Goal: Task Accomplishment & Management: Manage account settings

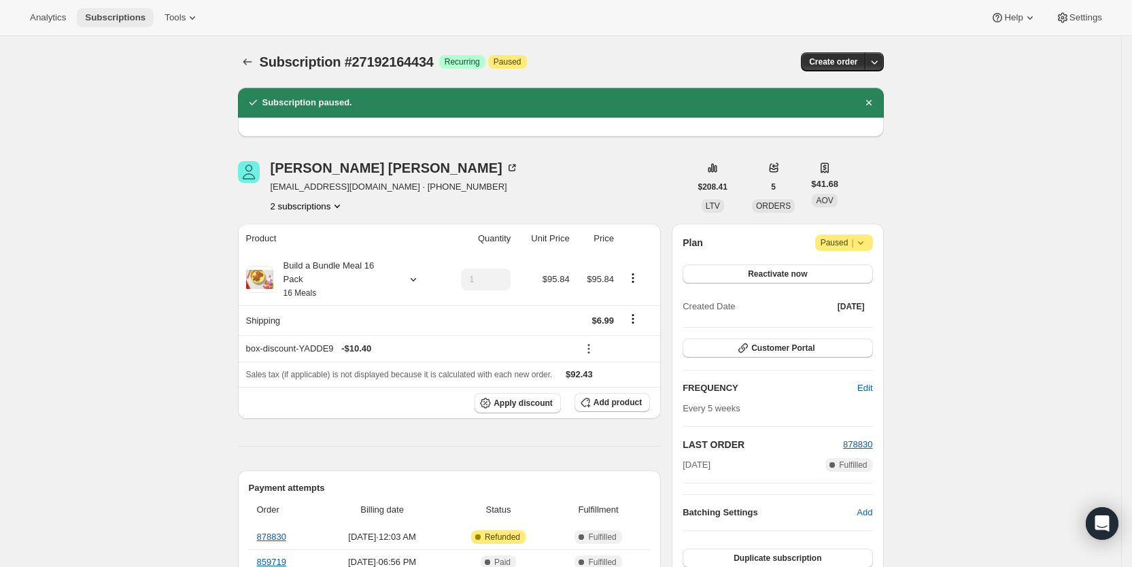
drag, startPoint x: 0, startPoint y: 0, endPoint x: 114, endPoint y: 14, distance: 114.5
click at [114, 14] on span "Subscriptions" at bounding box center [115, 17] width 61 height 11
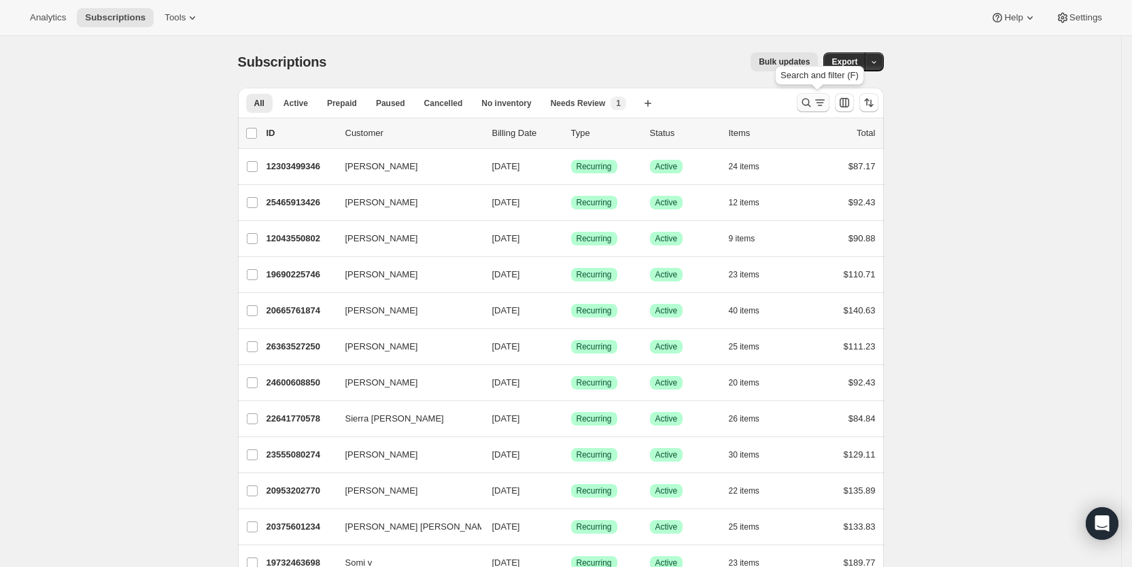
click at [830, 100] on button "Search and filter results" at bounding box center [813, 102] width 33 height 19
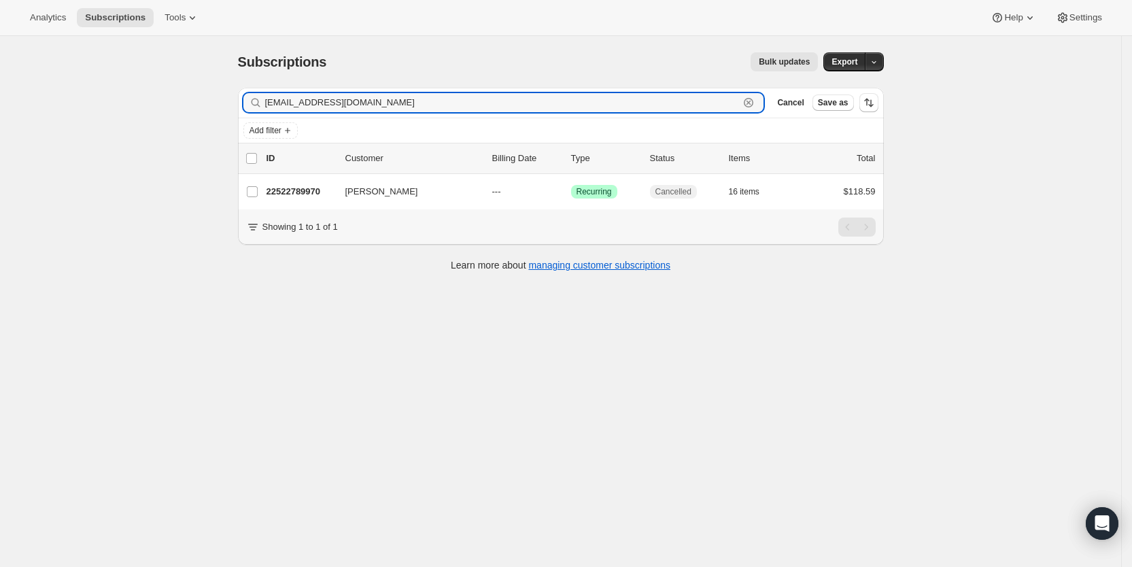
drag, startPoint x: 425, startPoint y: 104, endPoint x: 262, endPoint y: 92, distance: 163.7
click at [262, 92] on div "Filter subscribers noelle_hamamura@yahoo.com Clear Cancel Save as" at bounding box center [561, 103] width 646 height 30
paste input "girly422@aol"
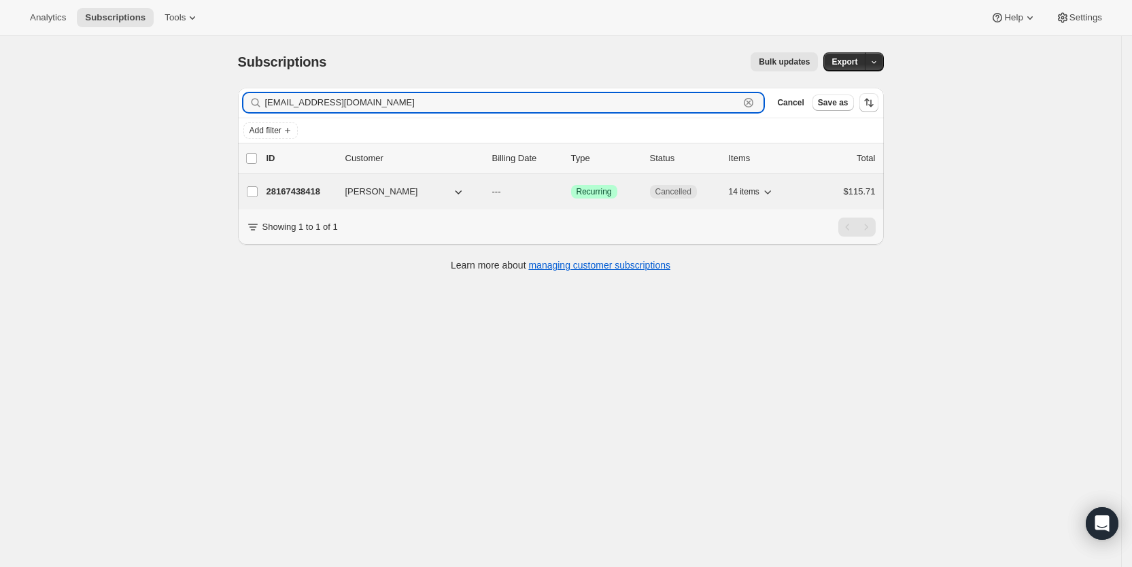
type input "girly422@aol.com"
click at [516, 192] on p "---" at bounding box center [526, 192] width 68 height 14
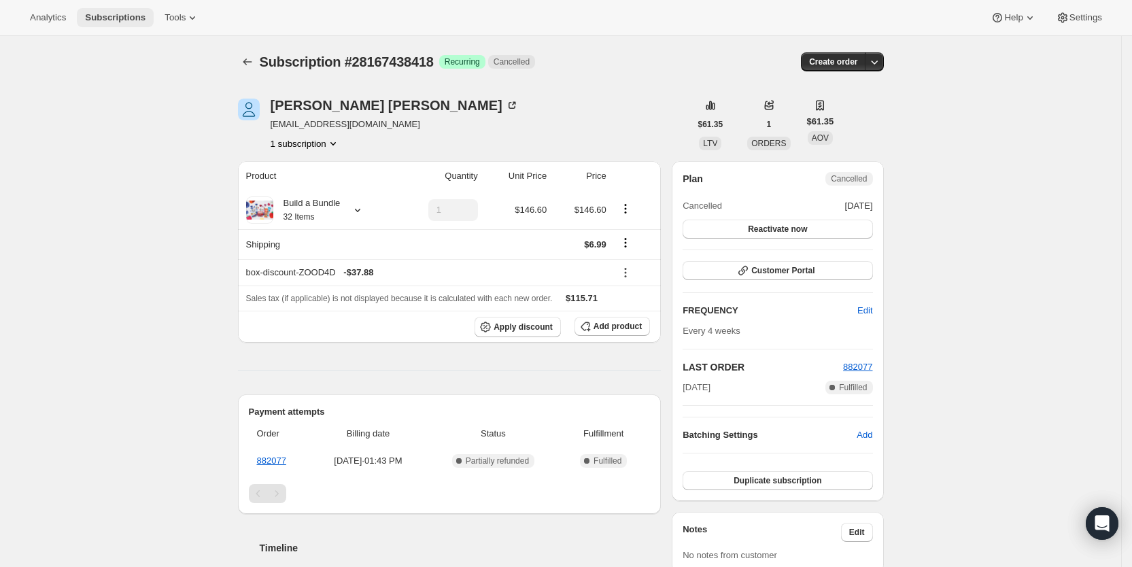
click at [108, 20] on span "Subscriptions" at bounding box center [115, 17] width 61 height 11
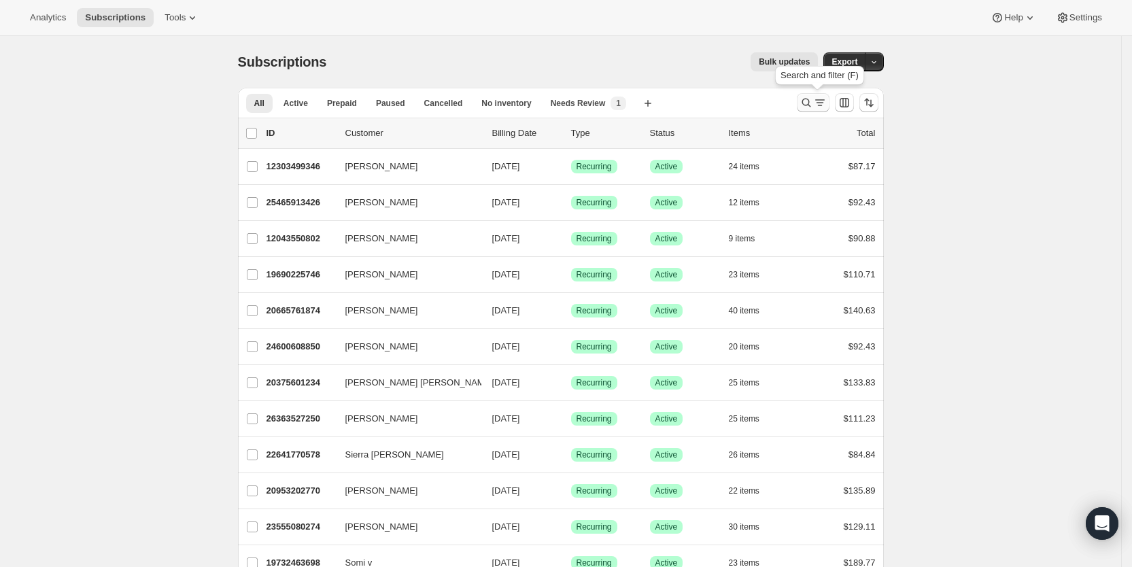
click at [826, 99] on icon "Search and filter results" at bounding box center [820, 103] width 14 height 14
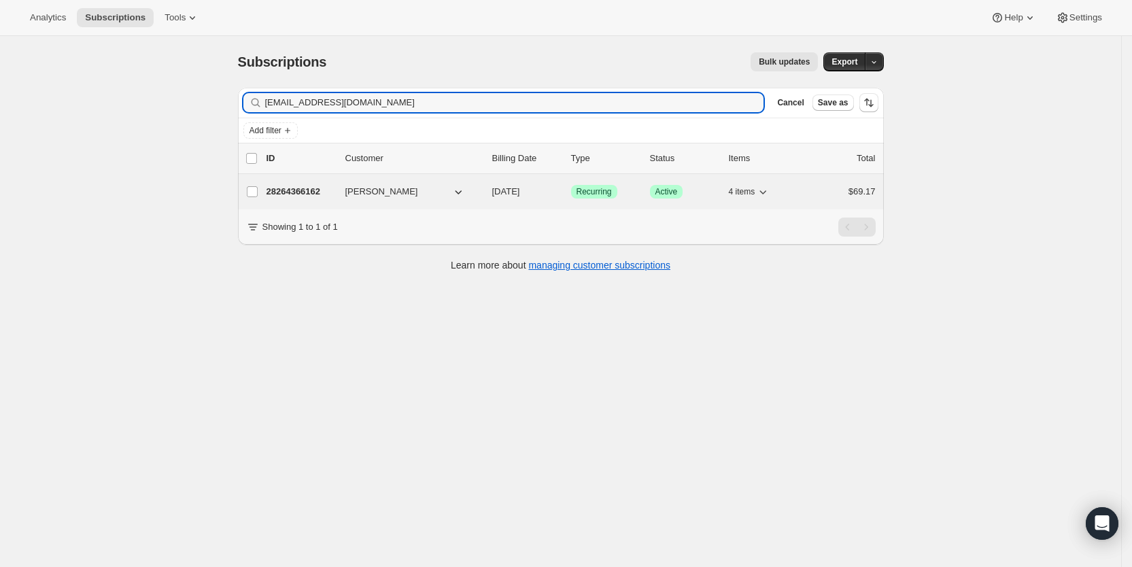
type input "greerconnolly@gmail.com"
click at [520, 189] on span "[DATE]" at bounding box center [506, 191] width 28 height 10
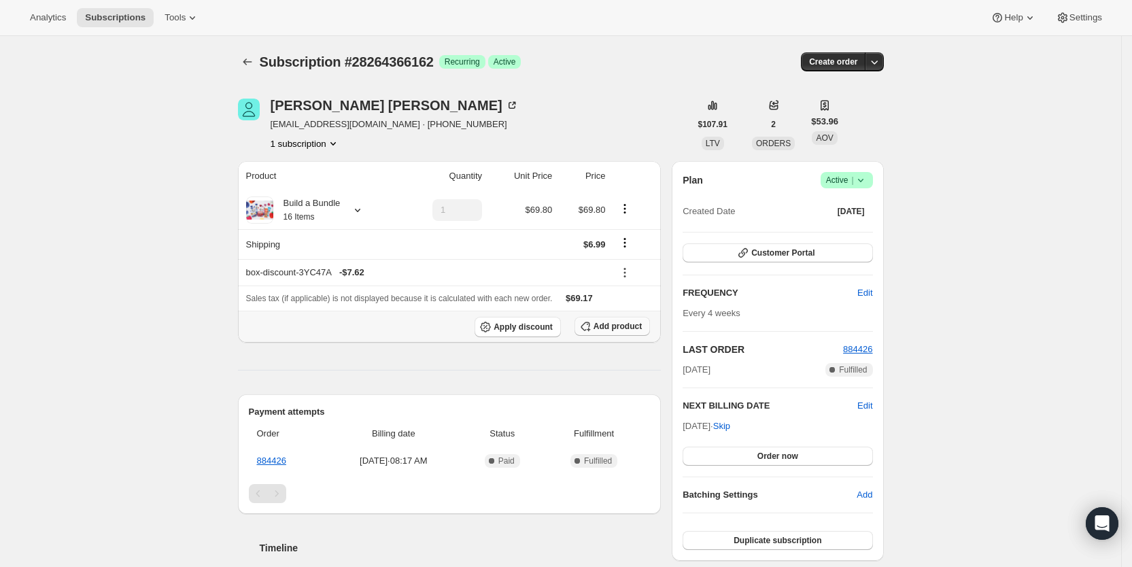
click at [639, 326] on span "Add product" at bounding box center [618, 326] width 48 height 11
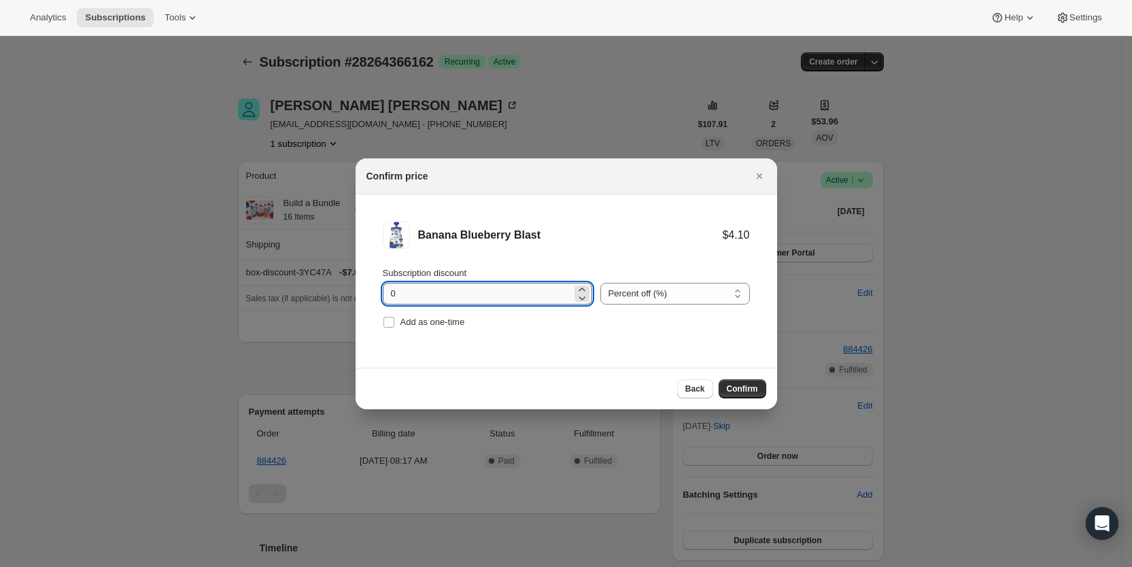
drag, startPoint x: 390, startPoint y: 296, endPoint x: 397, endPoint y: 295, distance: 7.5
click at [397, 295] on input "0" at bounding box center [477, 294] width 189 height 22
type input "100"
click at [390, 320] on input "Add as one-time" at bounding box center [389, 322] width 11 height 11
checkbox input "true"
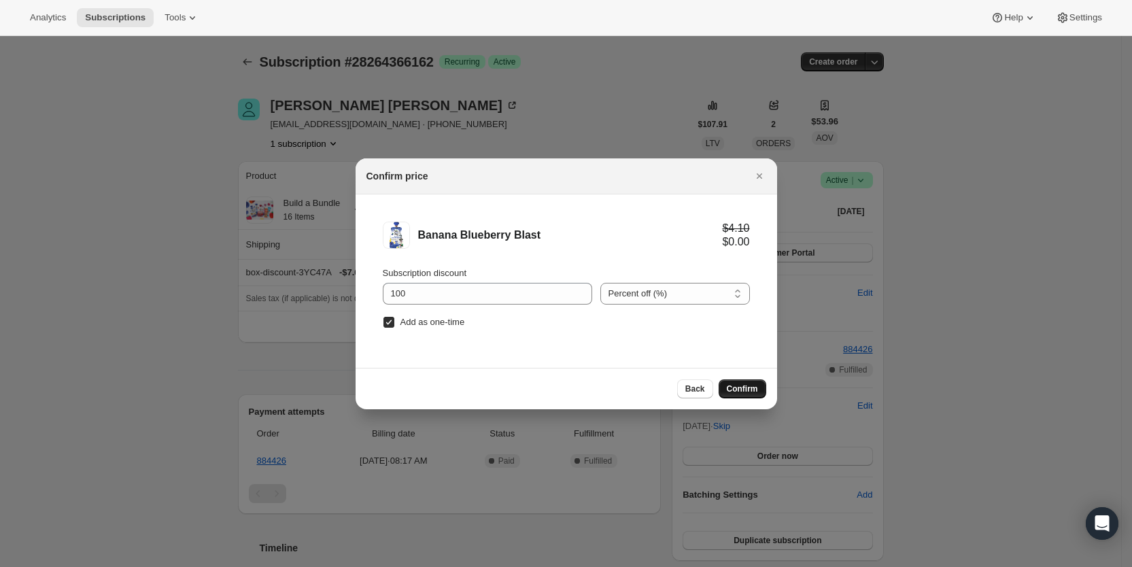
click at [737, 384] on span "Confirm" at bounding box center [742, 389] width 31 height 11
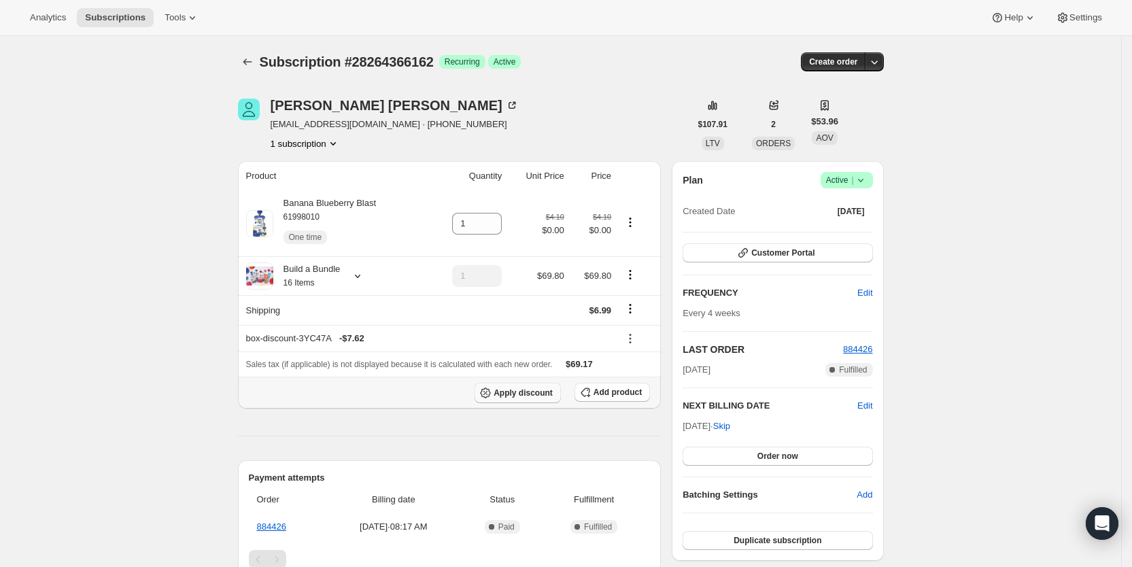
click at [515, 393] on span "Apply discount" at bounding box center [523, 393] width 59 height 11
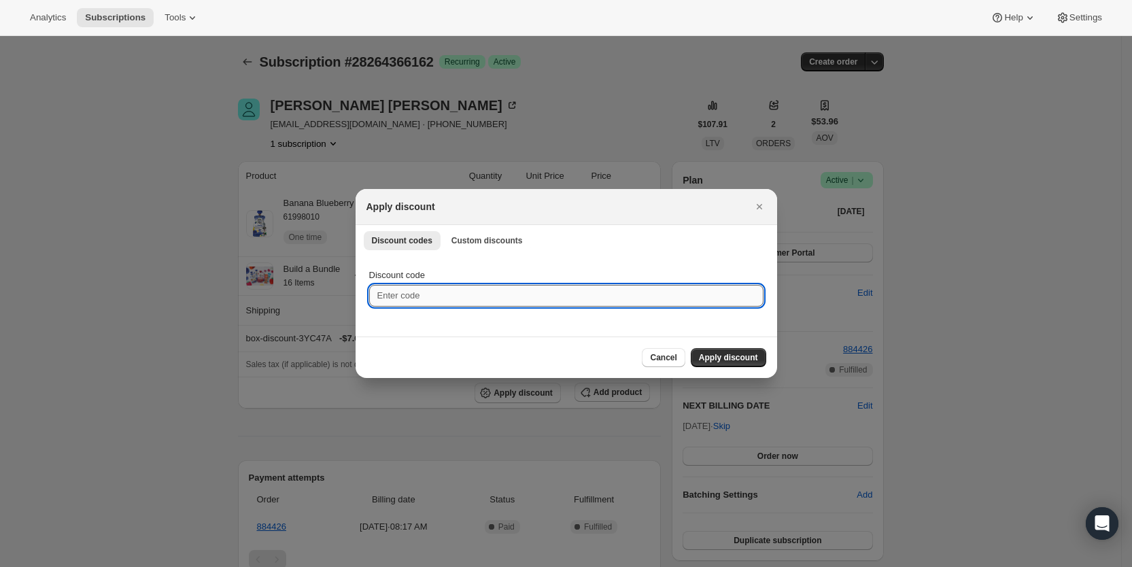
click at [447, 295] on input "Discount code" at bounding box center [566, 296] width 394 height 22
type input "ac_15"
click at [732, 358] on span "Apply discount" at bounding box center [728, 357] width 59 height 11
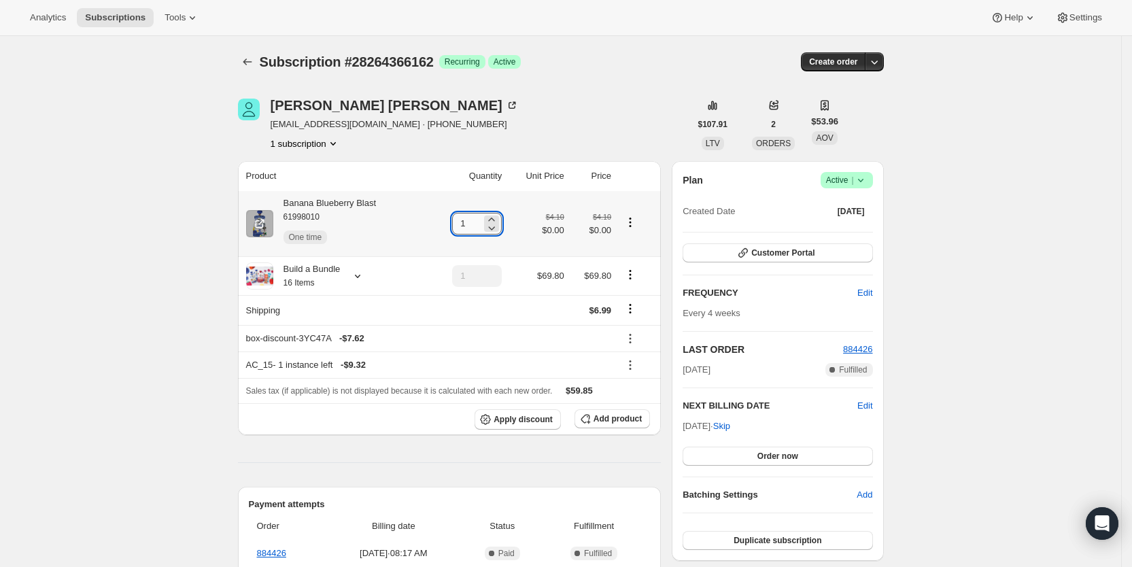
drag, startPoint x: 459, startPoint y: 221, endPoint x: 471, endPoint y: 221, distance: 11.6
click at [471, 221] on input "1" at bounding box center [466, 224] width 29 height 22
type input "6"
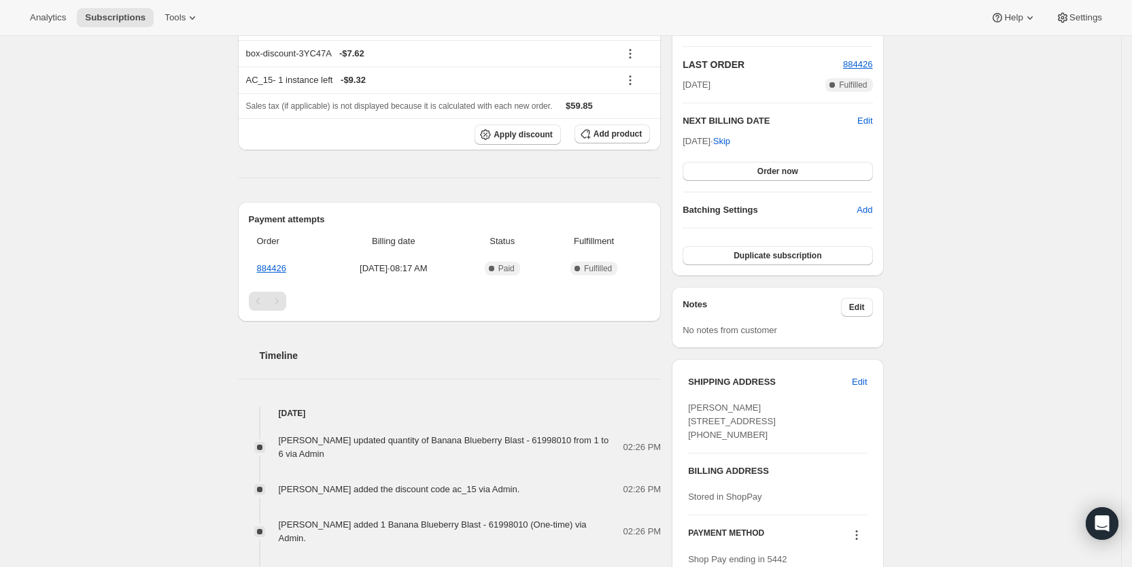
scroll to position [286, 0]
click at [103, 16] on span "Subscriptions" at bounding box center [115, 17] width 61 height 11
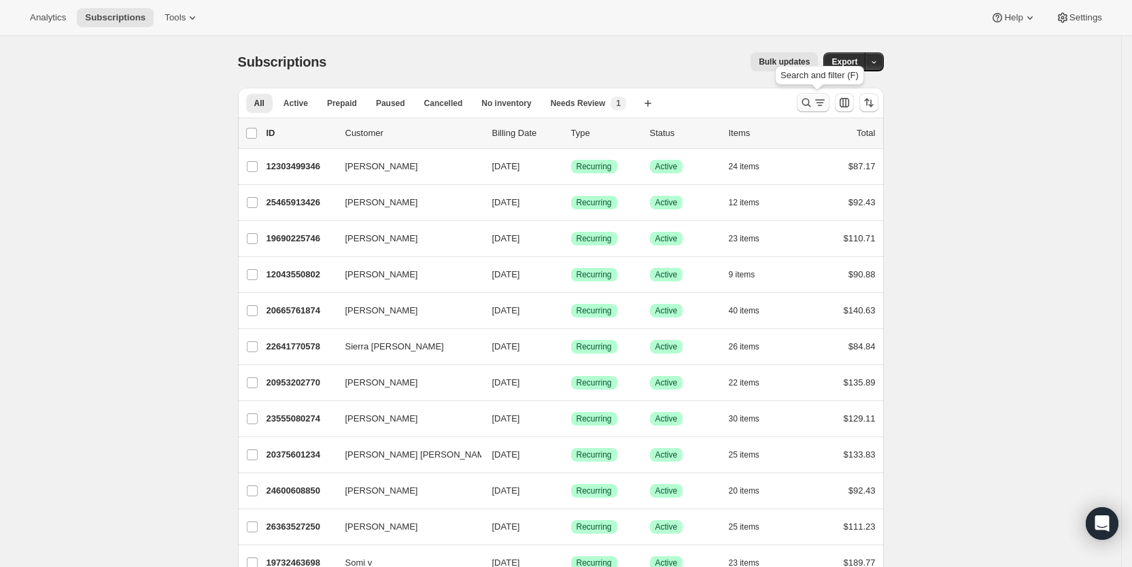
click at [819, 101] on icon "Search and filter results" at bounding box center [820, 103] width 14 height 14
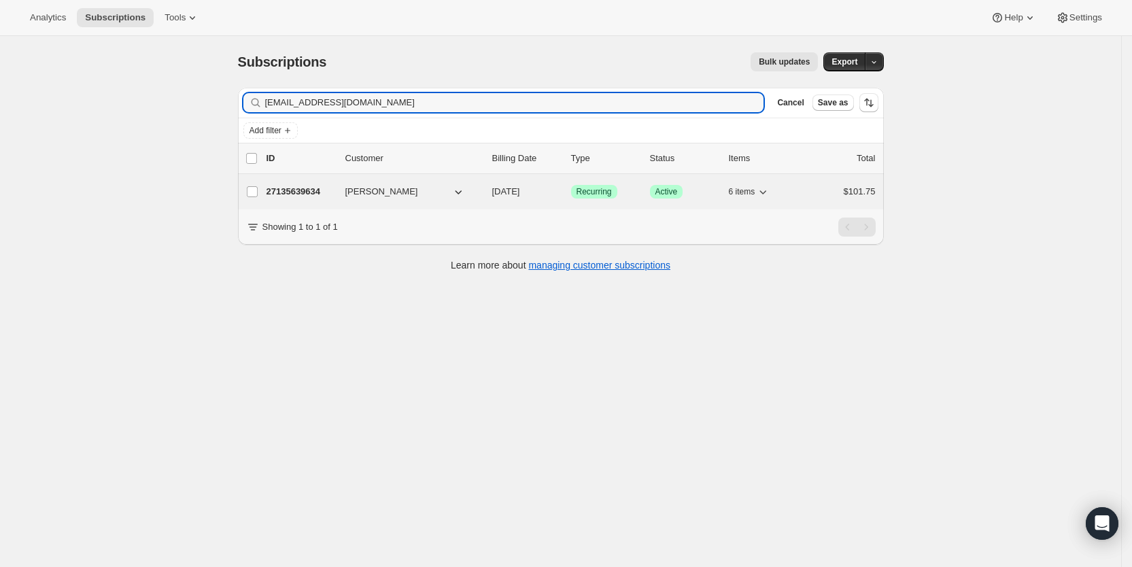
type input "abijohnwagner@gmail.com"
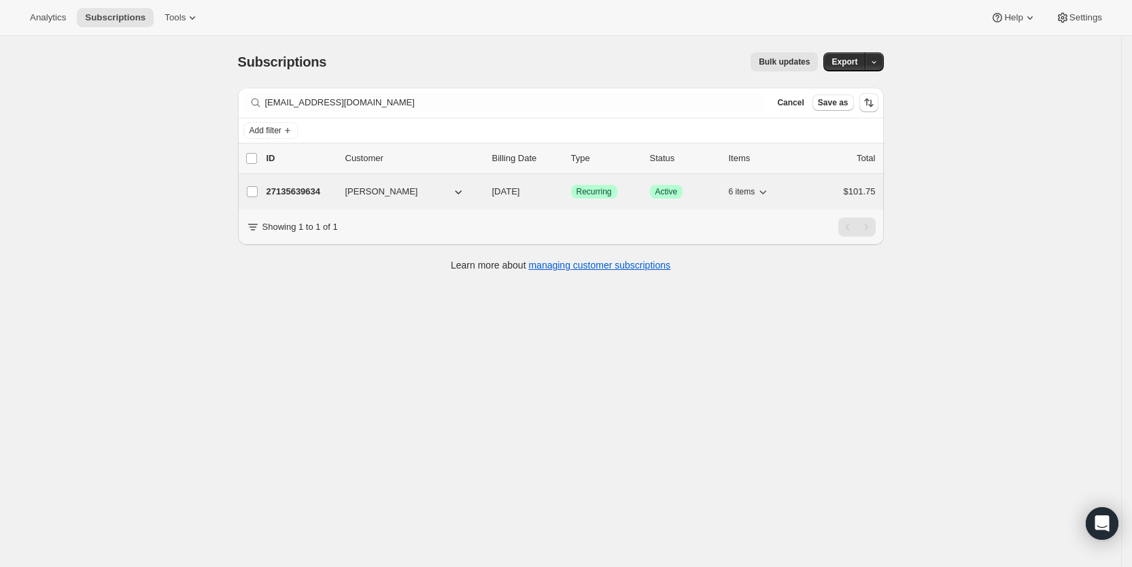
click at [519, 196] on span "08/29/2025" at bounding box center [506, 191] width 28 height 10
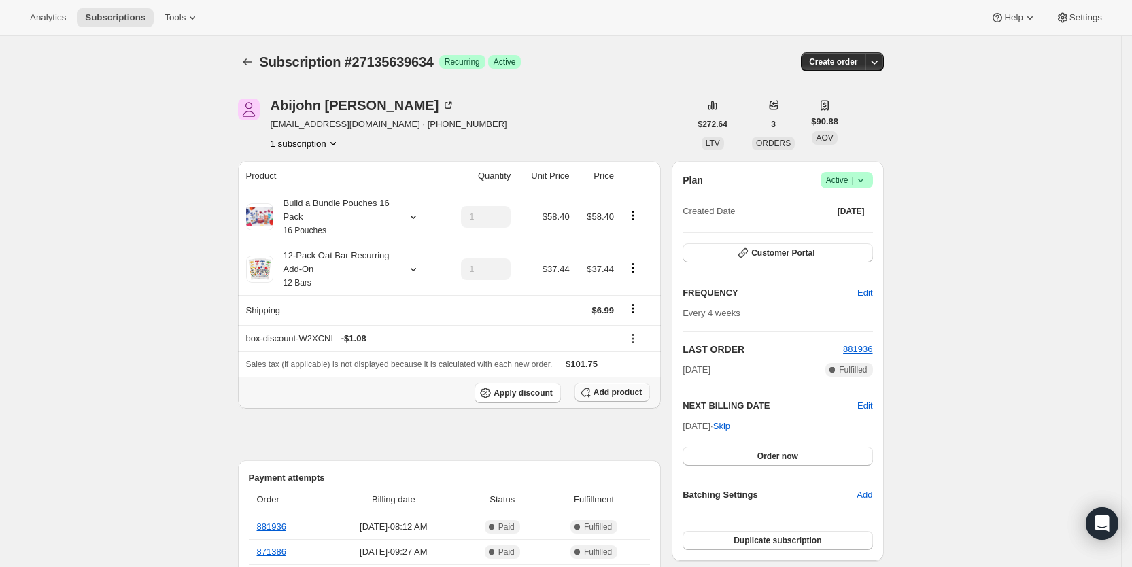
click at [606, 393] on span "Add product" at bounding box center [618, 392] width 48 height 11
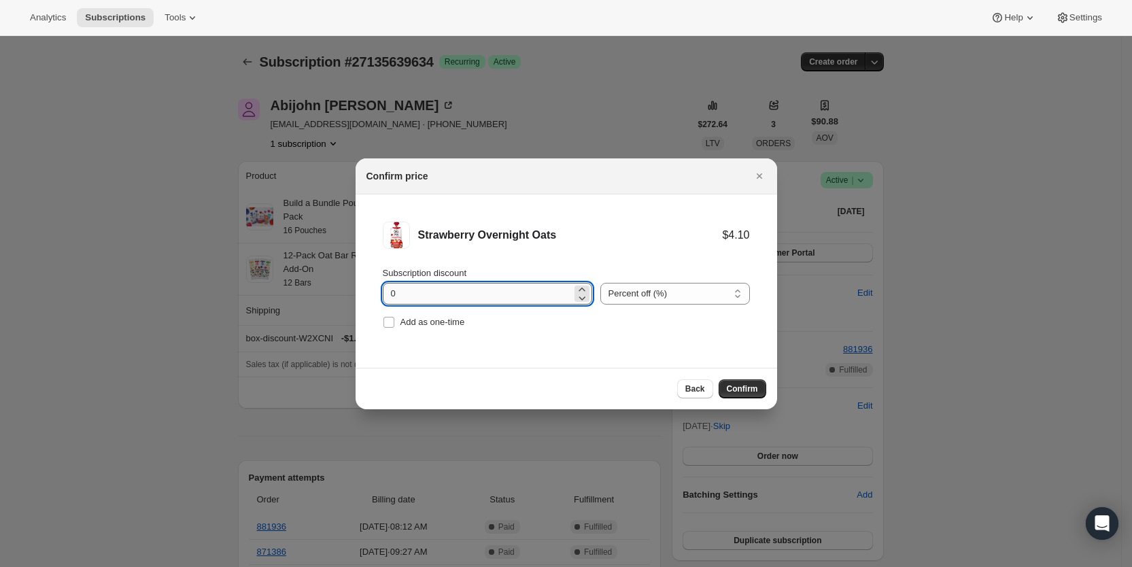
drag, startPoint x: 392, startPoint y: 286, endPoint x: 410, endPoint y: 288, distance: 18.5
click at [410, 288] on input "0" at bounding box center [477, 294] width 189 height 22
type input "100"
click at [398, 322] on label "Add as one-time" at bounding box center [424, 322] width 82 height 19
click at [394, 322] on input "Add as one-time" at bounding box center [389, 322] width 11 height 11
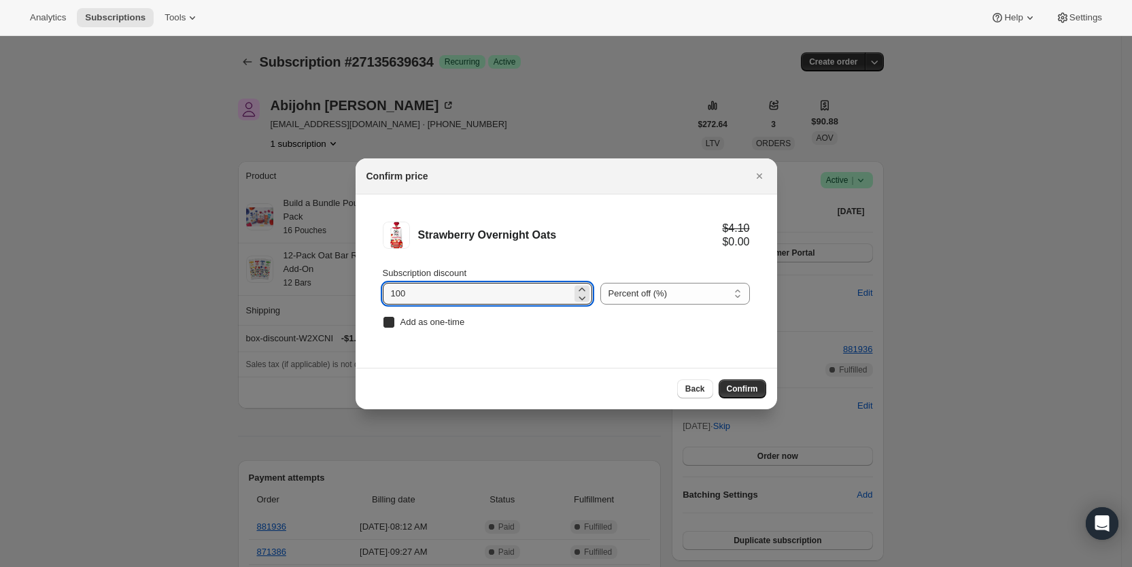
checkbox input "true"
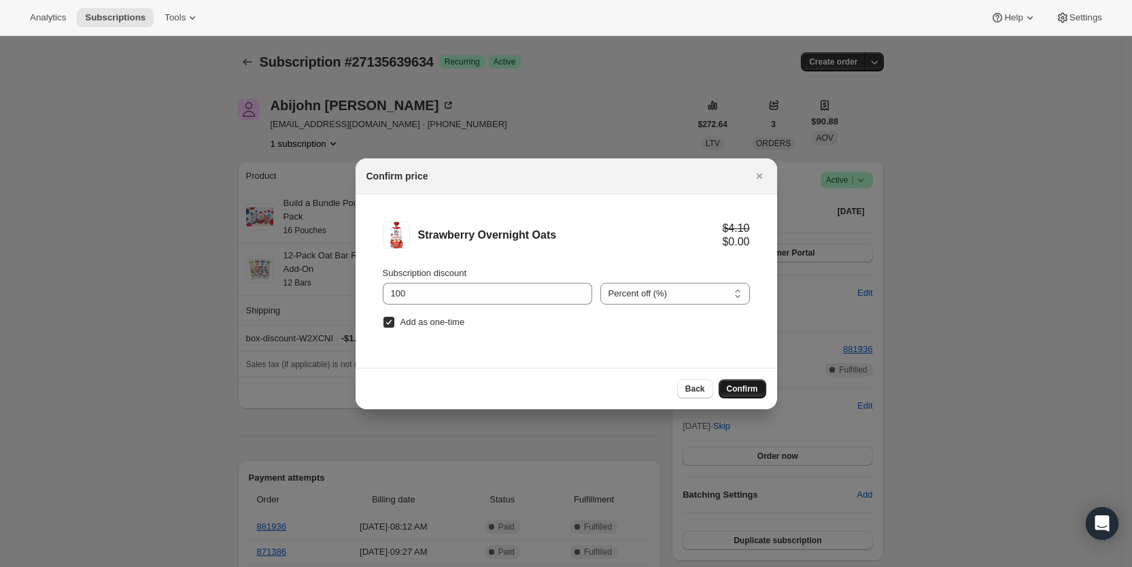
click at [753, 391] on span "Confirm" at bounding box center [742, 389] width 31 height 11
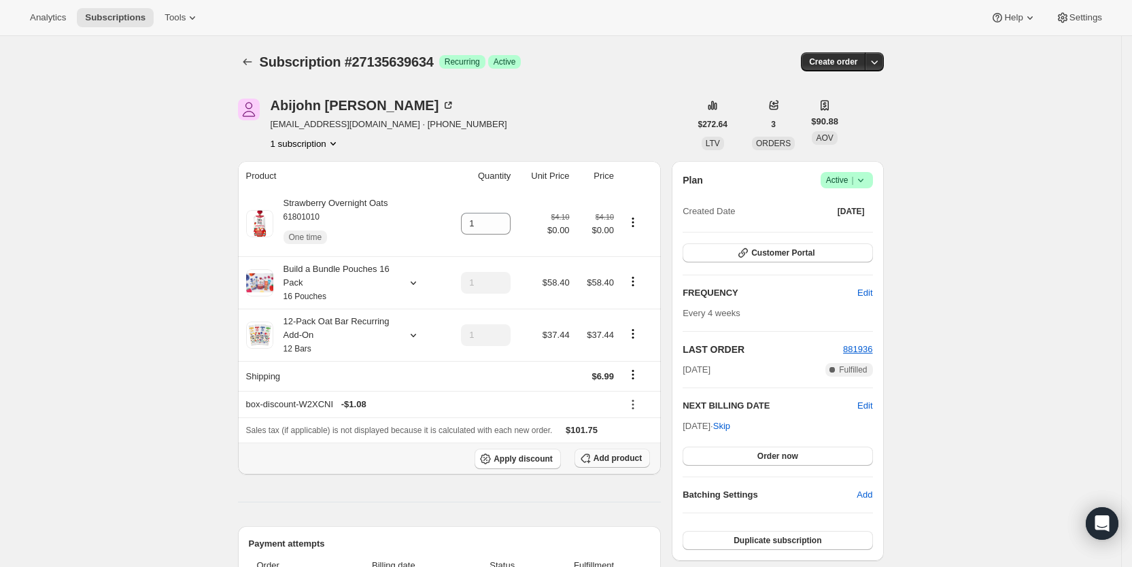
click at [639, 457] on span "Add product" at bounding box center [618, 458] width 48 height 11
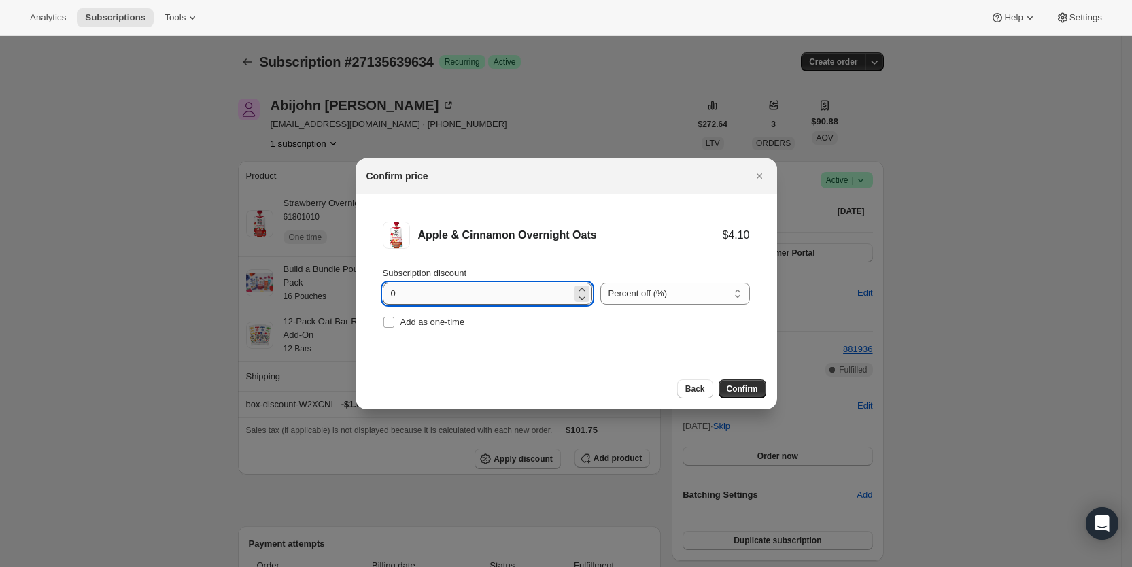
drag, startPoint x: 386, startPoint y: 296, endPoint x: 411, endPoint y: 297, distance: 25.2
click at [411, 297] on input "0" at bounding box center [477, 294] width 189 height 22
type input "100"
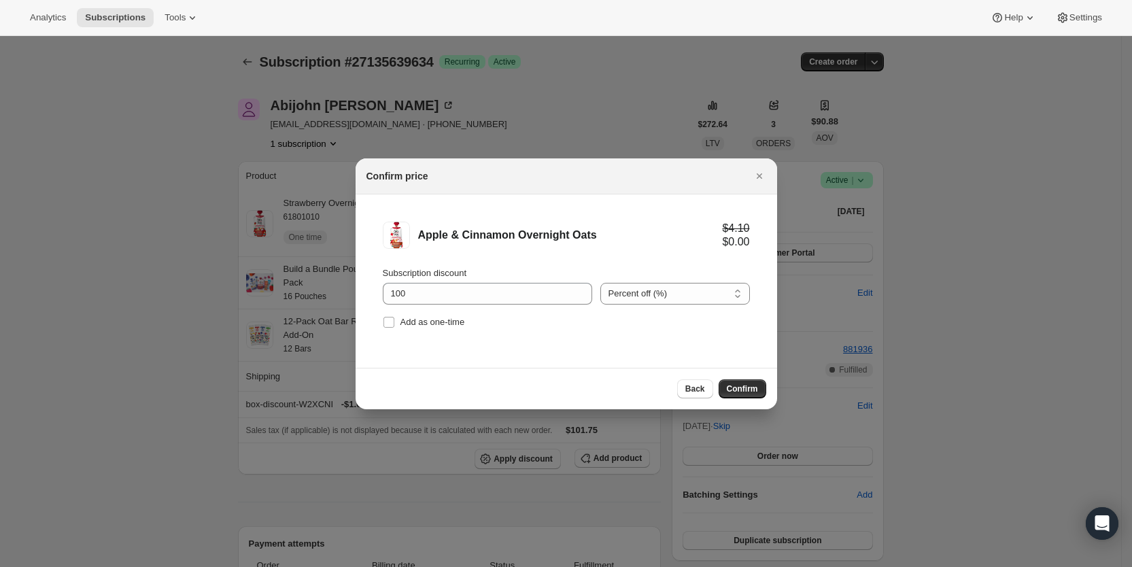
drag, startPoint x: 399, startPoint y: 322, endPoint x: 563, endPoint y: 357, distance: 167.7
click at [401, 322] on label "Add as one-time" at bounding box center [424, 322] width 82 height 19
click at [394, 322] on input "Add as one-time" at bounding box center [389, 322] width 11 height 11
checkbox input "true"
click at [754, 388] on span "Confirm" at bounding box center [742, 389] width 31 height 11
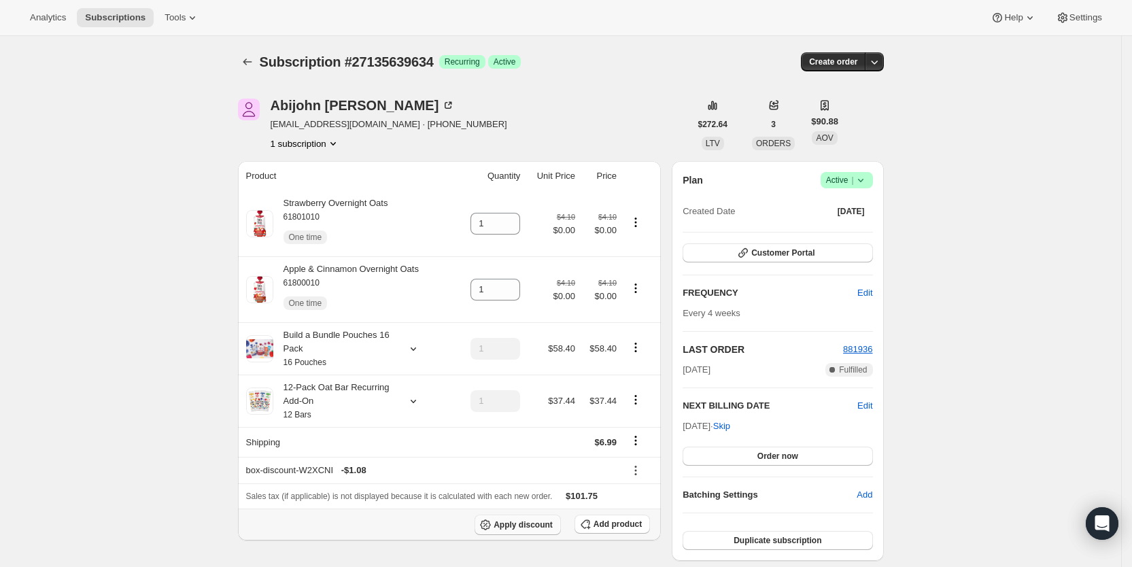
click at [532, 526] on span "Apply discount" at bounding box center [523, 525] width 59 height 11
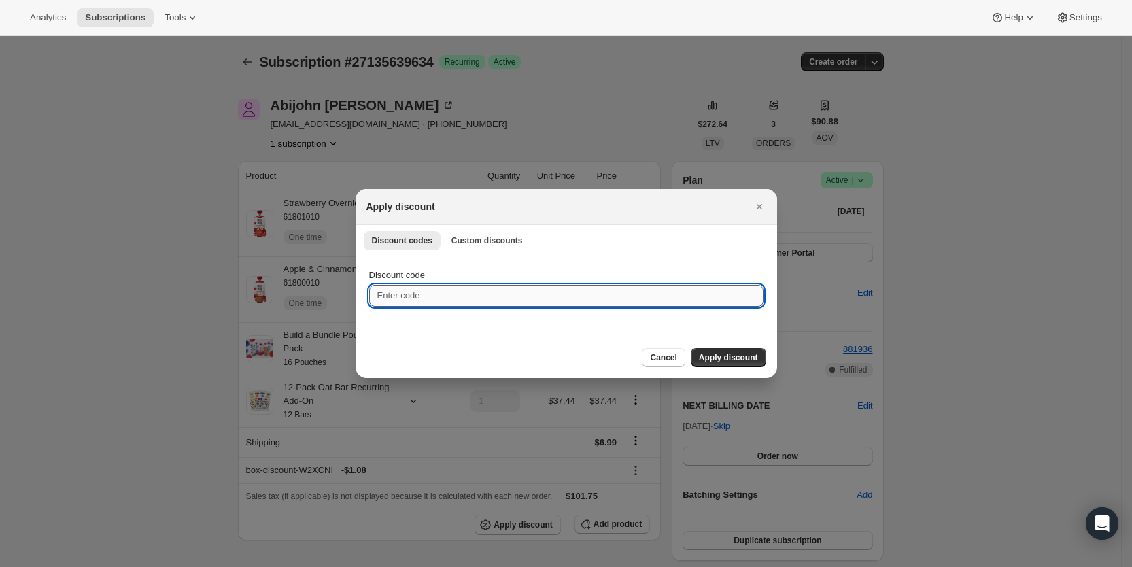
click at [424, 295] on input "Discount code" at bounding box center [566, 296] width 394 height 22
type input "cr_20"
click at [742, 356] on span "Apply discount" at bounding box center [728, 357] width 59 height 11
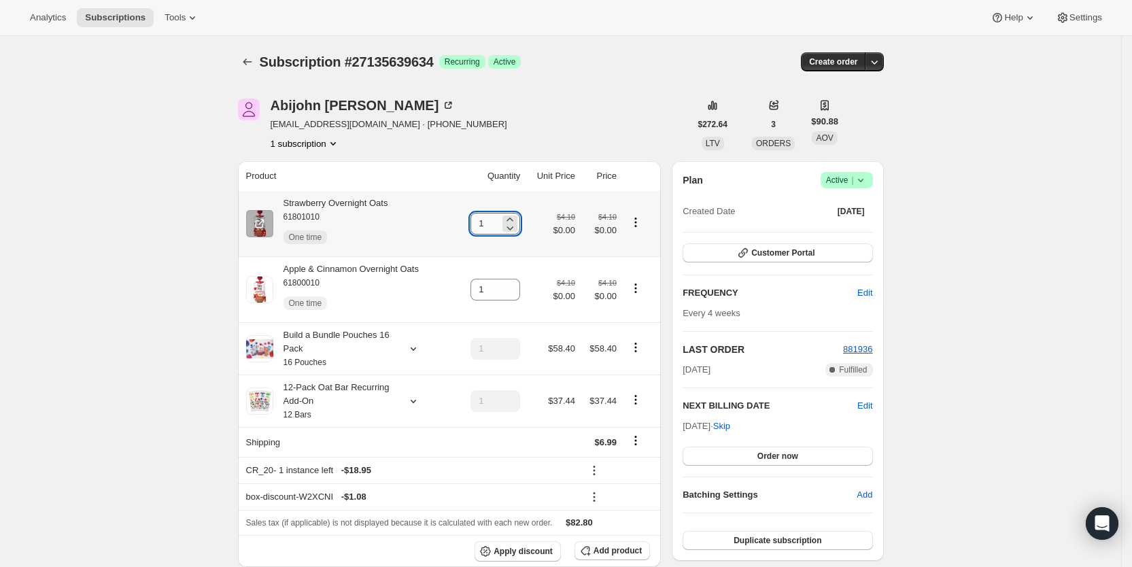
drag, startPoint x: 483, startPoint y: 220, endPoint x: 501, endPoint y: 226, distance: 19.1
click at [500, 226] on input "1" at bounding box center [485, 224] width 29 height 22
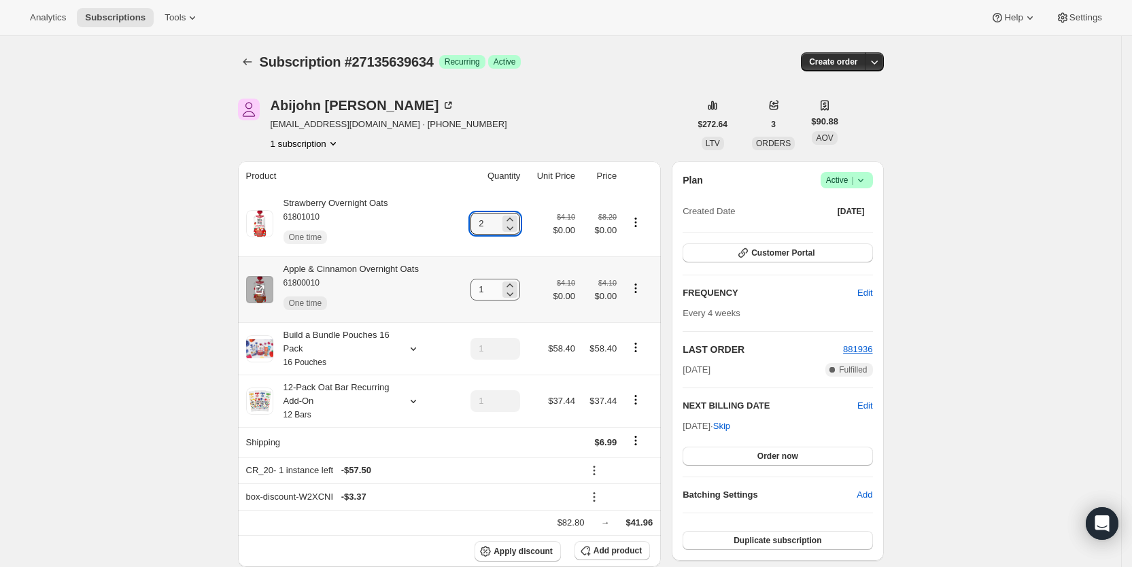
type input "2"
drag, startPoint x: 488, startPoint y: 292, endPoint x: 500, endPoint y: 291, distance: 12.3
click at [500, 291] on input "1" at bounding box center [485, 290] width 29 height 22
type input "2"
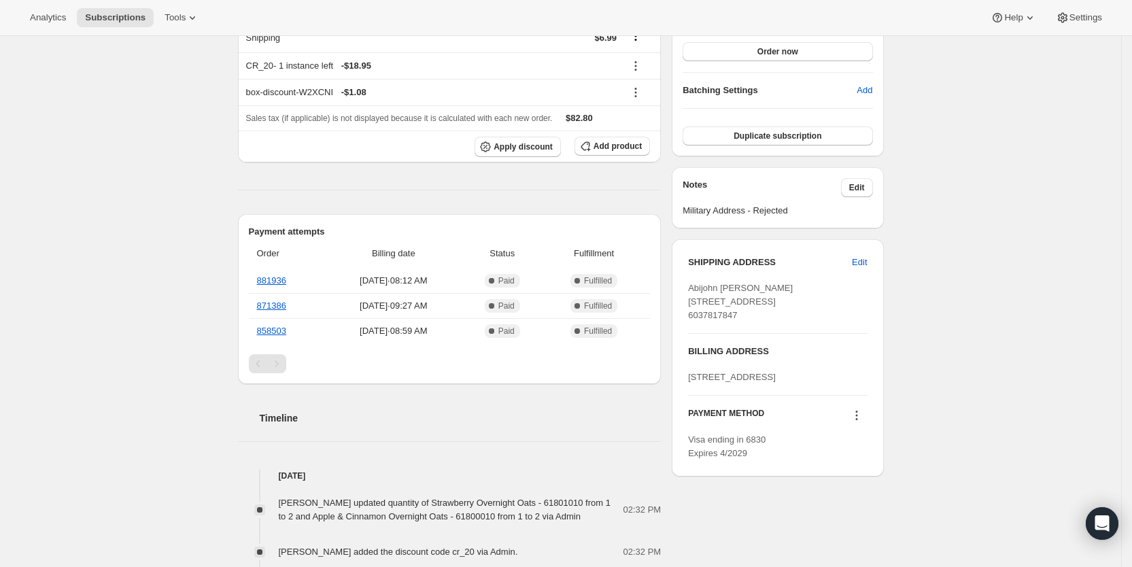
scroll to position [418, 0]
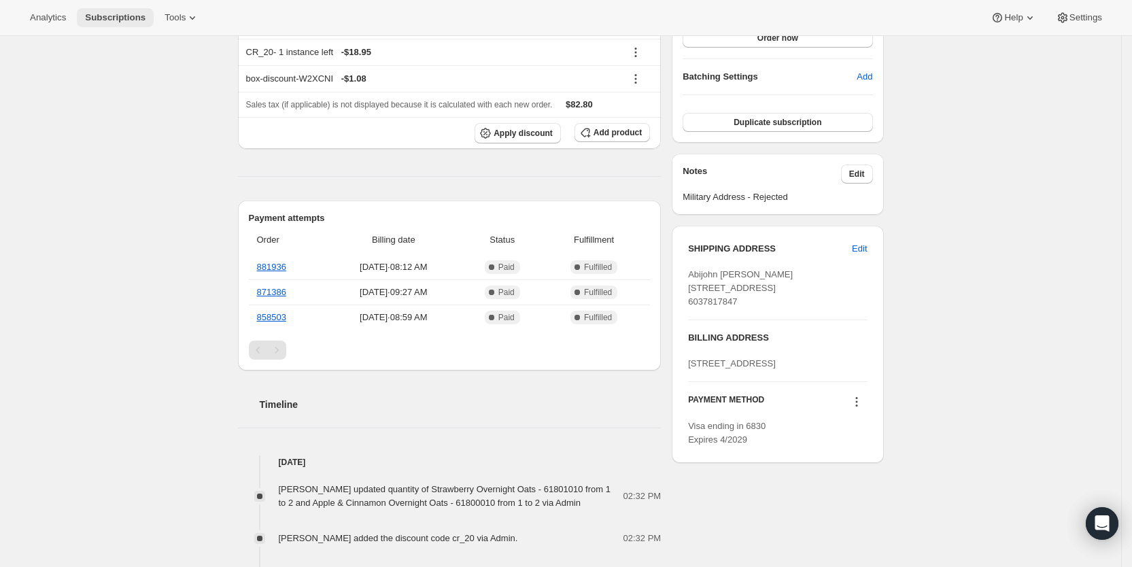
click at [116, 15] on span "Subscriptions" at bounding box center [115, 17] width 61 height 11
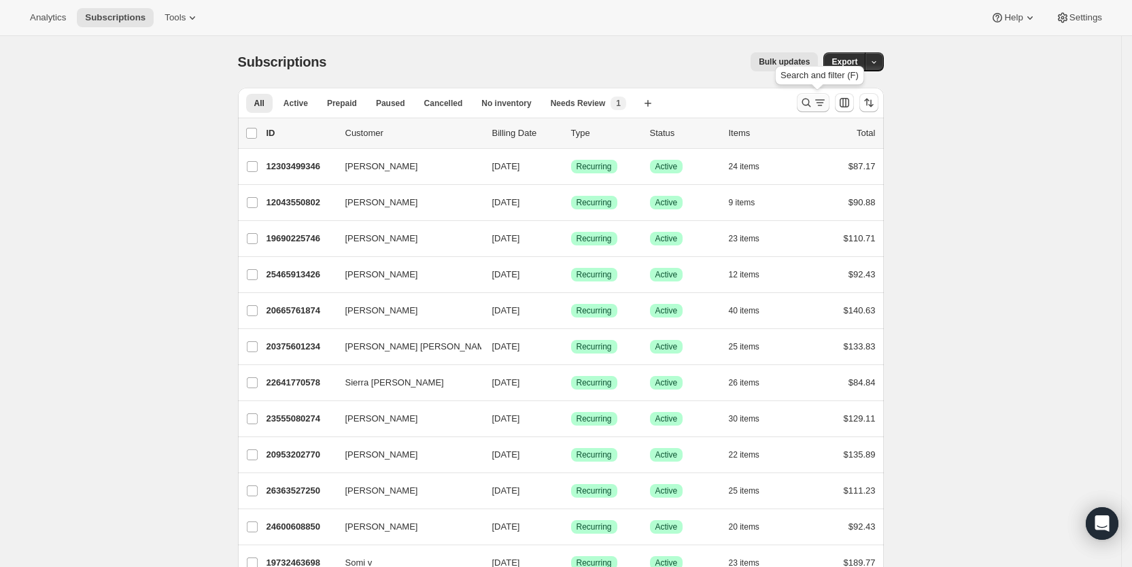
click at [813, 96] on icon "Search and filter results" at bounding box center [807, 103] width 14 height 14
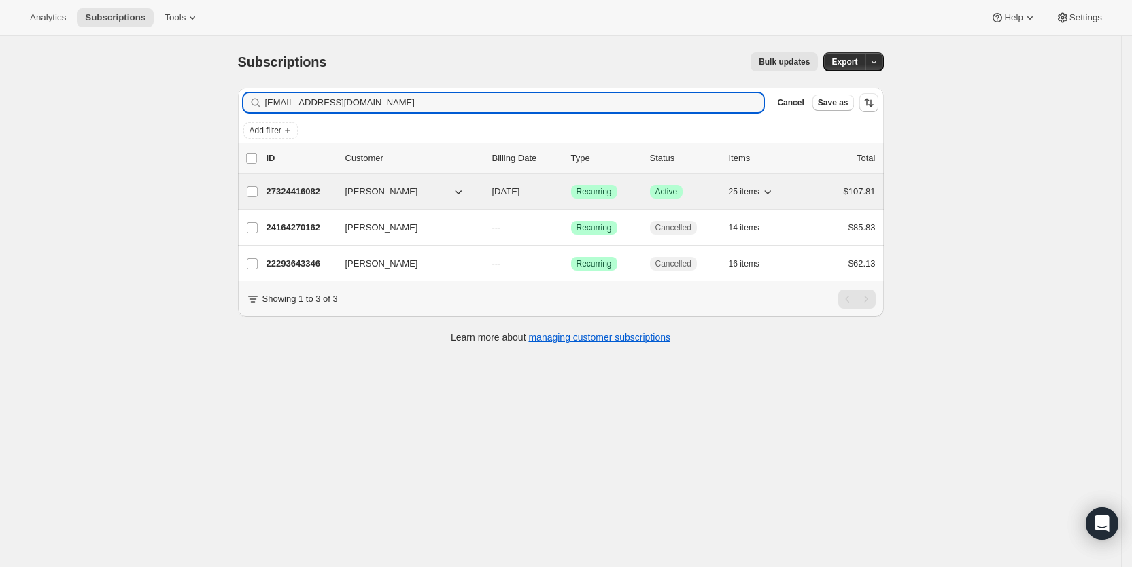
type input "oroscomaria17@gmail.com"
click at [520, 193] on span "10/11/2025" at bounding box center [506, 191] width 28 height 10
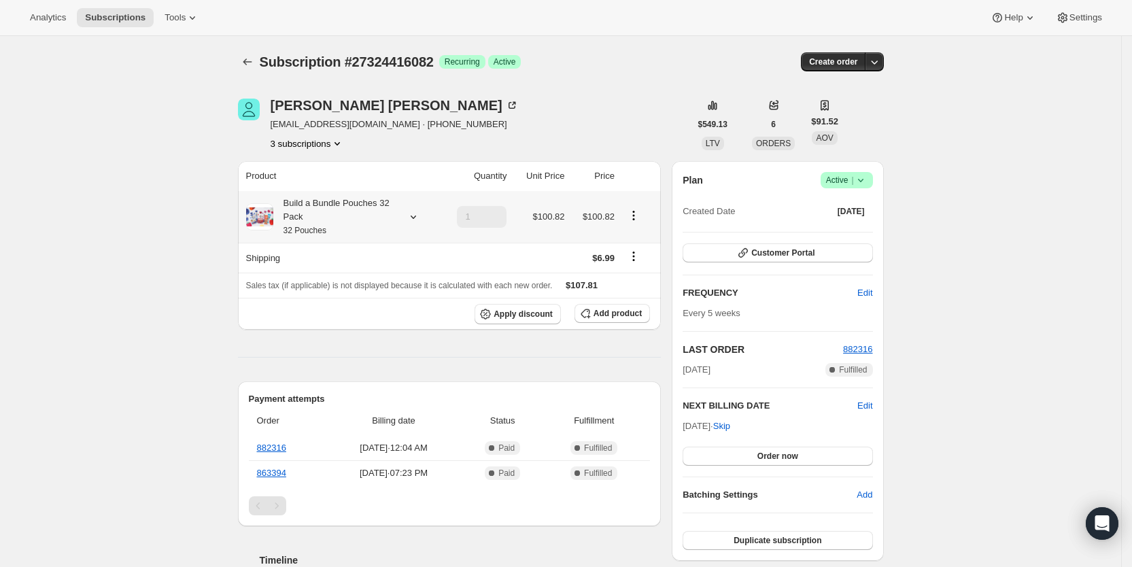
click at [425, 216] on div "Build a Bundle Pouches 32 Pack 32 Pouches" at bounding box center [340, 217] width 189 height 41
click at [420, 216] on icon at bounding box center [414, 217] width 14 height 14
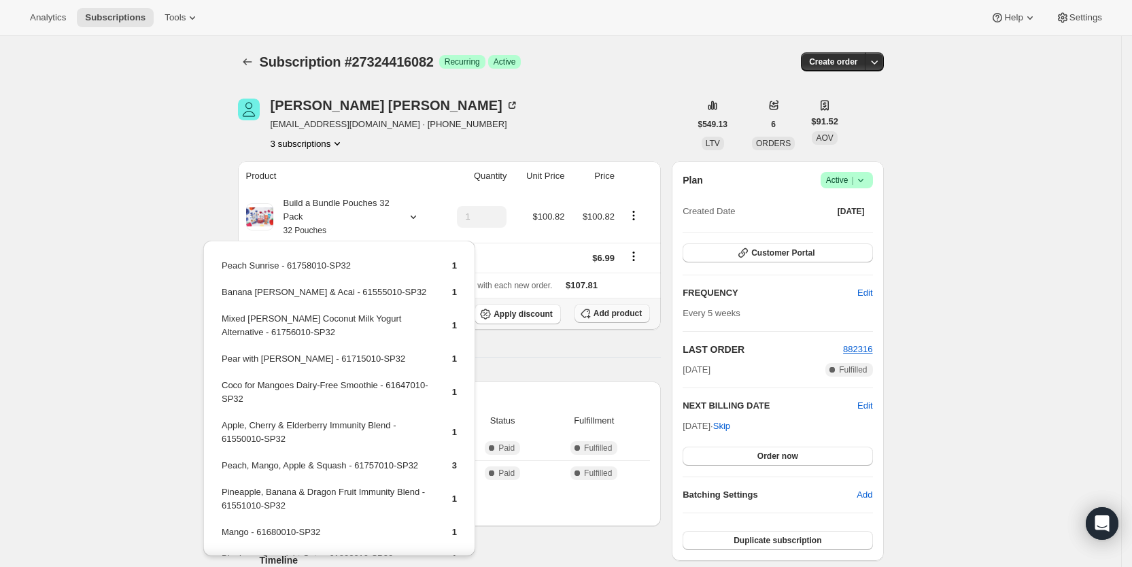
click at [628, 316] on span "Add product" at bounding box center [618, 313] width 48 height 11
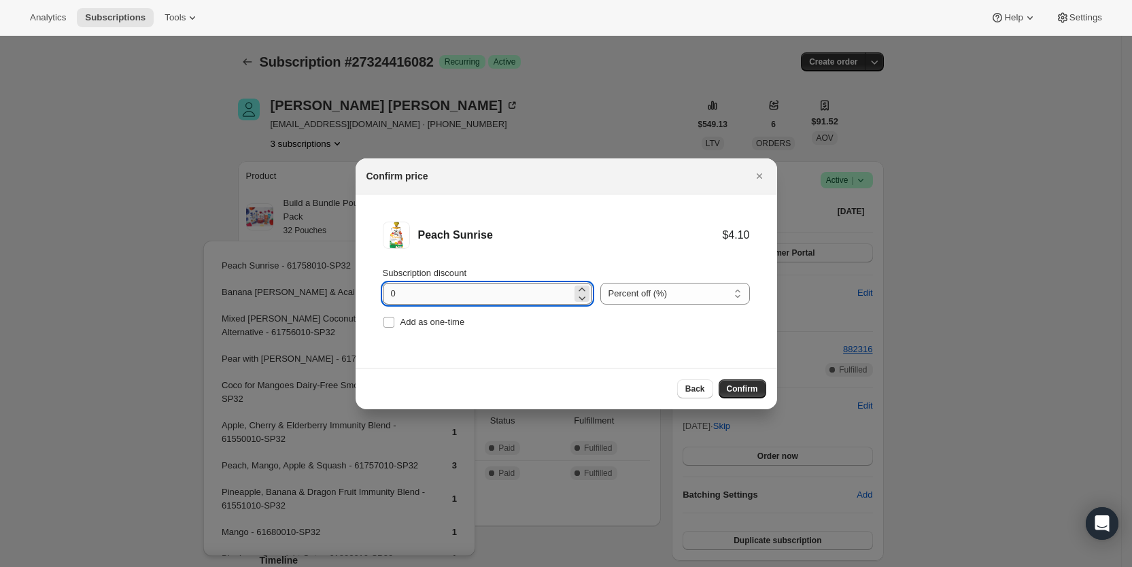
drag, startPoint x: 386, startPoint y: 296, endPoint x: 394, endPoint y: 295, distance: 8.9
click at [394, 295] on input "0" at bounding box center [477, 294] width 189 height 22
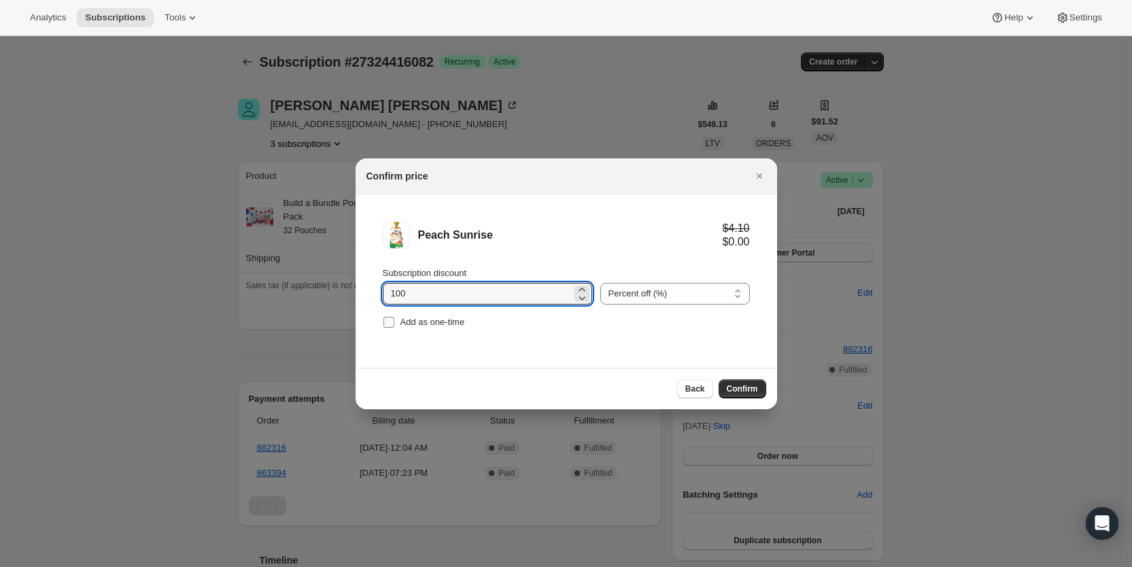
type input "100"
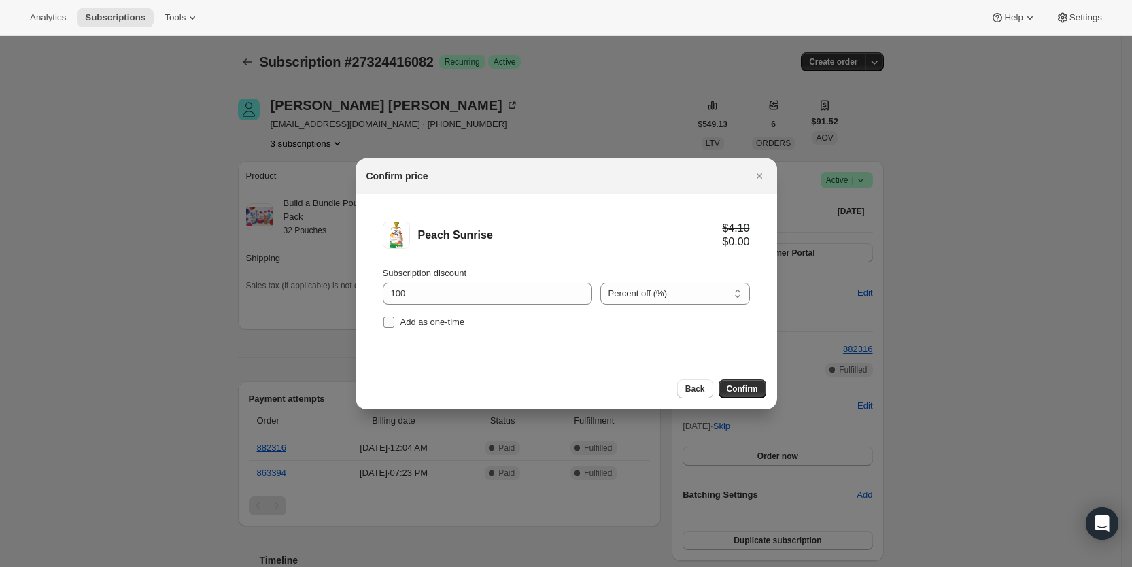
click at [390, 322] on input "Add as one-time" at bounding box center [389, 322] width 11 height 11
checkbox input "true"
click at [737, 390] on span "Confirm" at bounding box center [742, 389] width 31 height 11
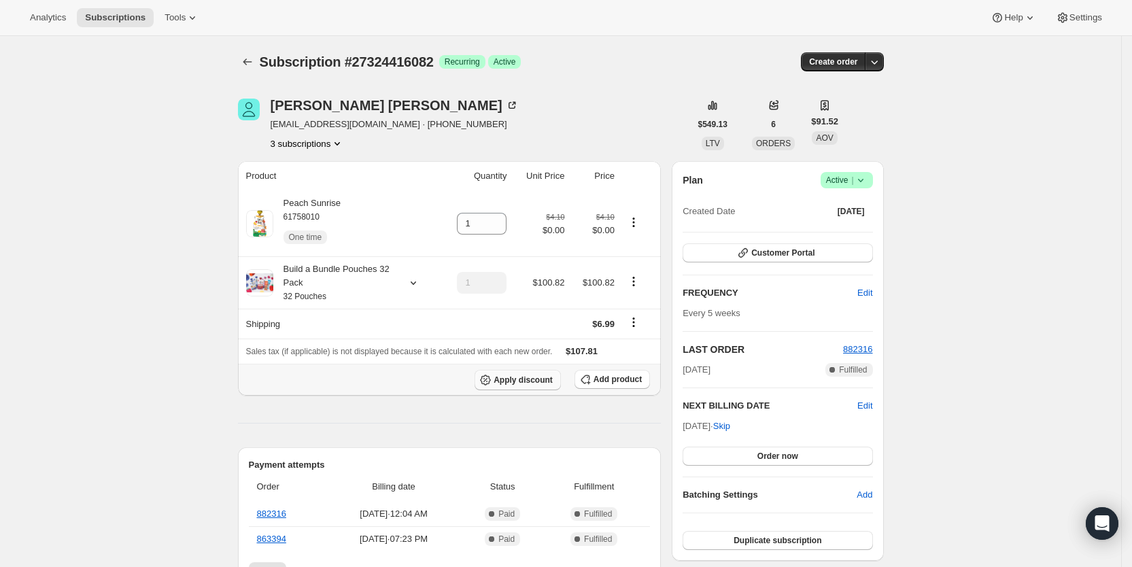
click at [544, 382] on span "Apply discount" at bounding box center [523, 380] width 59 height 11
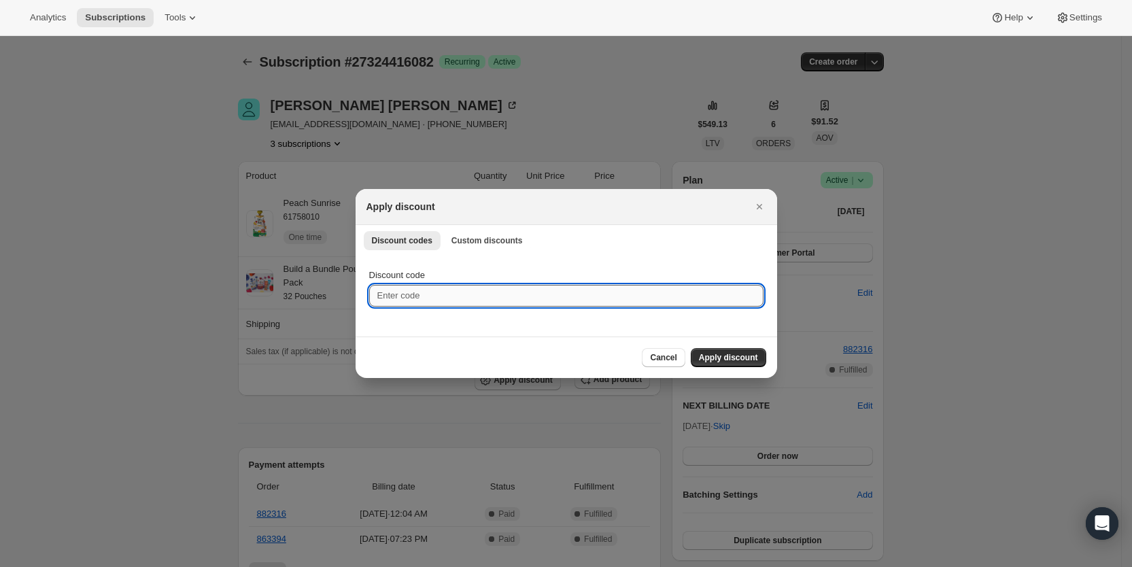
click at [428, 288] on input "Discount code" at bounding box center [566, 296] width 394 height 22
type input "cr_15"
click at [754, 348] on button "Apply discount" at bounding box center [728, 357] width 75 height 19
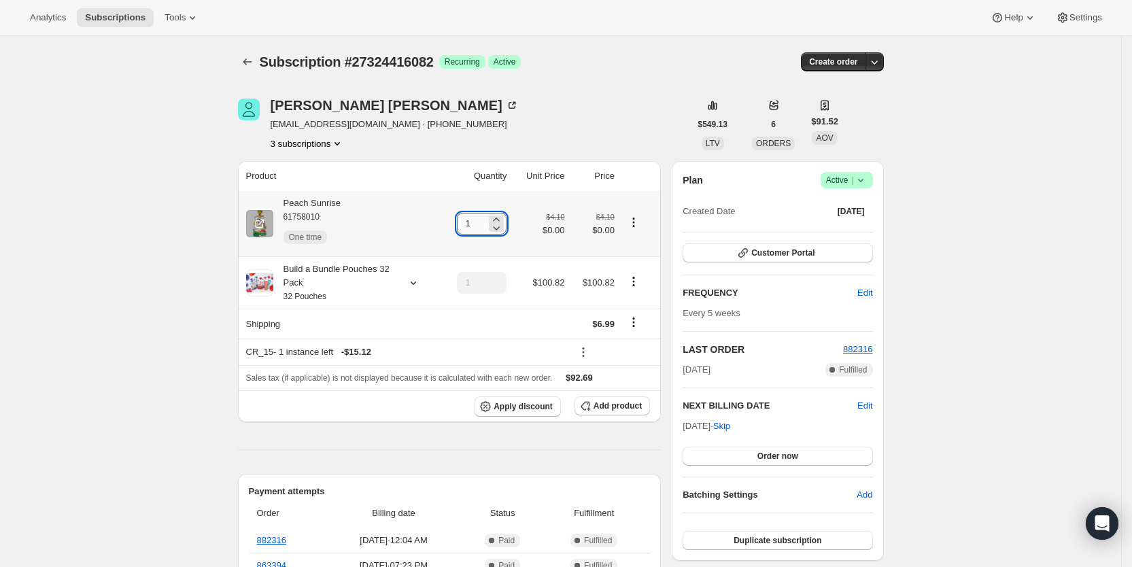
drag, startPoint x: 467, startPoint y: 223, endPoint x: 490, endPoint y: 222, distance: 23.1
click at [486, 222] on input "1" at bounding box center [471, 224] width 29 height 22
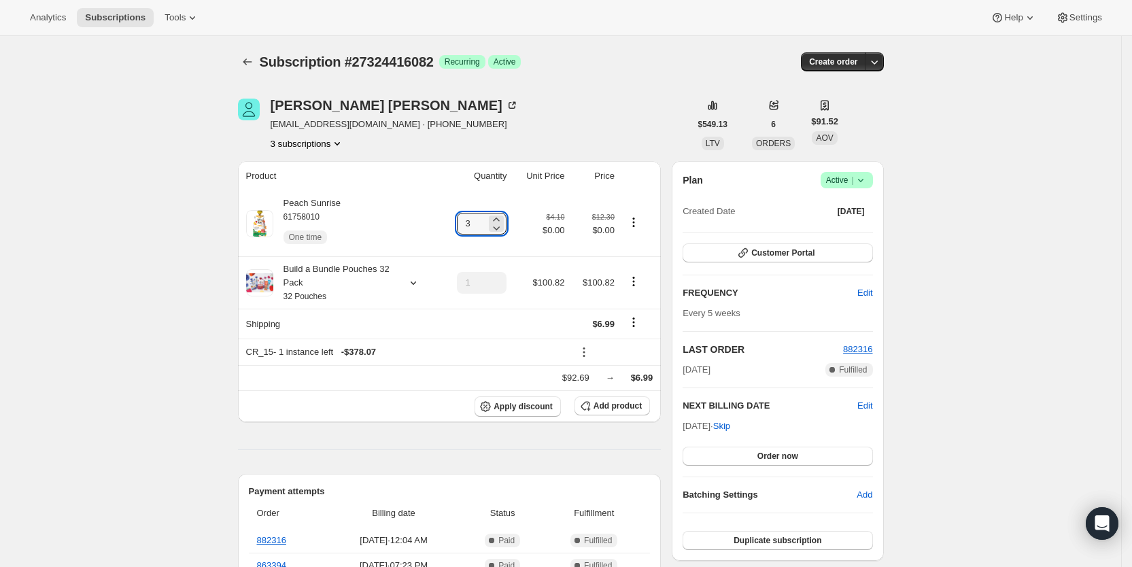
type input "3"
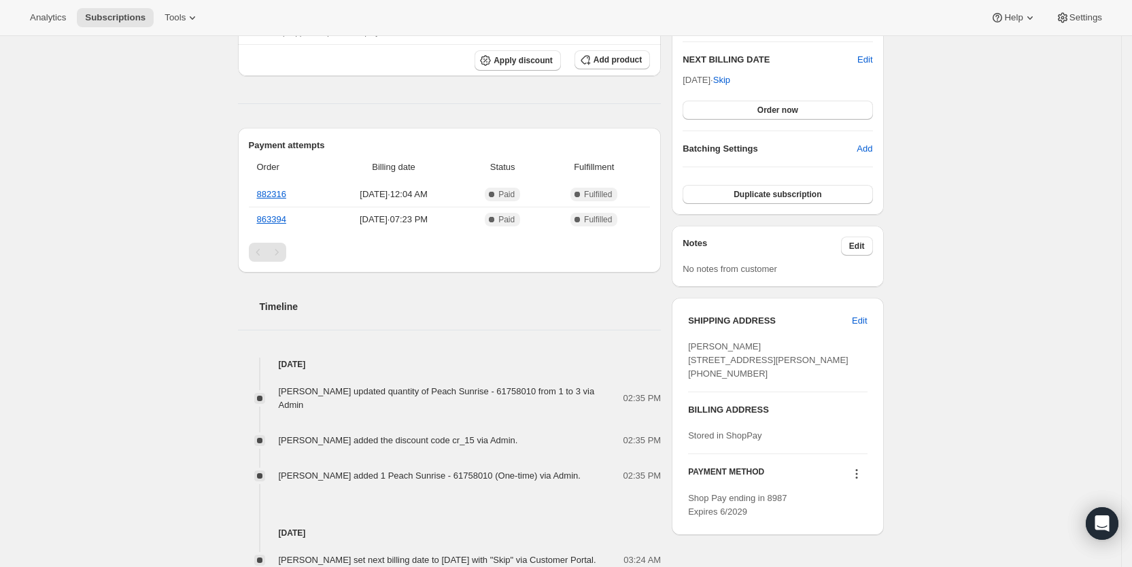
scroll to position [348, 0]
click at [99, 19] on span "Subscriptions" at bounding box center [115, 17] width 61 height 11
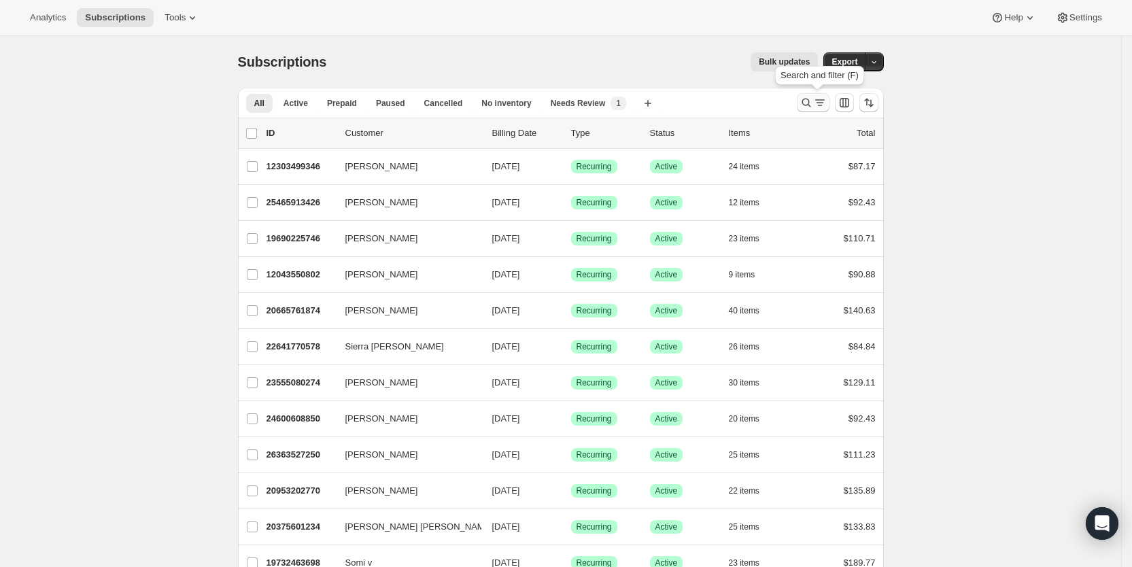
click at [811, 105] on icon "Search and filter results" at bounding box center [807, 103] width 14 height 14
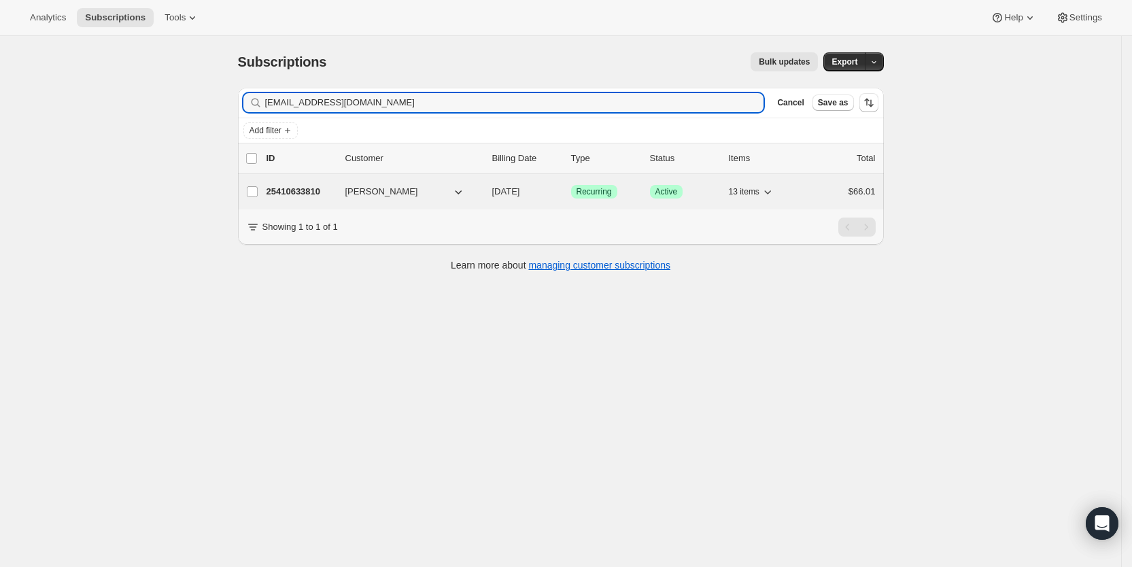
type input "lindseyab21@gmail.com"
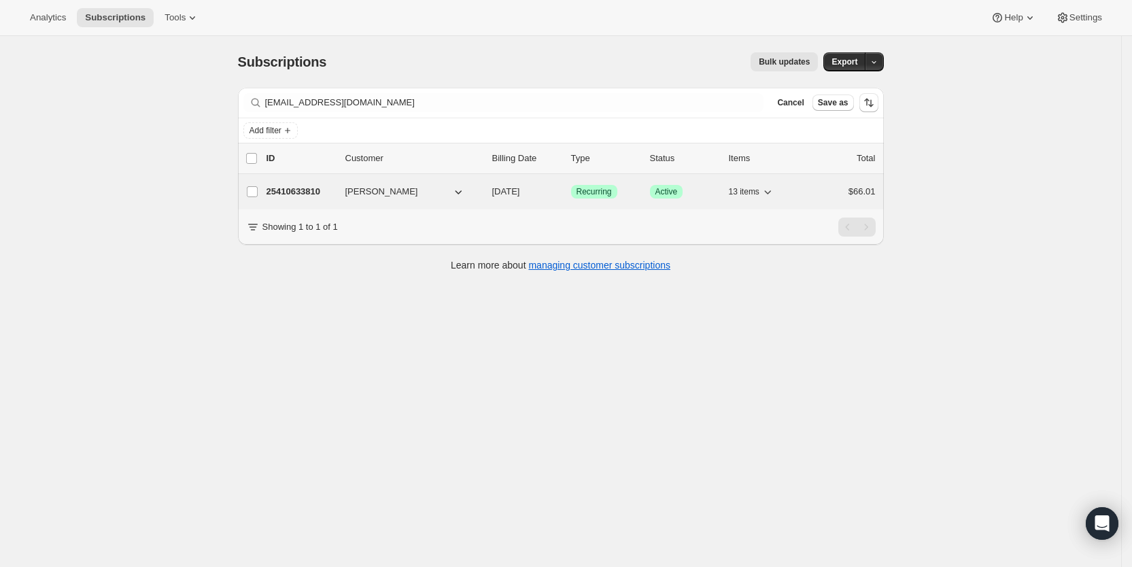
click at [520, 187] on span "08/20/2025" at bounding box center [506, 191] width 28 height 10
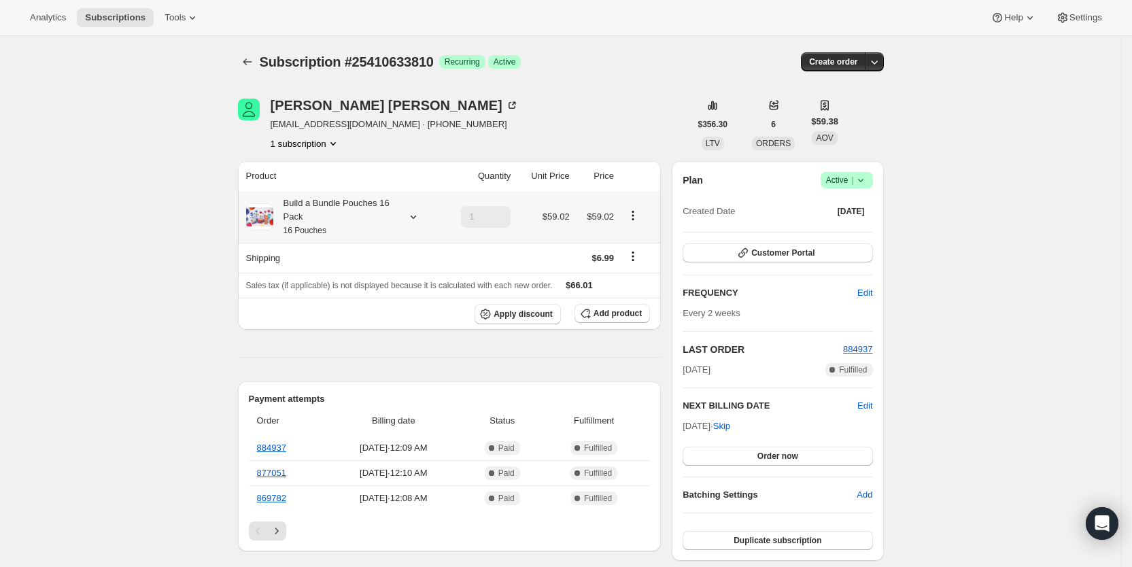
click at [415, 214] on icon at bounding box center [414, 217] width 14 height 14
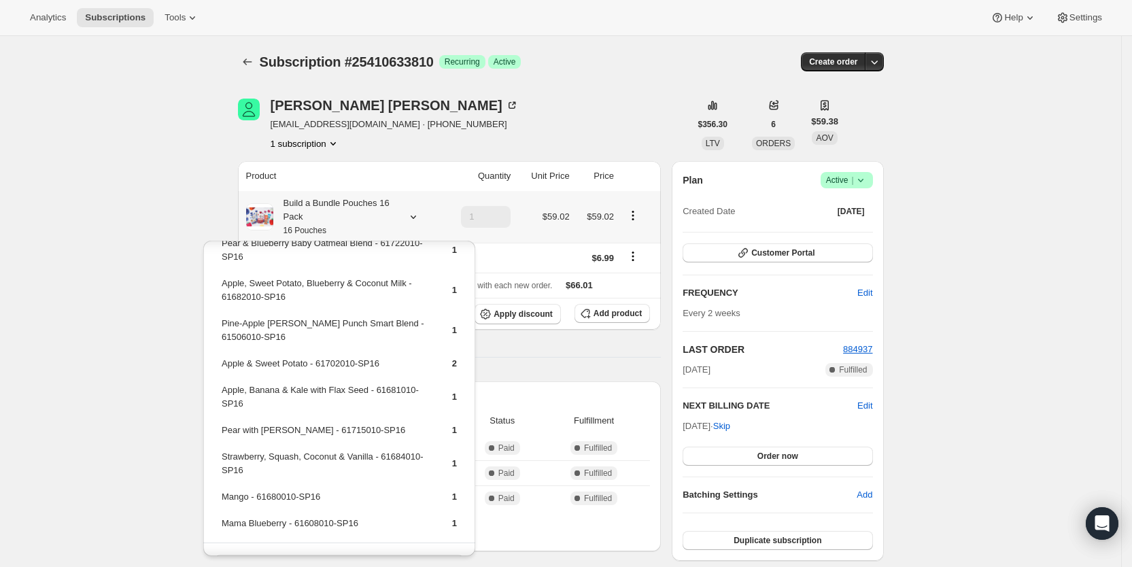
scroll to position [133, 0]
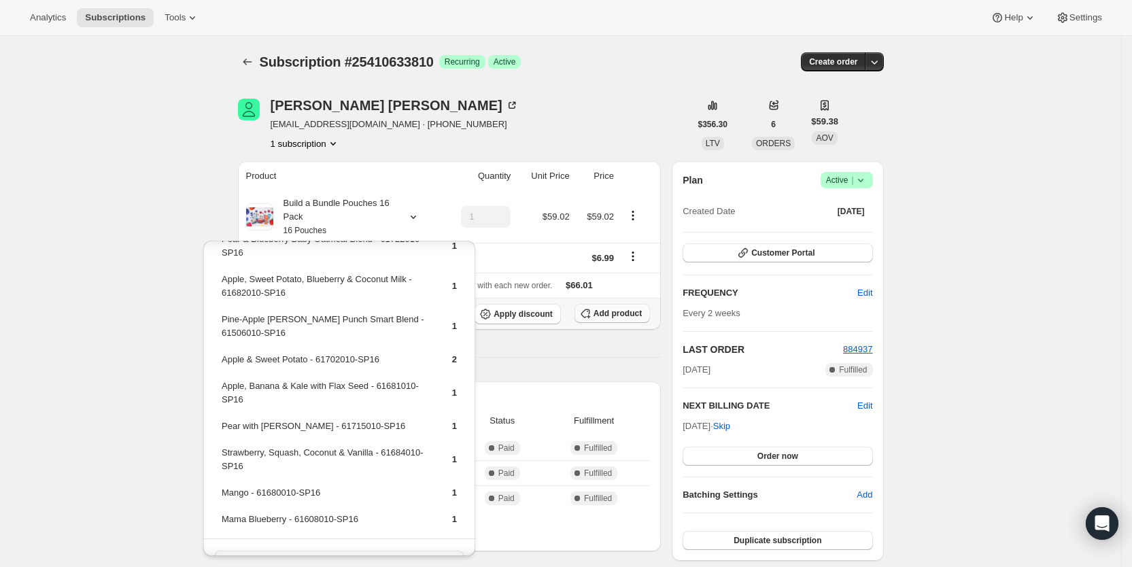
click at [620, 315] on span "Add product" at bounding box center [618, 313] width 48 height 11
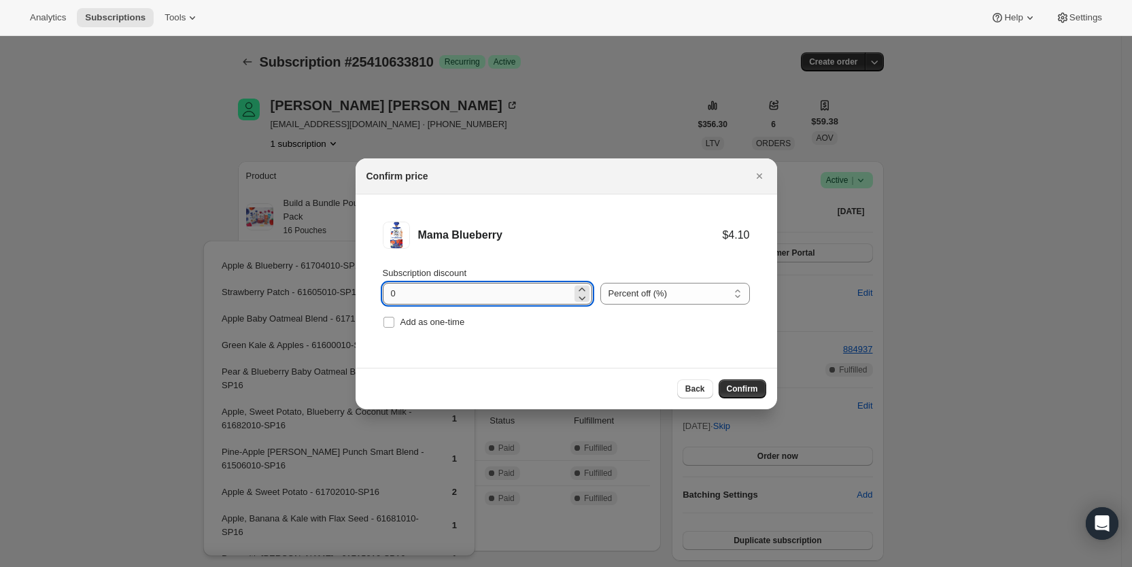
drag, startPoint x: 386, startPoint y: 292, endPoint x: 408, endPoint y: 296, distance: 22.1
click at [408, 296] on input "0" at bounding box center [477, 294] width 189 height 22
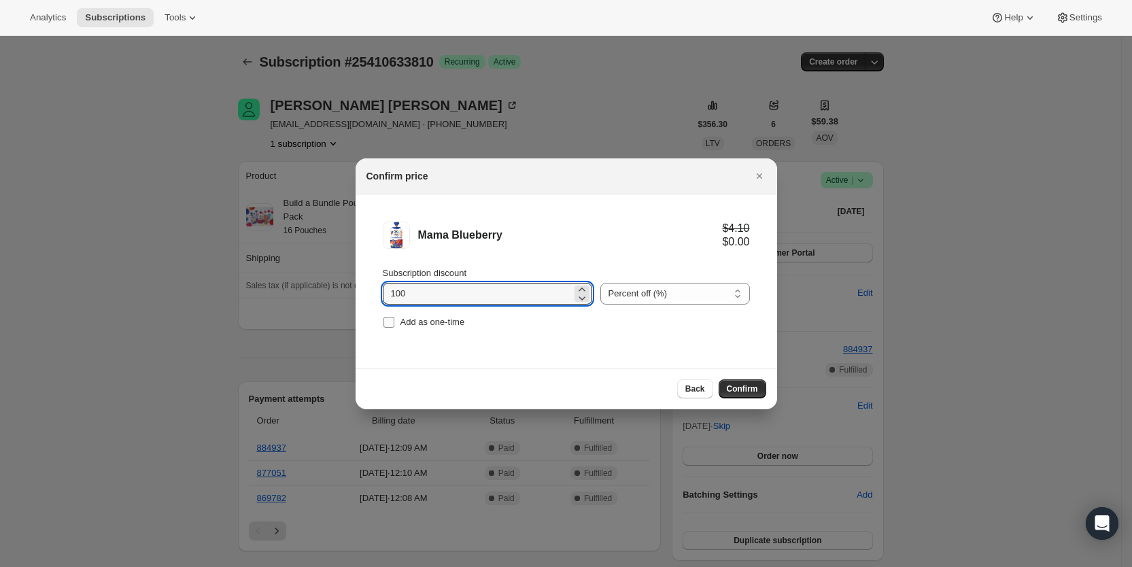
type input "100"
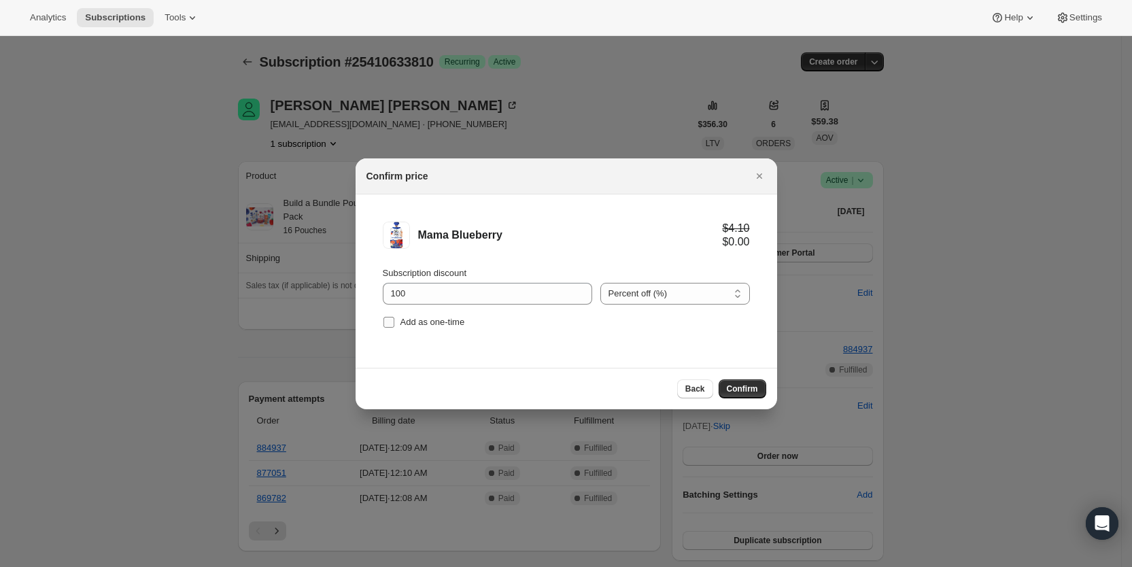
click at [397, 326] on label "Add as one-time" at bounding box center [424, 322] width 82 height 19
click at [394, 326] on input "Add as one-time" at bounding box center [389, 322] width 11 height 11
checkbox input "true"
click at [742, 388] on span "Confirm" at bounding box center [742, 389] width 31 height 11
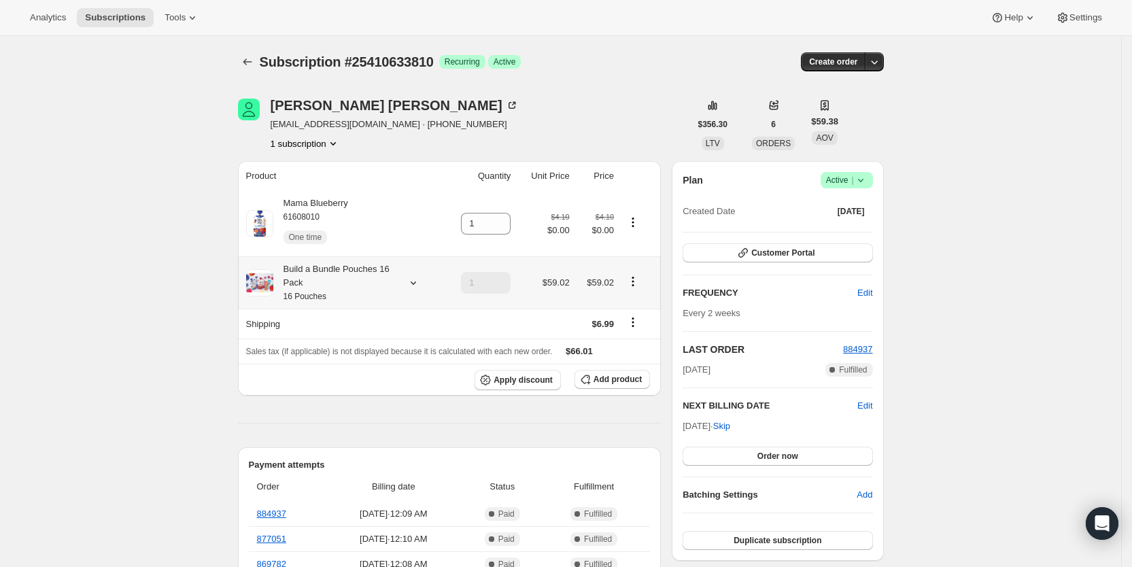
click at [416, 277] on icon at bounding box center [414, 283] width 14 height 14
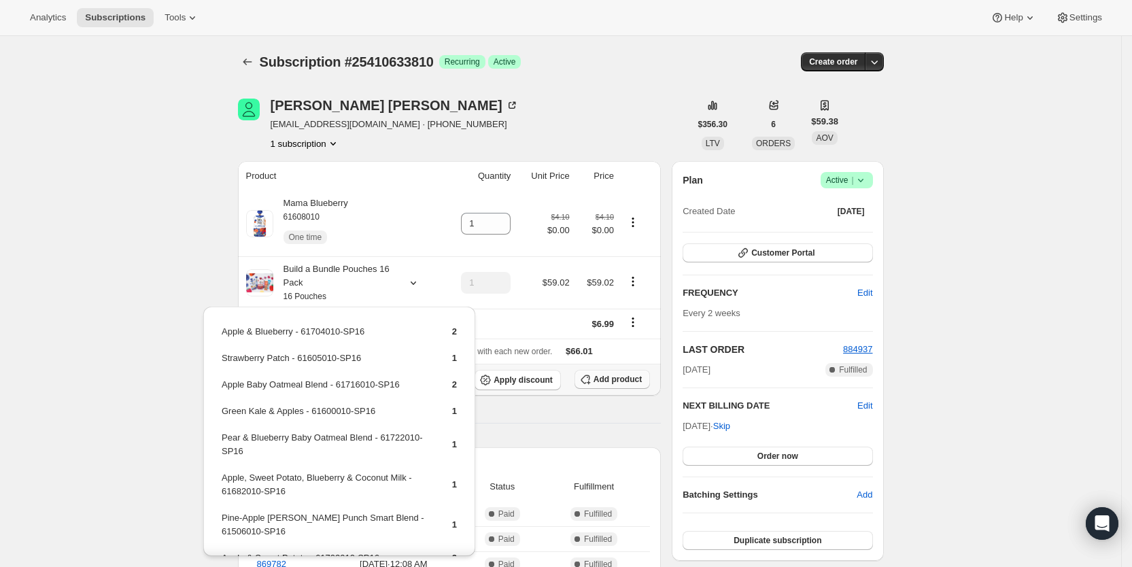
click at [632, 379] on span "Add product" at bounding box center [618, 379] width 48 height 11
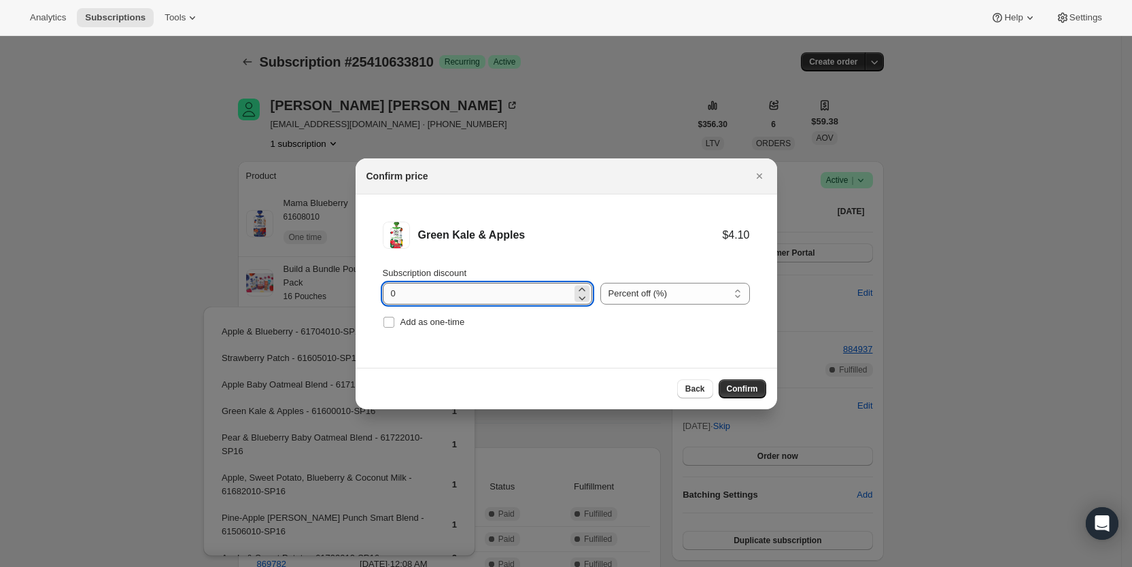
drag, startPoint x: 384, startPoint y: 293, endPoint x: 403, endPoint y: 294, distance: 18.4
click at [403, 294] on li "Green Kale & Apples $4.10 Subscription discount 0 Percent off (%) Amount off ($…" at bounding box center [567, 276] width 422 height 165
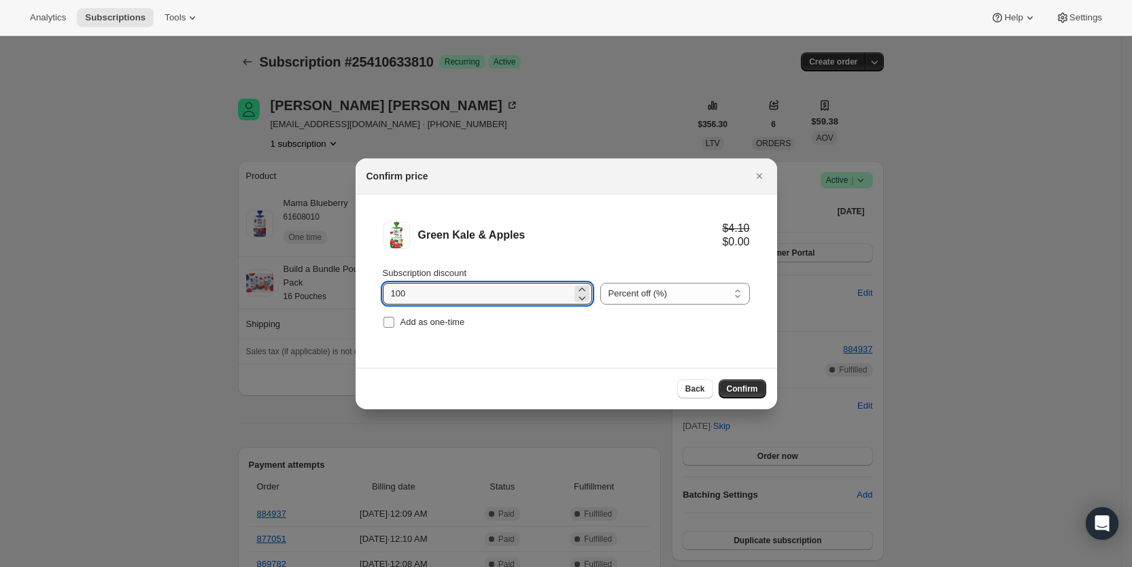
type input "100"
drag, startPoint x: 404, startPoint y: 325, endPoint x: 510, endPoint y: 356, distance: 110.6
click at [412, 328] on label "Add as one-time" at bounding box center [424, 322] width 82 height 19
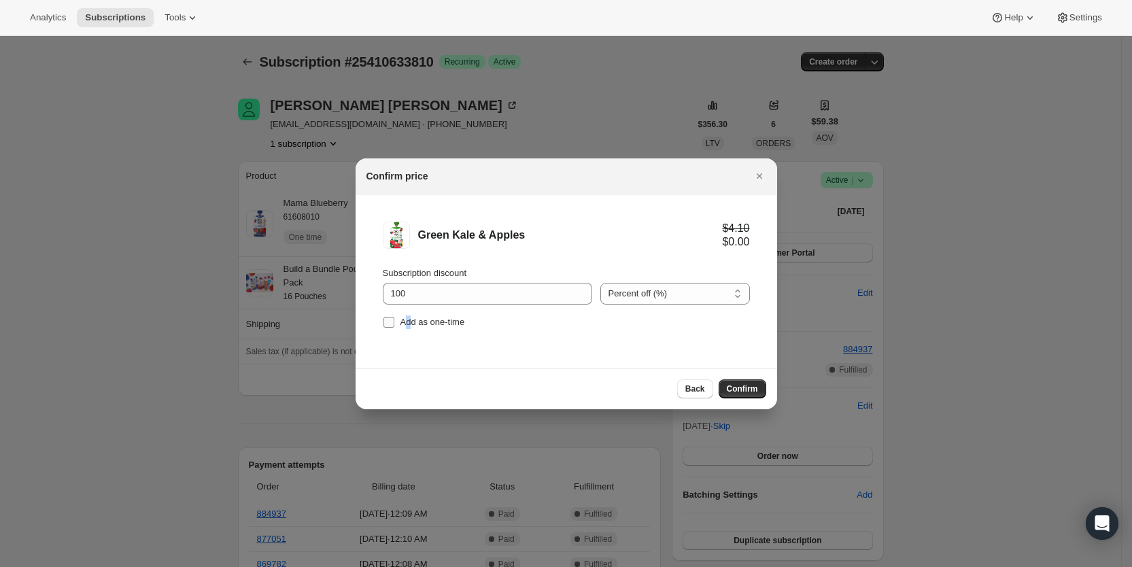
drag, startPoint x: 385, startPoint y: 317, endPoint x: 413, endPoint y: 329, distance: 30.4
click at [391, 320] on input "Add as one-time" at bounding box center [389, 322] width 11 height 11
checkbox input "true"
click at [742, 384] on span "Confirm" at bounding box center [742, 389] width 31 height 11
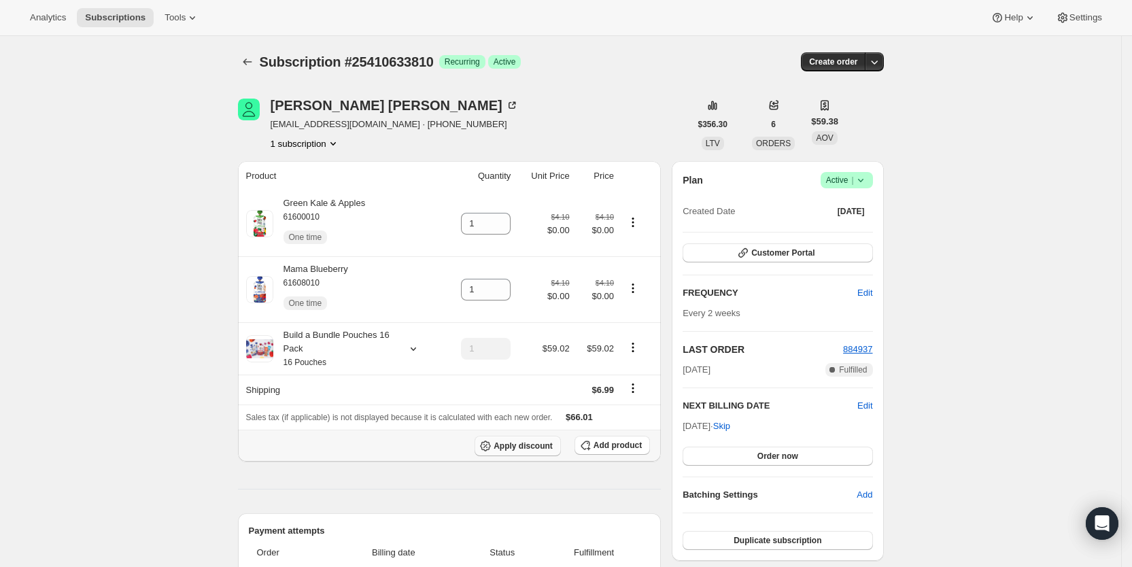
click at [532, 442] on span "Apply discount" at bounding box center [523, 446] width 59 height 11
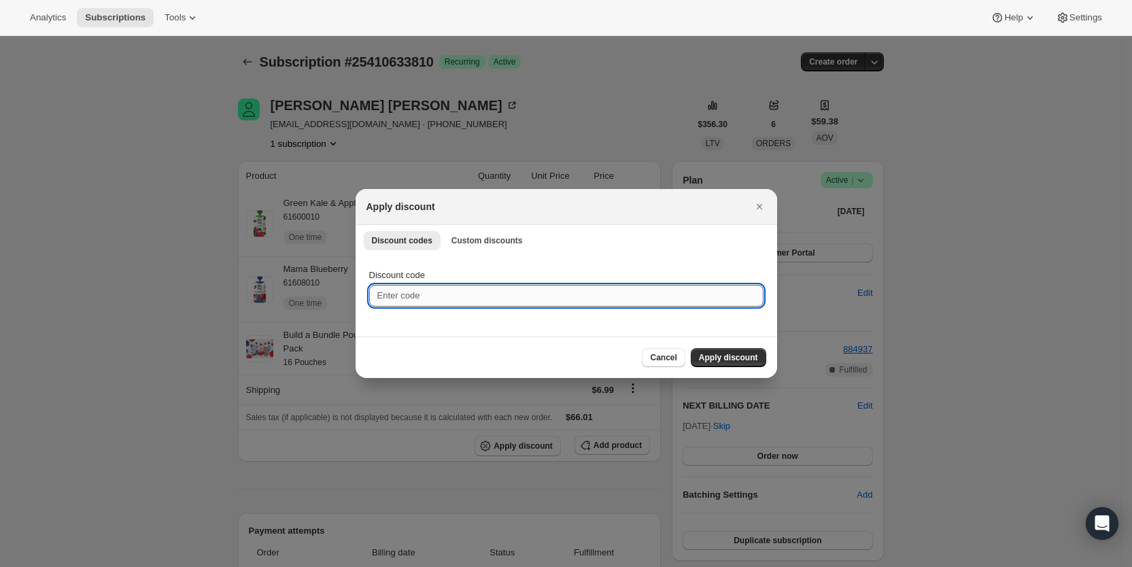
click at [422, 296] on input "Discount code" at bounding box center [566, 296] width 394 height 22
type input "cr_20"
click at [740, 360] on span "Apply discount" at bounding box center [728, 357] width 59 height 11
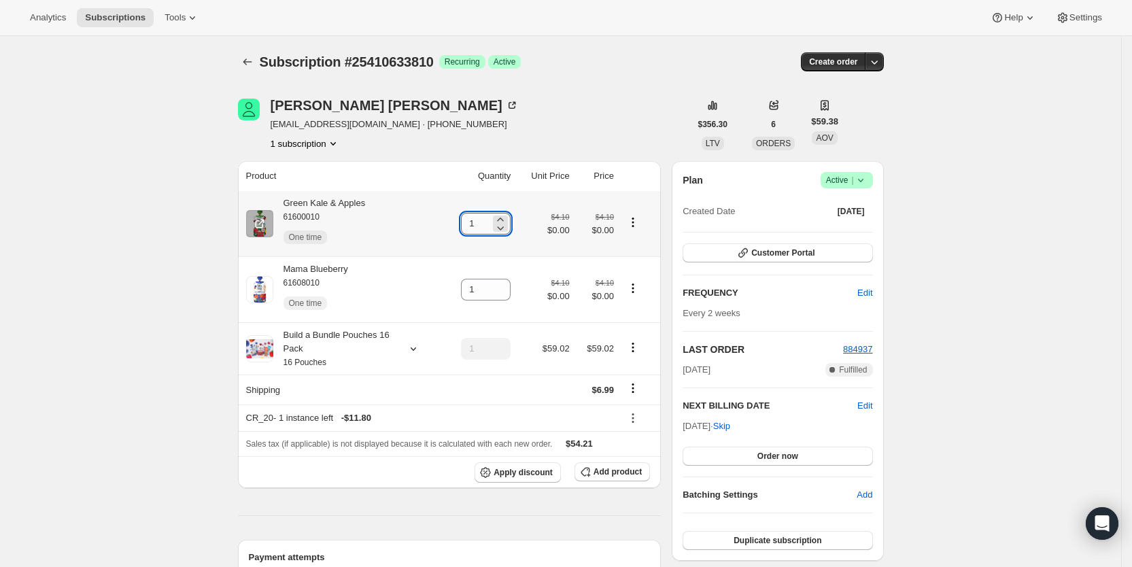
drag, startPoint x: 474, startPoint y: 213, endPoint x: 482, endPoint y: 223, distance: 13.1
click at [482, 223] on input "1" at bounding box center [475, 224] width 29 height 22
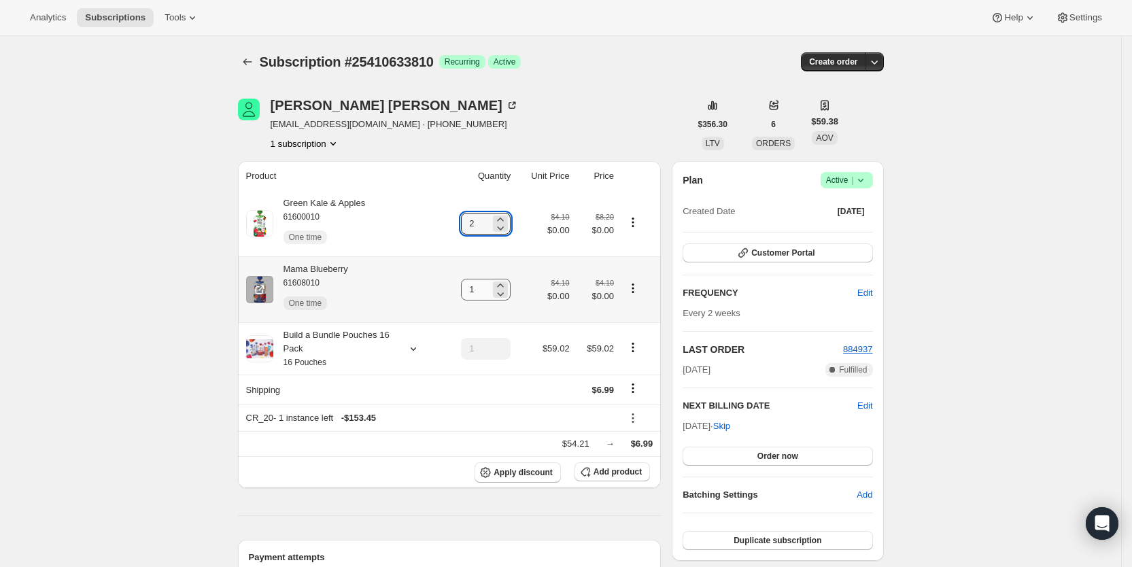
type input "2"
drag, startPoint x: 471, startPoint y: 292, endPoint x: 494, endPoint y: 289, distance: 23.4
click at [490, 289] on input "1" at bounding box center [475, 290] width 29 height 22
type input "2"
click at [636, 75] on div "Subscription #25410633810. This page is ready Subscription #25410633810 Success…" at bounding box center [561, 62] width 646 height 52
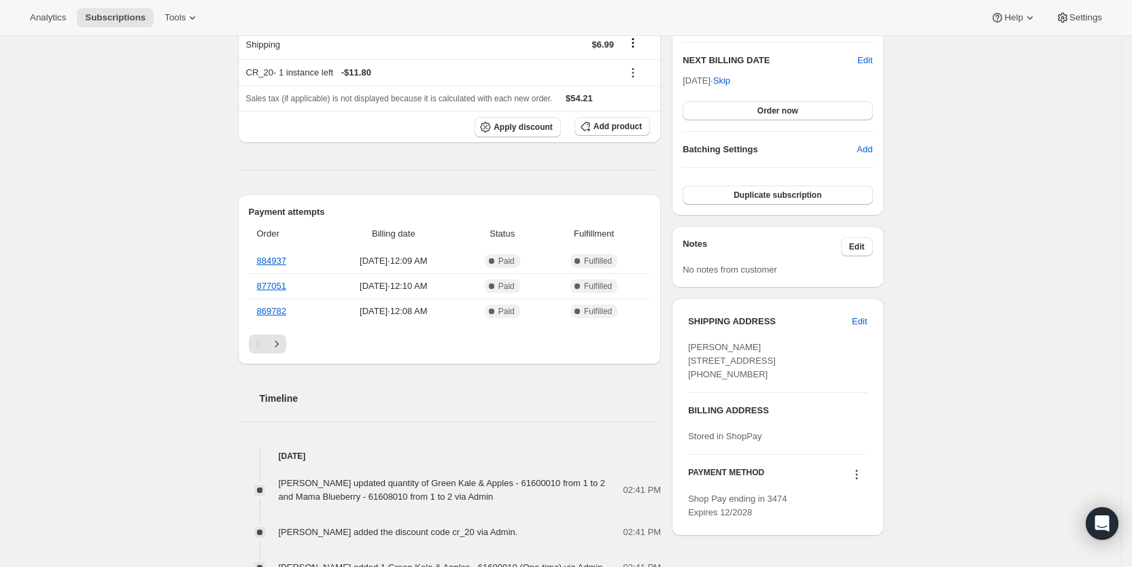
scroll to position [349, 0]
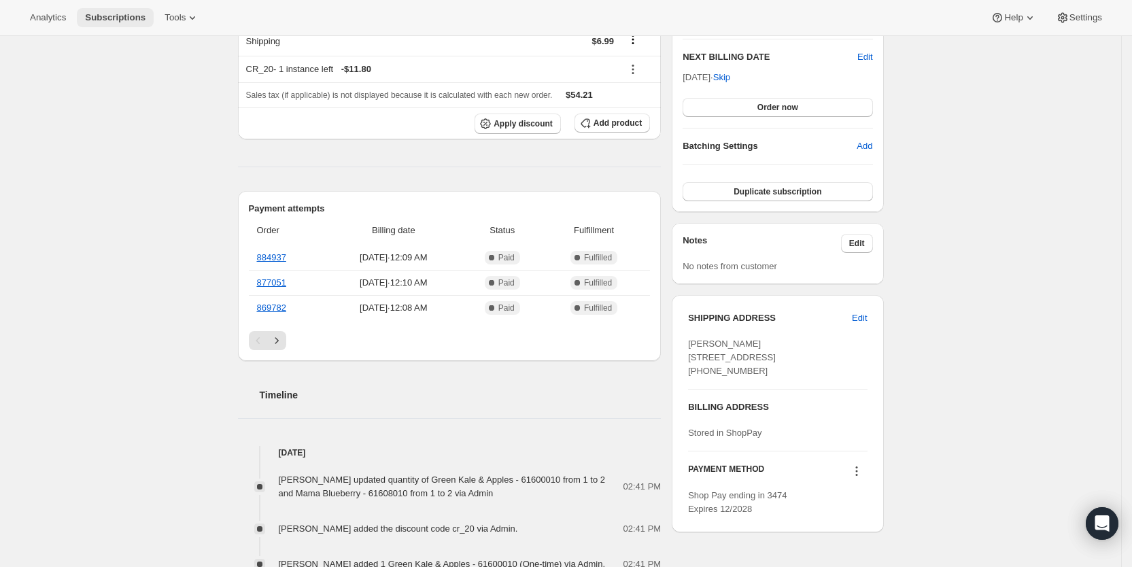
click at [124, 19] on span "Subscriptions" at bounding box center [115, 17] width 61 height 11
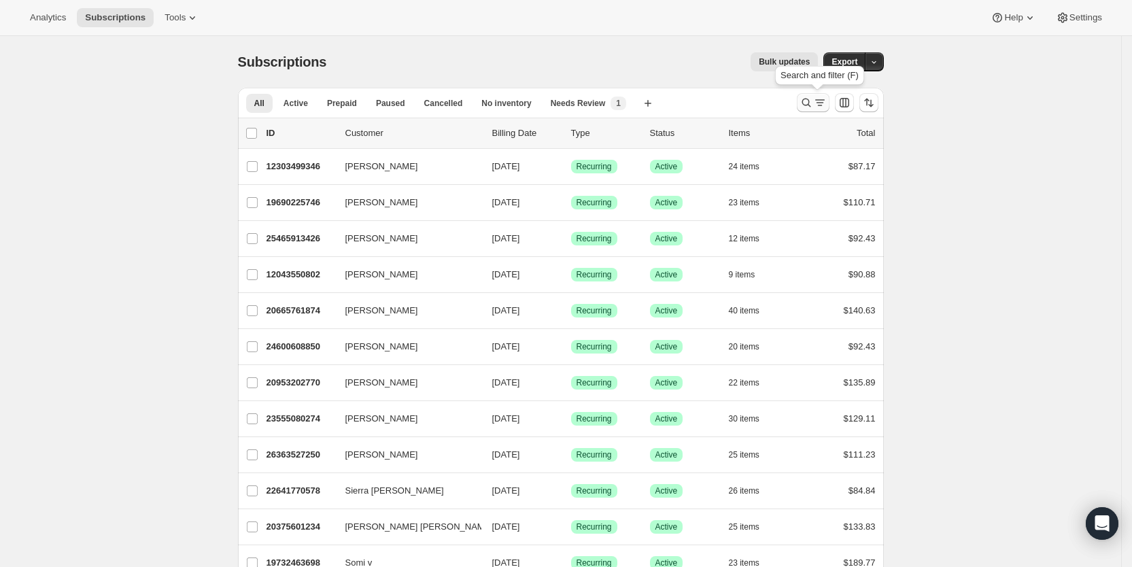
click at [820, 103] on icon "Search and filter results" at bounding box center [820, 103] width 14 height 14
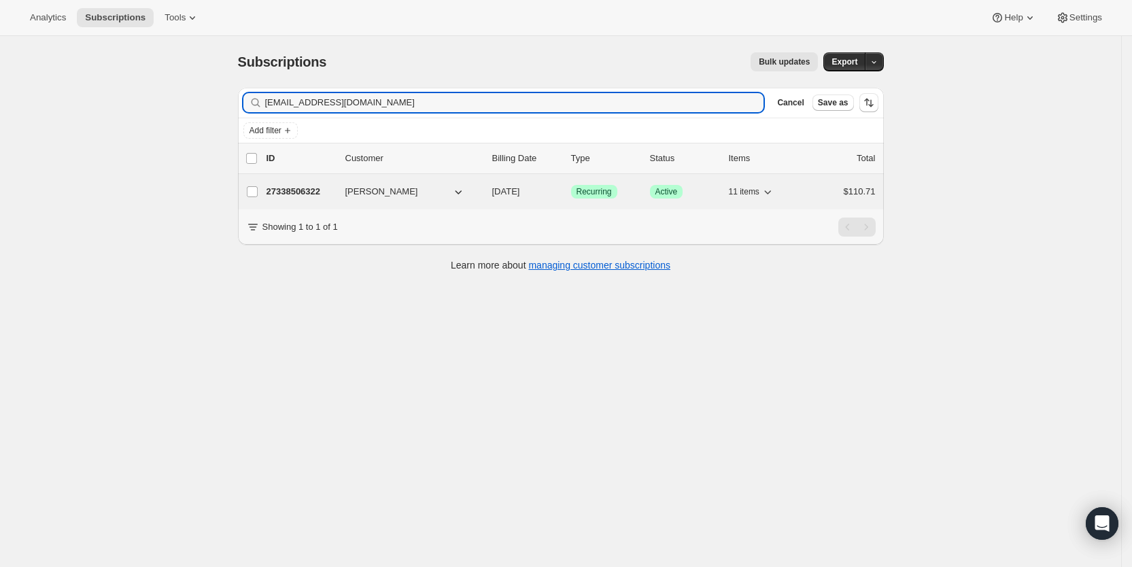
type input "brookepiergallini@yahoo.com"
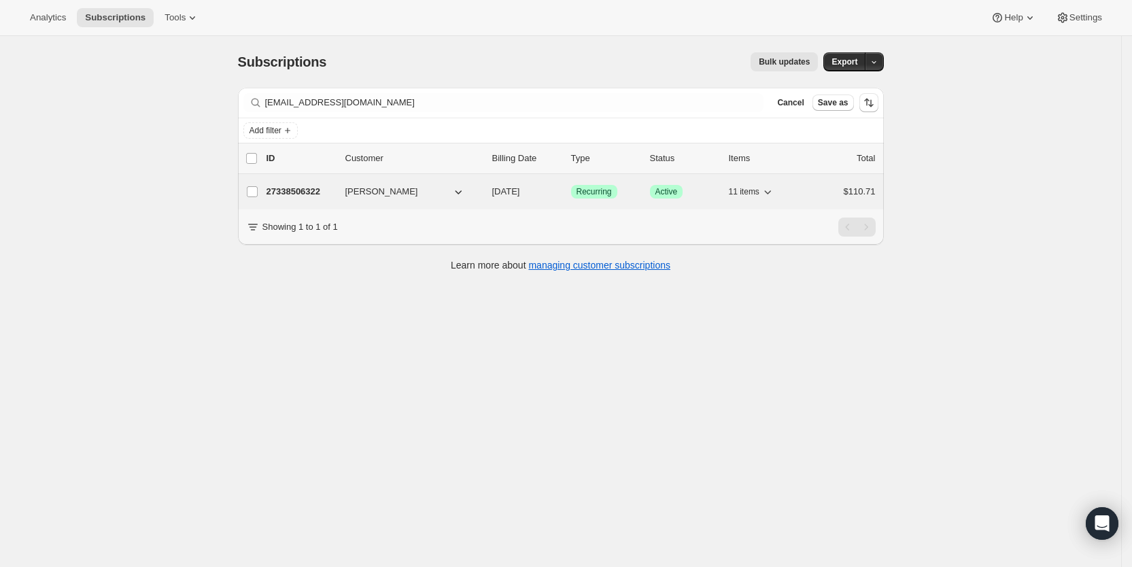
click at [520, 186] on span "09/06/2025" at bounding box center [506, 191] width 28 height 10
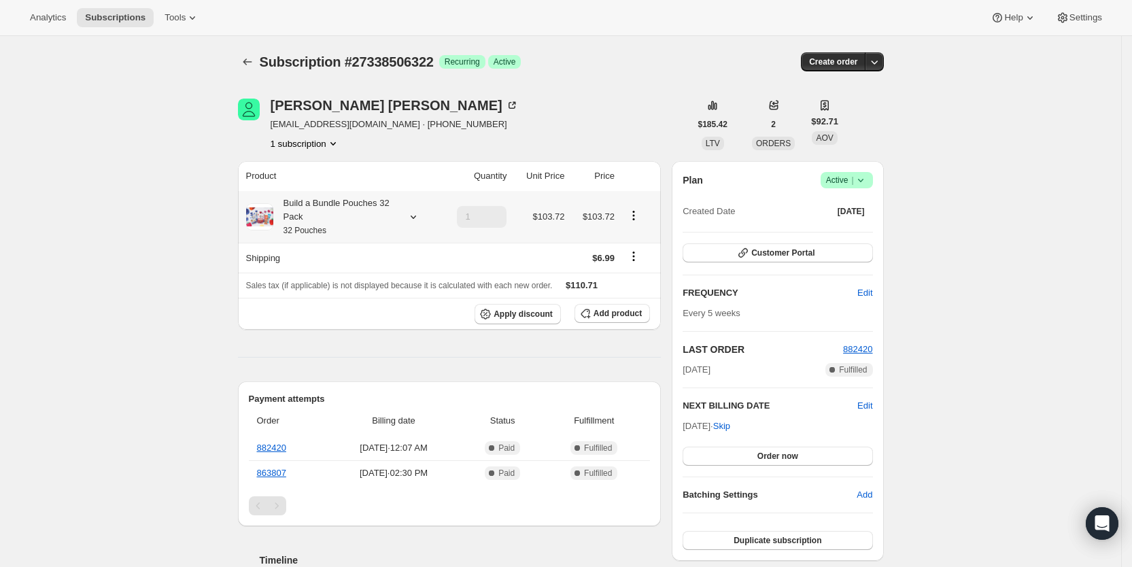
click at [419, 214] on icon at bounding box center [414, 217] width 14 height 14
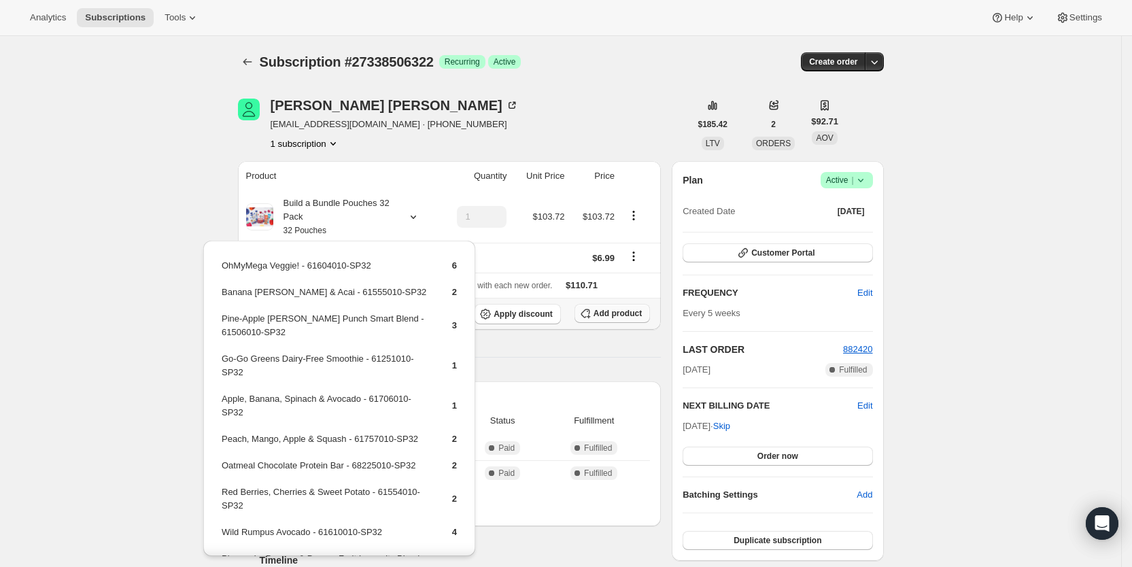
click at [627, 311] on span "Add product" at bounding box center [618, 313] width 48 height 11
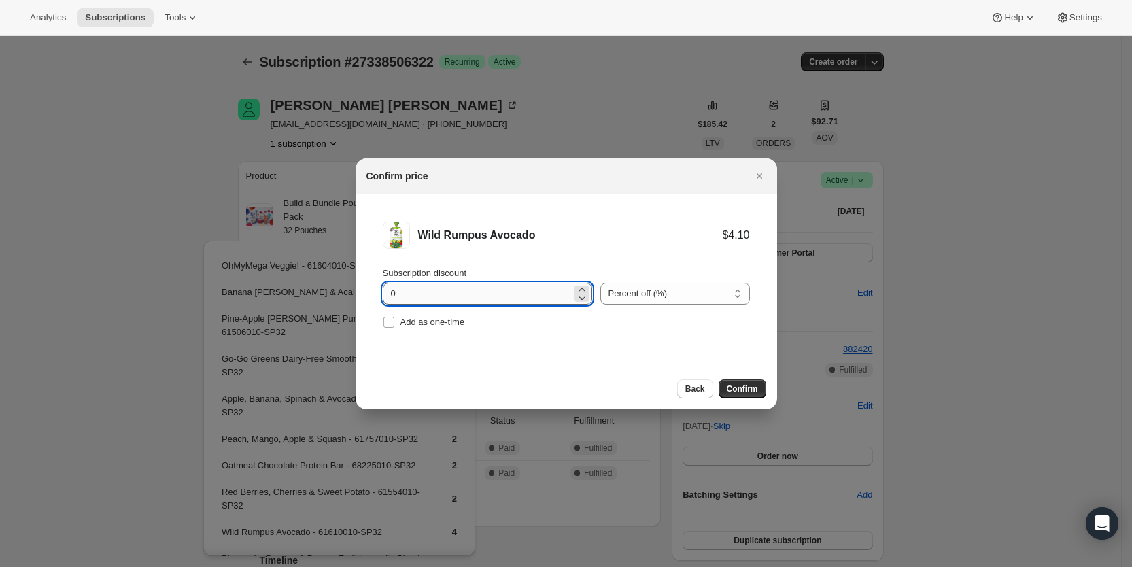
drag, startPoint x: 392, startPoint y: 296, endPoint x: 401, endPoint y: 296, distance: 8.8
click at [401, 296] on input "0" at bounding box center [477, 294] width 189 height 22
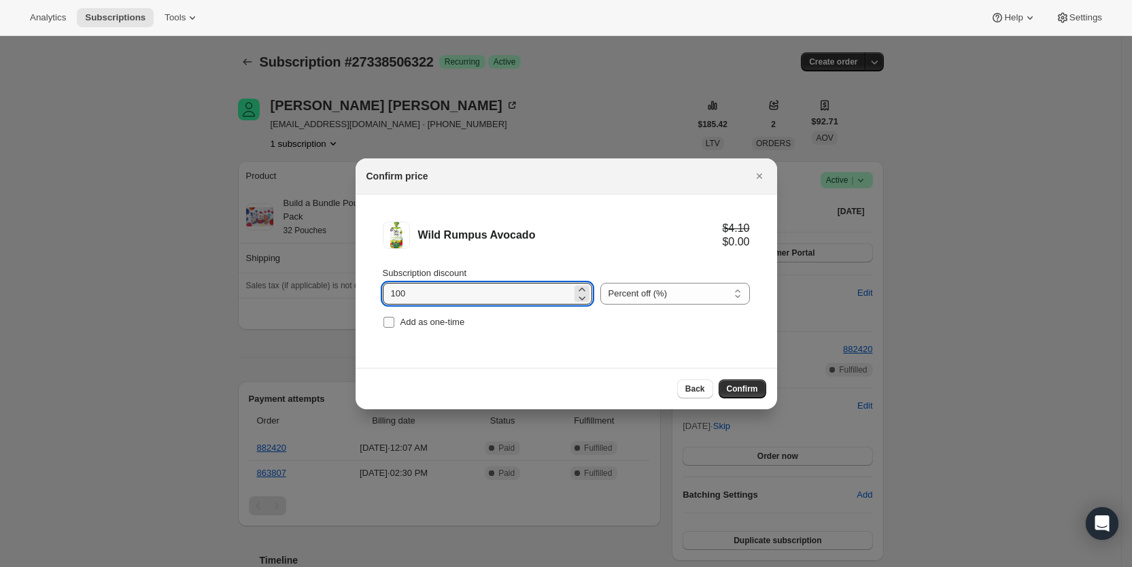
type input "100"
drag, startPoint x: 392, startPoint y: 320, endPoint x: 611, endPoint y: 345, distance: 219.7
click at [394, 320] on span ":r53n:" at bounding box center [389, 322] width 12 height 12
click at [394, 320] on input "Add as one-time" at bounding box center [389, 322] width 11 height 11
checkbox input "true"
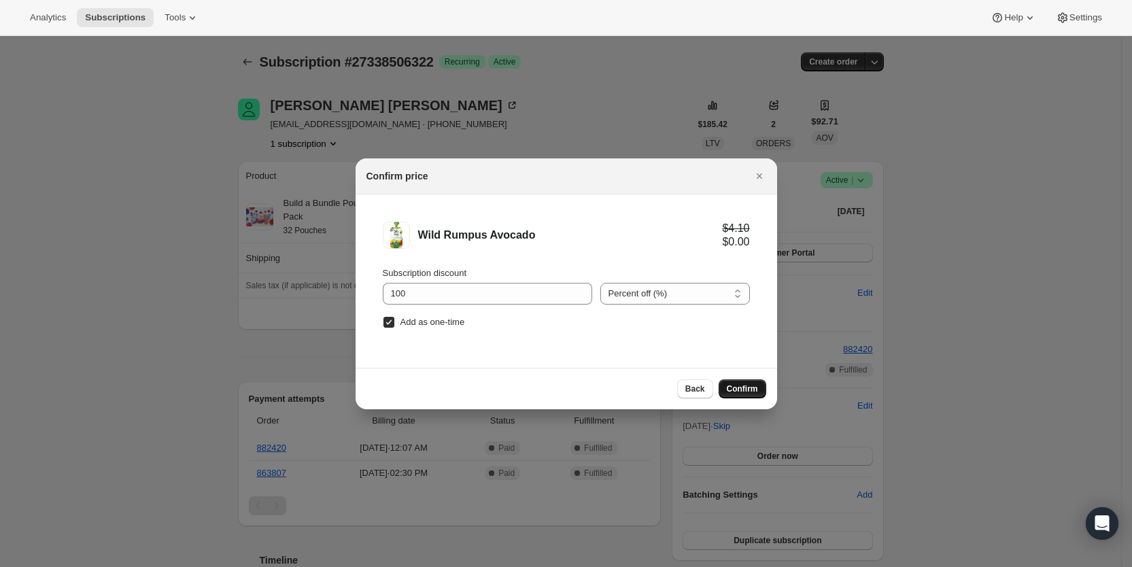
click at [761, 392] on button "Confirm" at bounding box center [743, 388] width 48 height 19
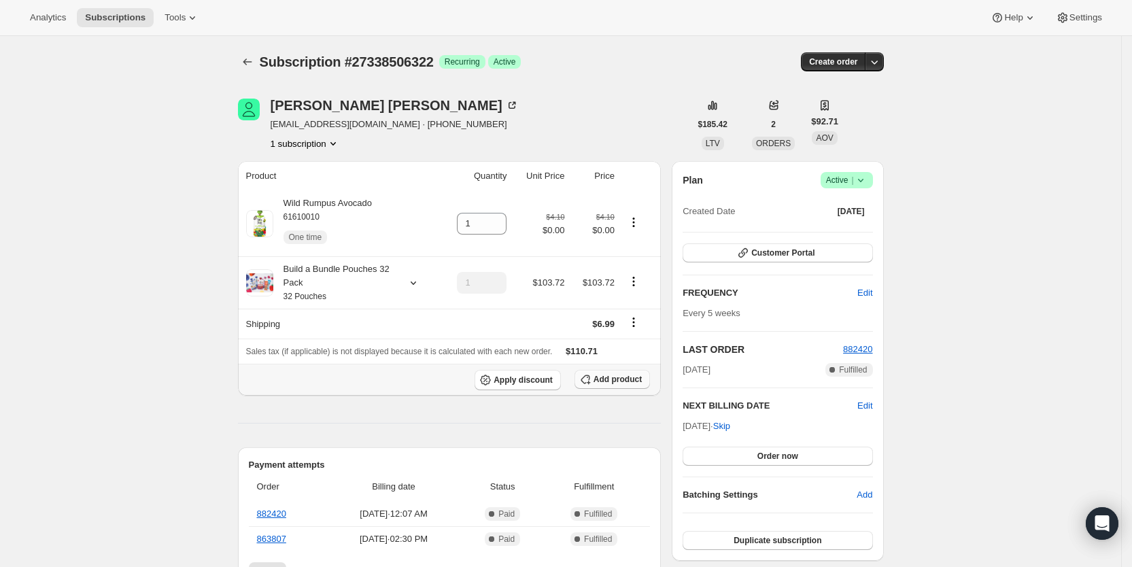
click at [622, 382] on span "Add product" at bounding box center [618, 379] width 48 height 11
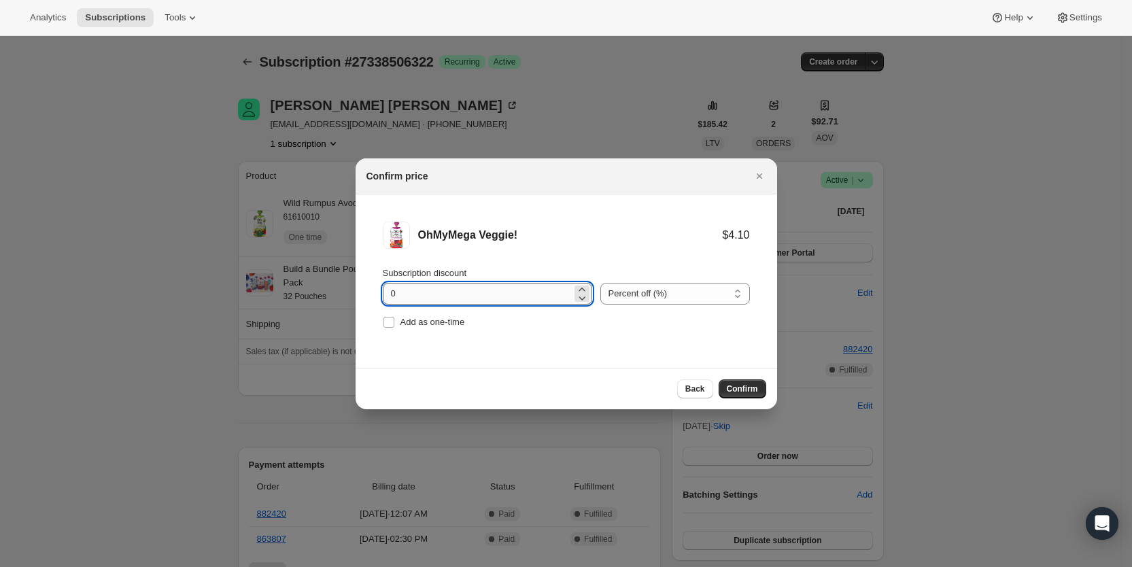
drag, startPoint x: 388, startPoint y: 290, endPoint x: 407, endPoint y: 292, distance: 19.1
click at [407, 292] on input "0" at bounding box center [477, 294] width 189 height 22
type input "100"
drag, startPoint x: 392, startPoint y: 322, endPoint x: 490, endPoint y: 340, distance: 99.6
click at [393, 322] on input "Add as one-time" at bounding box center [389, 322] width 11 height 11
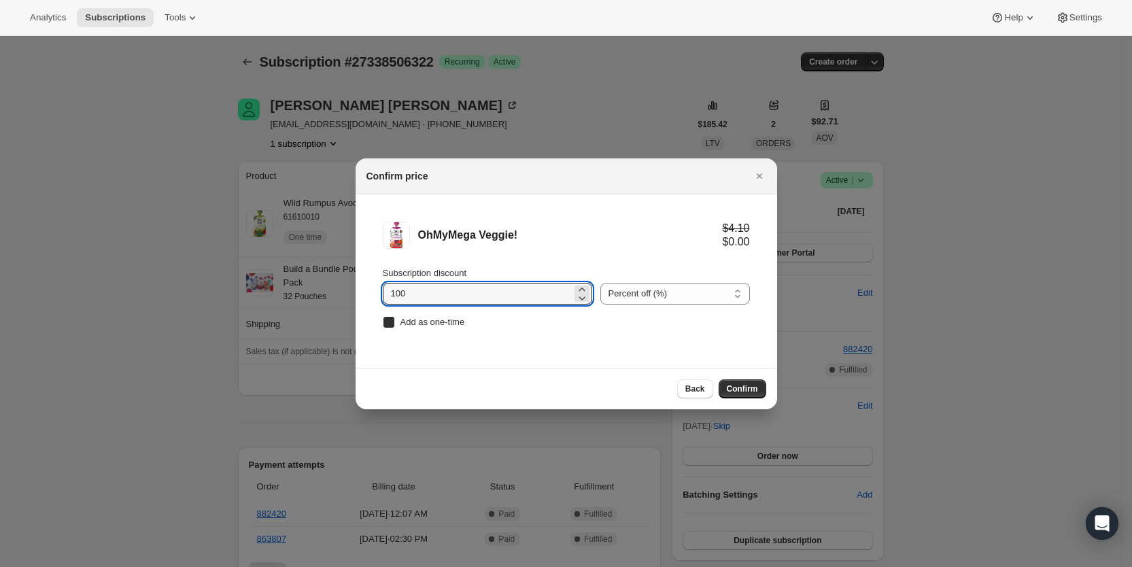
checkbox input "true"
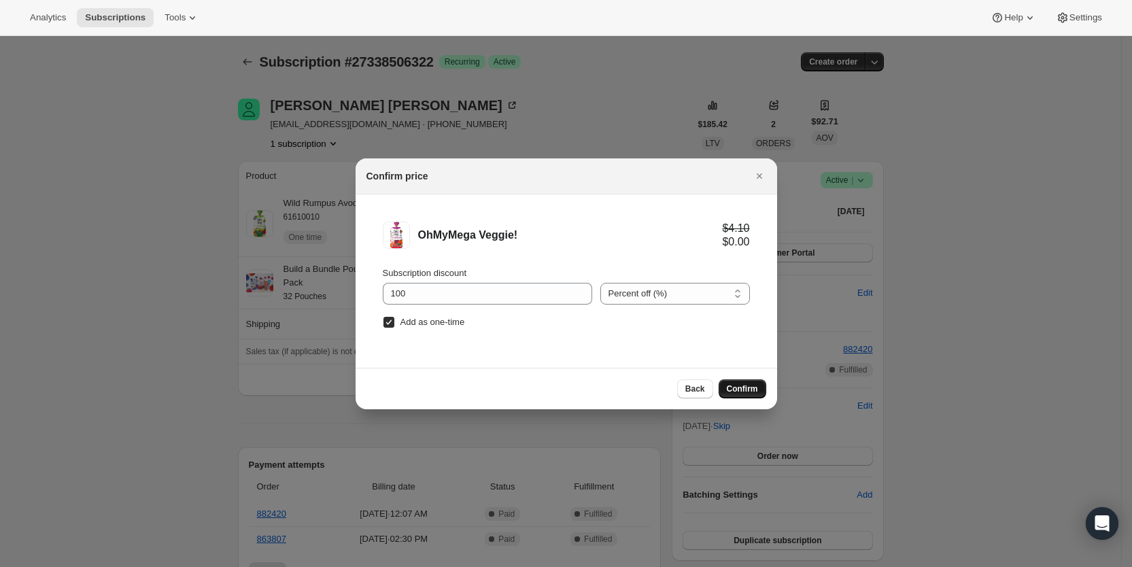
click at [751, 390] on span "Confirm" at bounding box center [742, 389] width 31 height 11
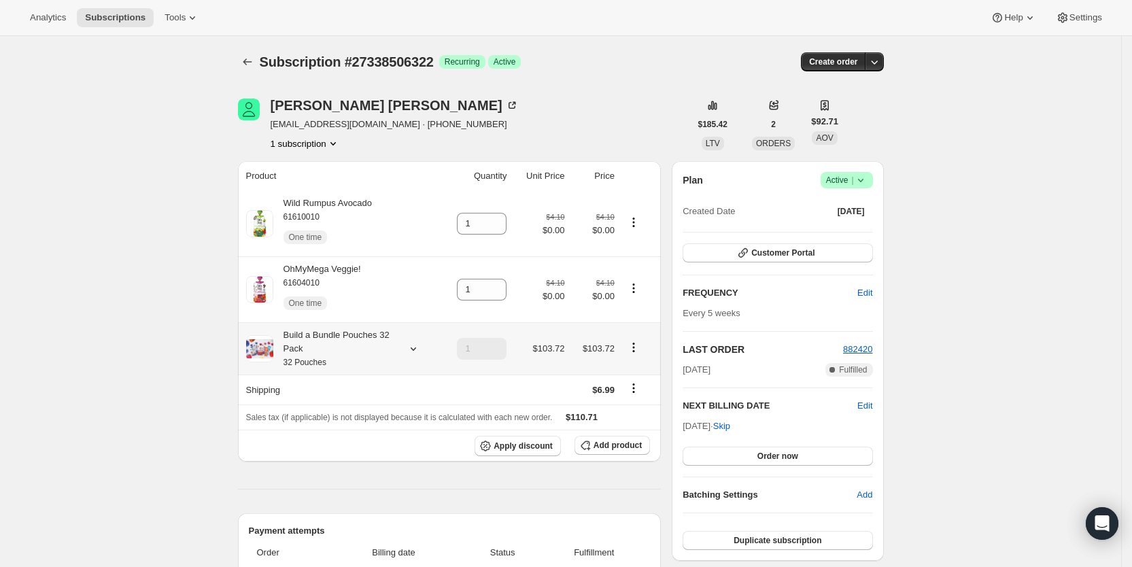
click at [415, 345] on icon at bounding box center [414, 349] width 14 height 14
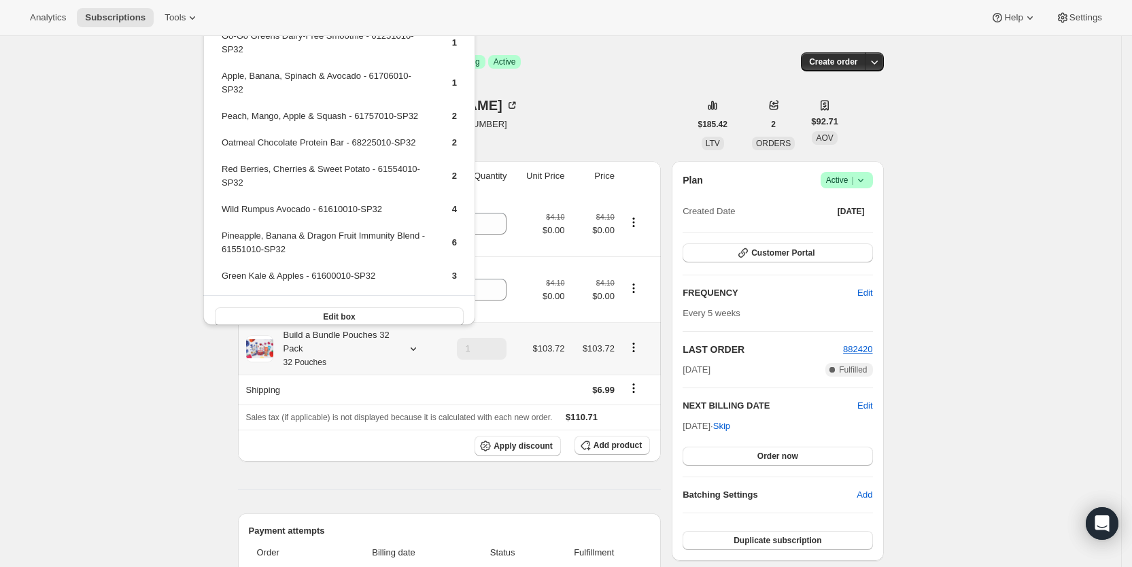
scroll to position [106, 0]
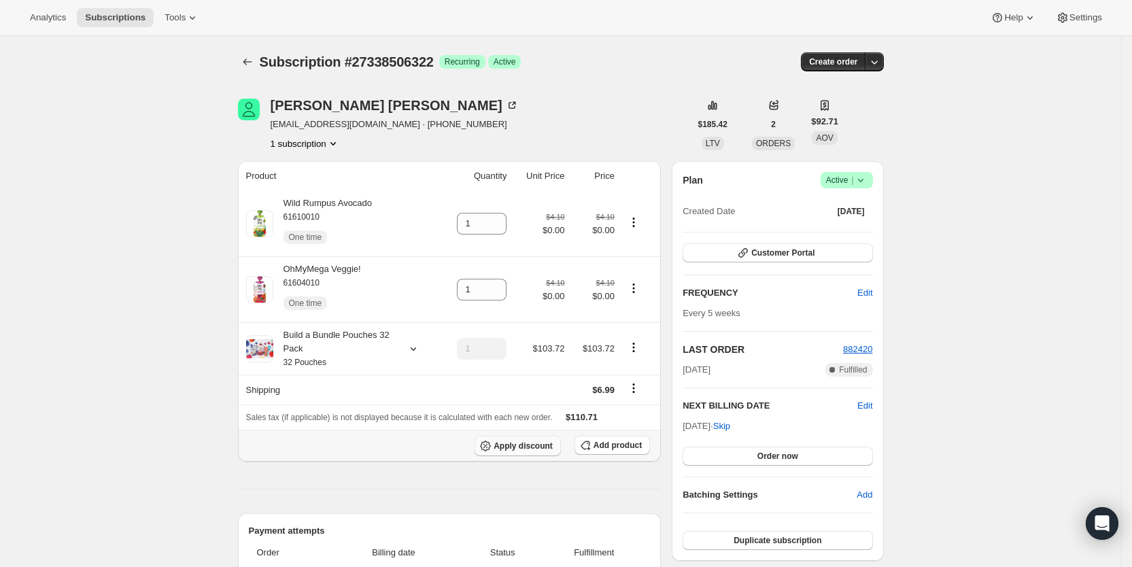
click at [534, 444] on span "Apply discount" at bounding box center [523, 446] width 59 height 11
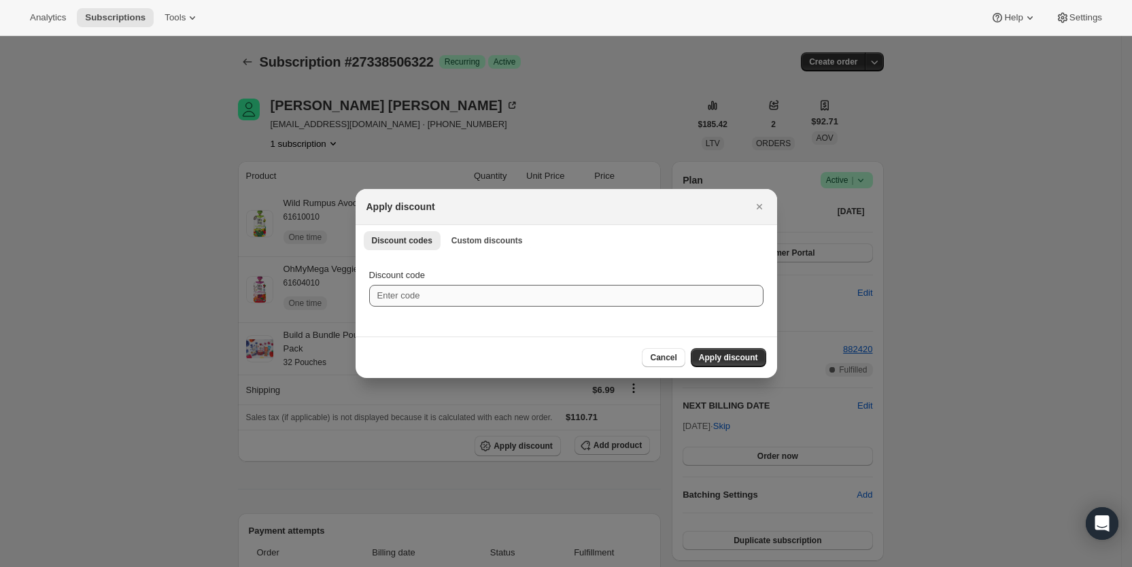
drag, startPoint x: 472, startPoint y: 284, endPoint x: 469, endPoint y: 294, distance: 11.2
click at [471, 287] on div "Discount code" at bounding box center [566, 288] width 394 height 38
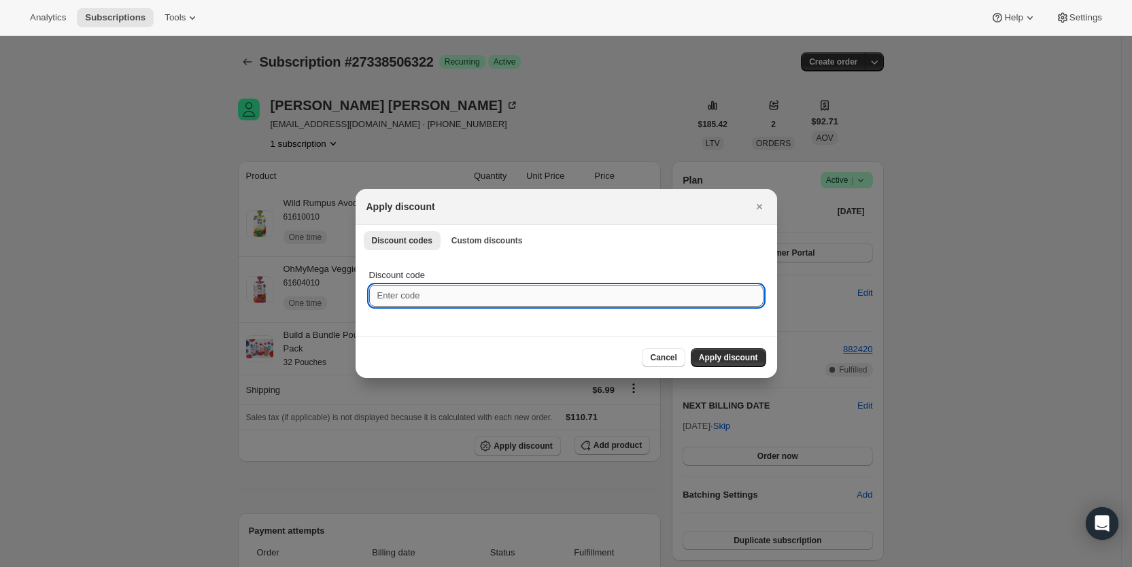
click at [469, 294] on input "Discount code" at bounding box center [566, 296] width 394 height 22
type input "cr_20"
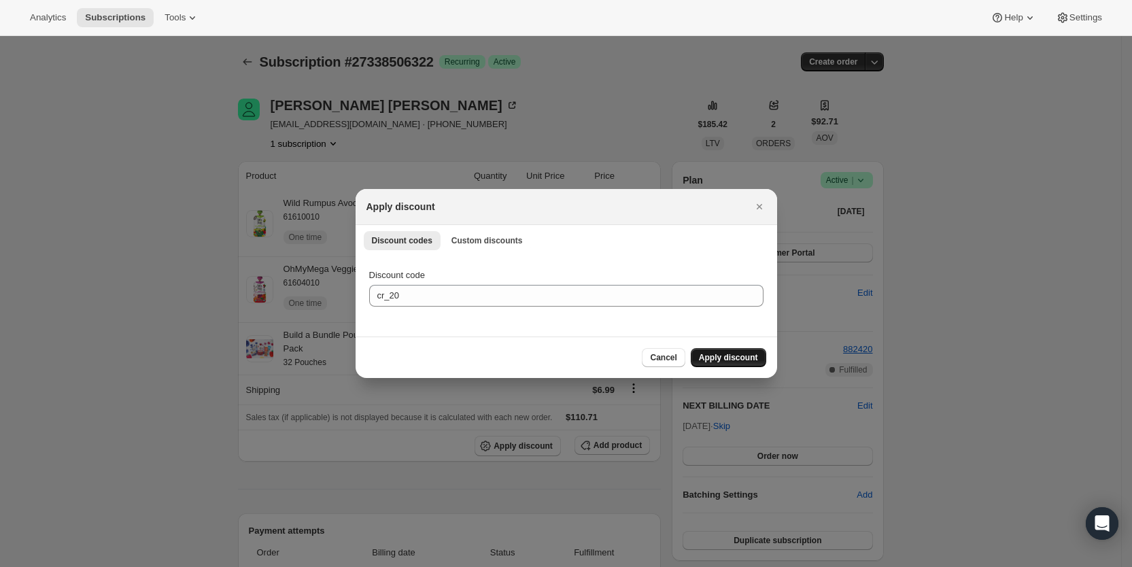
click at [730, 360] on span "Apply discount" at bounding box center [728, 357] width 59 height 11
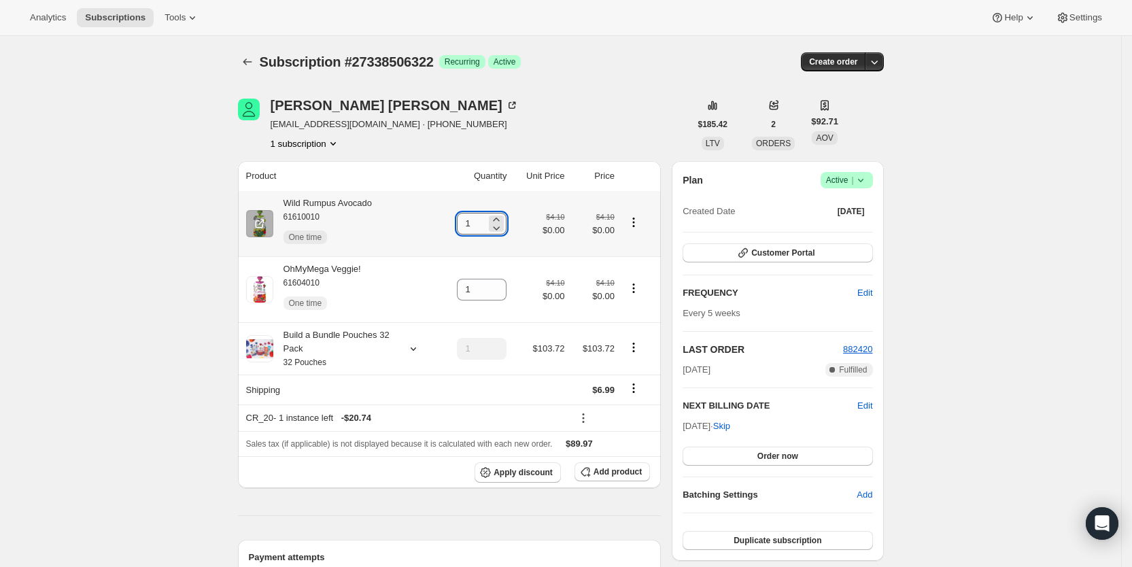
drag, startPoint x: 467, startPoint y: 226, endPoint x: 477, endPoint y: 226, distance: 9.5
click at [477, 226] on input "1" at bounding box center [471, 224] width 29 height 22
type input "2"
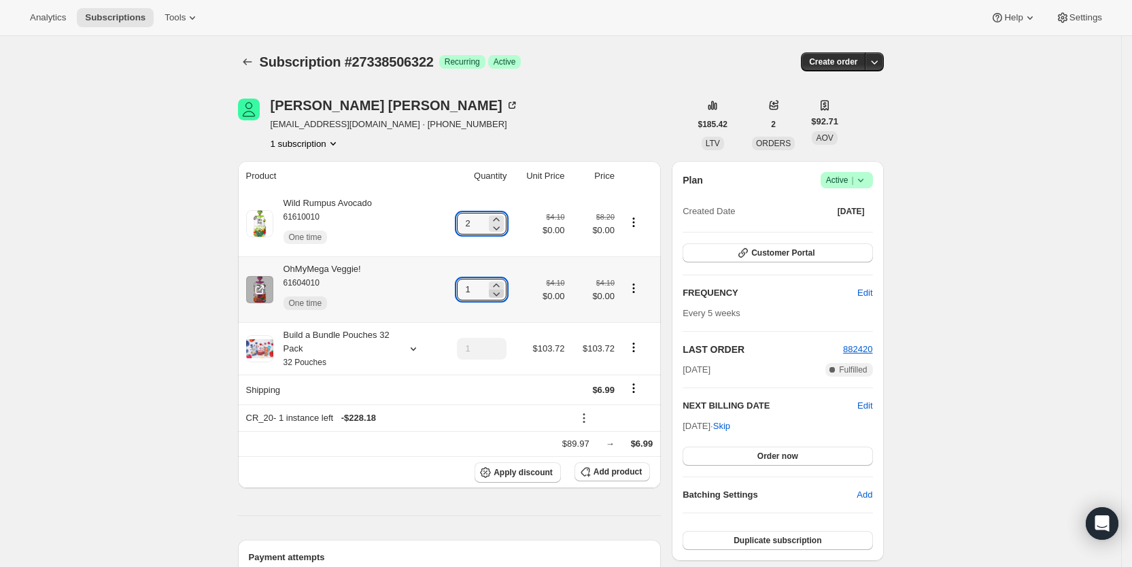
drag, startPoint x: 473, startPoint y: 293, endPoint x: 505, endPoint y: 293, distance: 32.0
click at [505, 293] on div "1" at bounding box center [482, 290] width 50 height 22
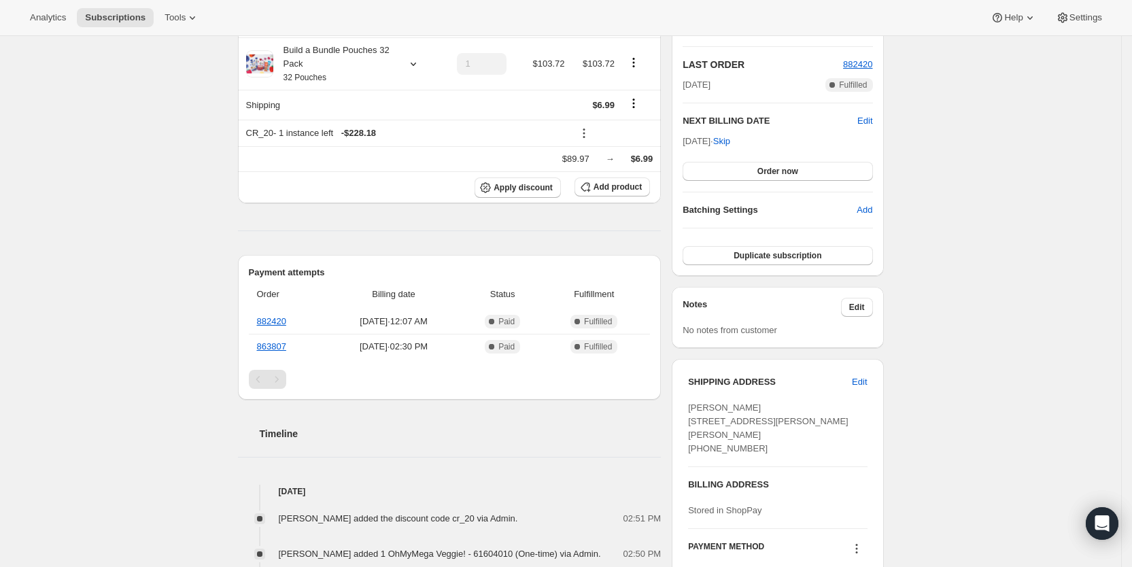
scroll to position [0, 0]
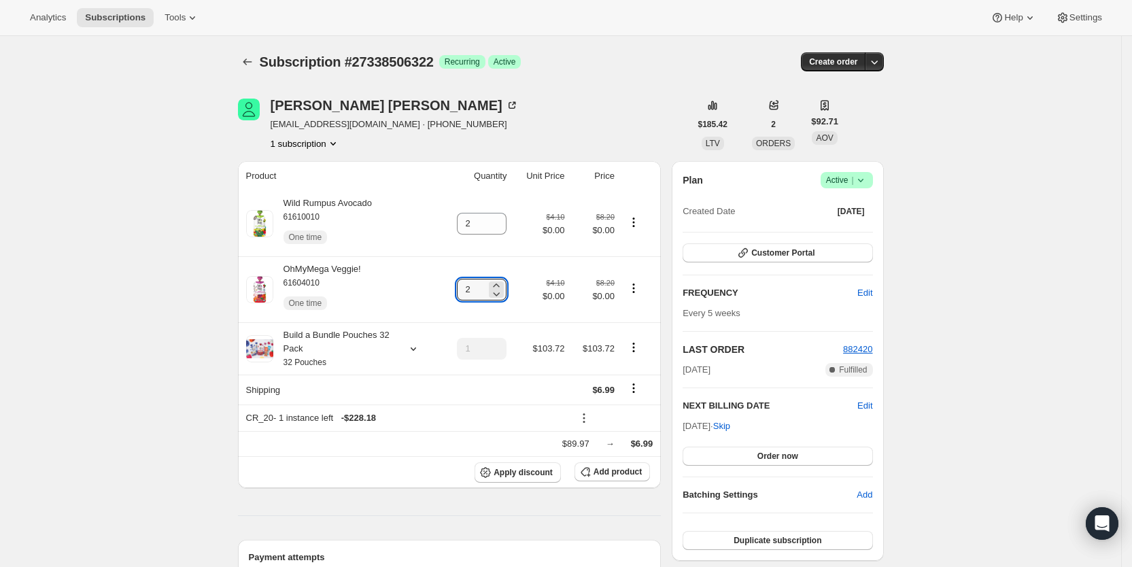
type input "2"
click at [120, 20] on span "Subscriptions" at bounding box center [115, 17] width 61 height 11
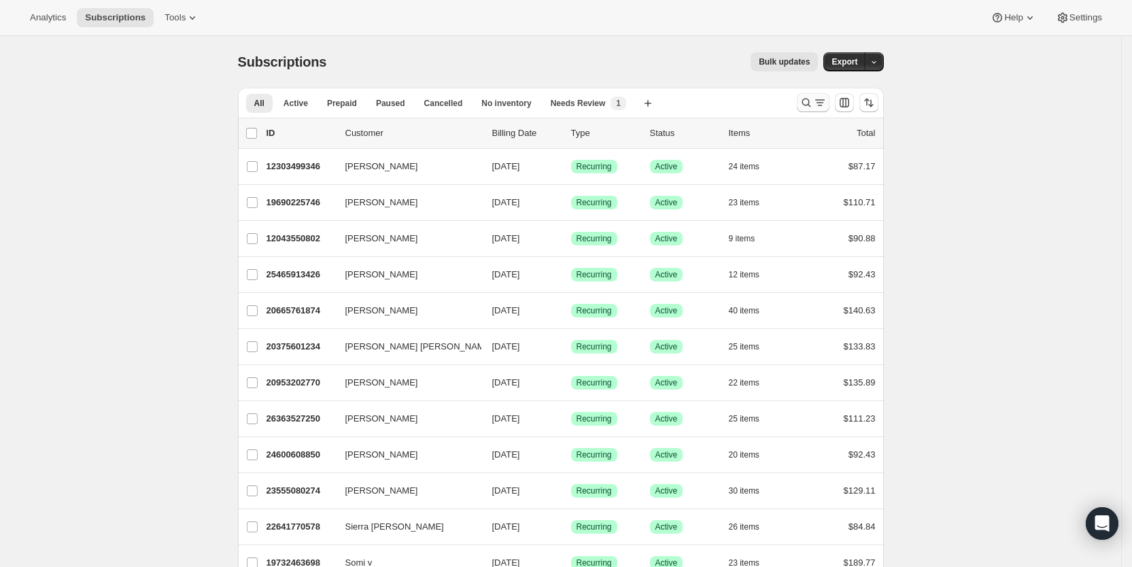
click at [819, 104] on icon "Search and filter results" at bounding box center [820, 103] width 14 height 14
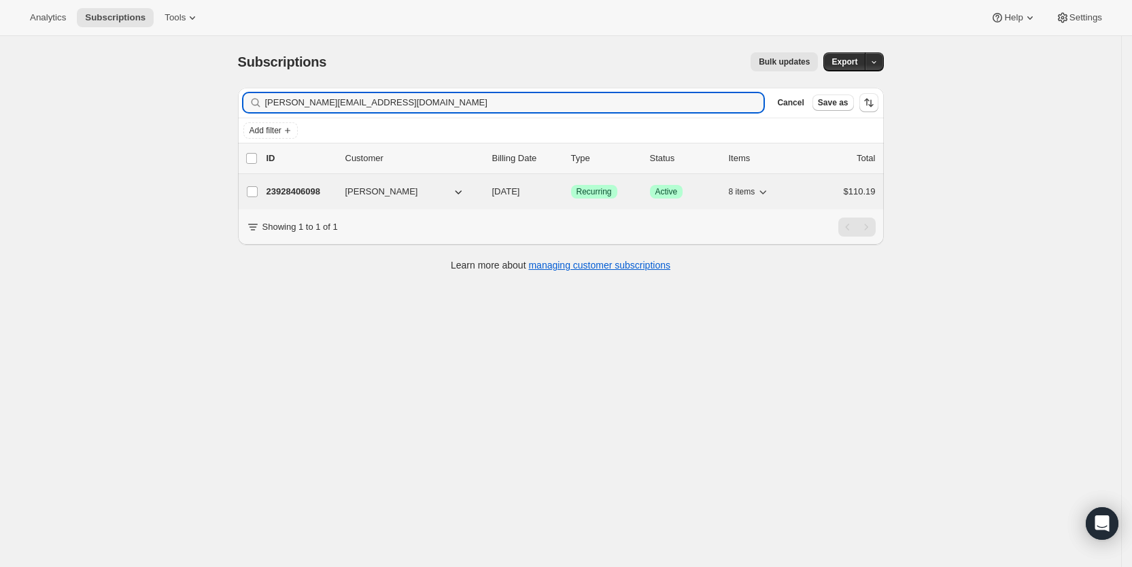
type input "[PERSON_NAME][EMAIL_ADDRESS][DOMAIN_NAME]"
click at [520, 190] on span "[DATE]" at bounding box center [506, 191] width 28 height 10
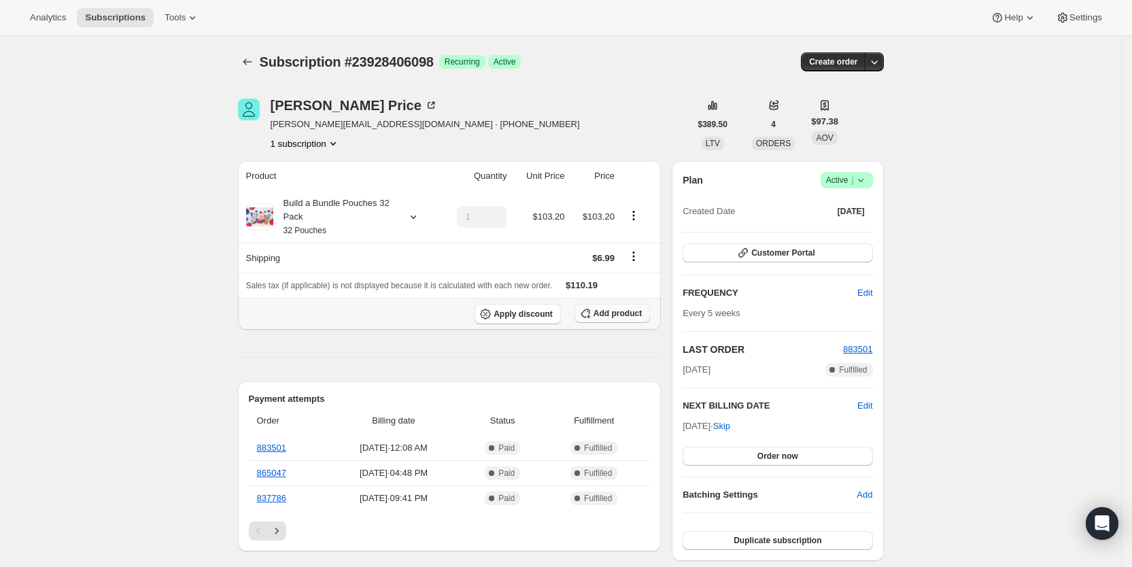
click at [592, 309] on icon "button" at bounding box center [586, 314] width 14 height 14
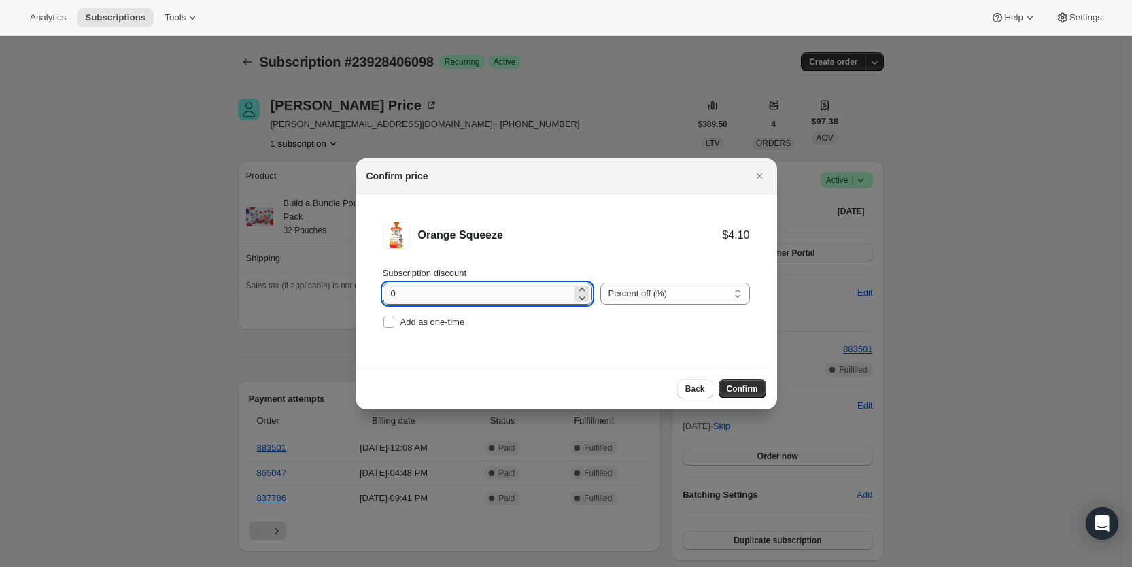
drag, startPoint x: 388, startPoint y: 296, endPoint x: 399, endPoint y: 296, distance: 10.9
click at [399, 296] on input "0" at bounding box center [477, 294] width 189 height 22
type input "100"
click at [394, 324] on input "Add as one-time" at bounding box center [389, 322] width 11 height 11
checkbox input "true"
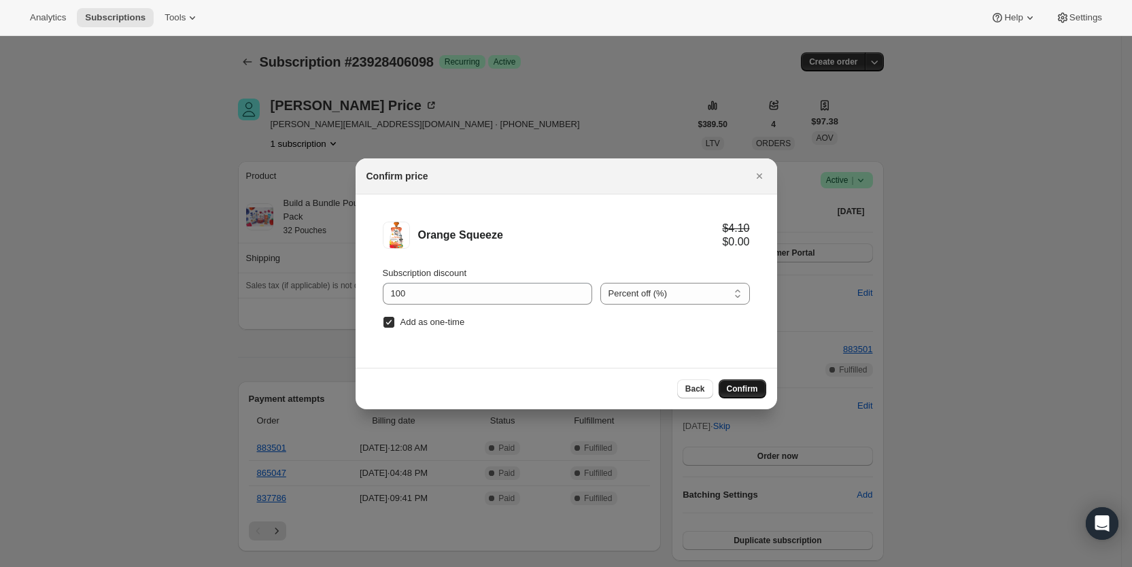
click at [742, 388] on span "Confirm" at bounding box center [742, 389] width 31 height 11
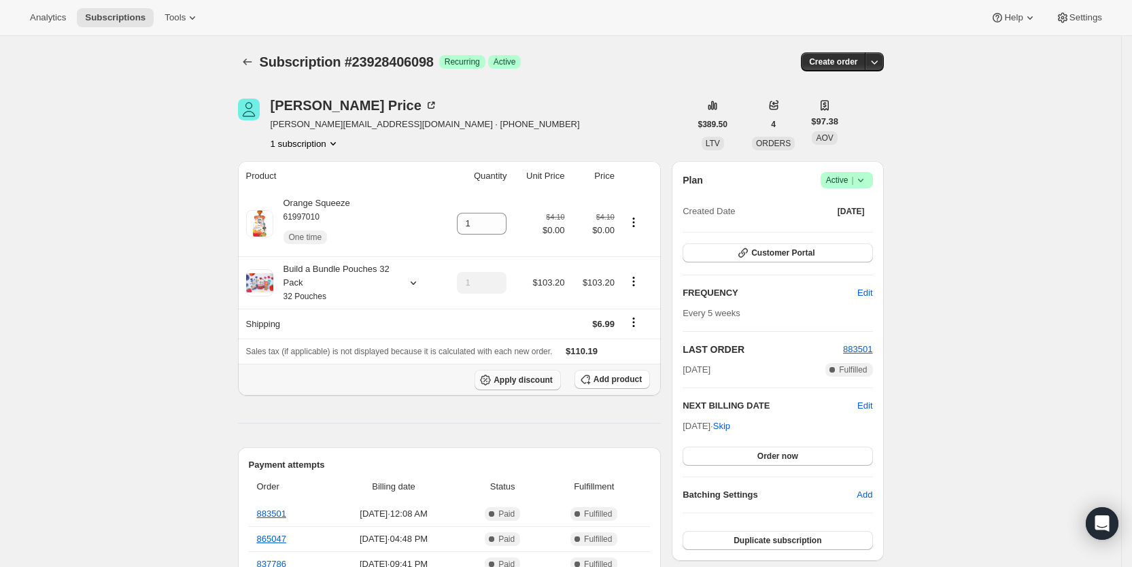
click at [532, 381] on span "Apply discount" at bounding box center [523, 380] width 59 height 11
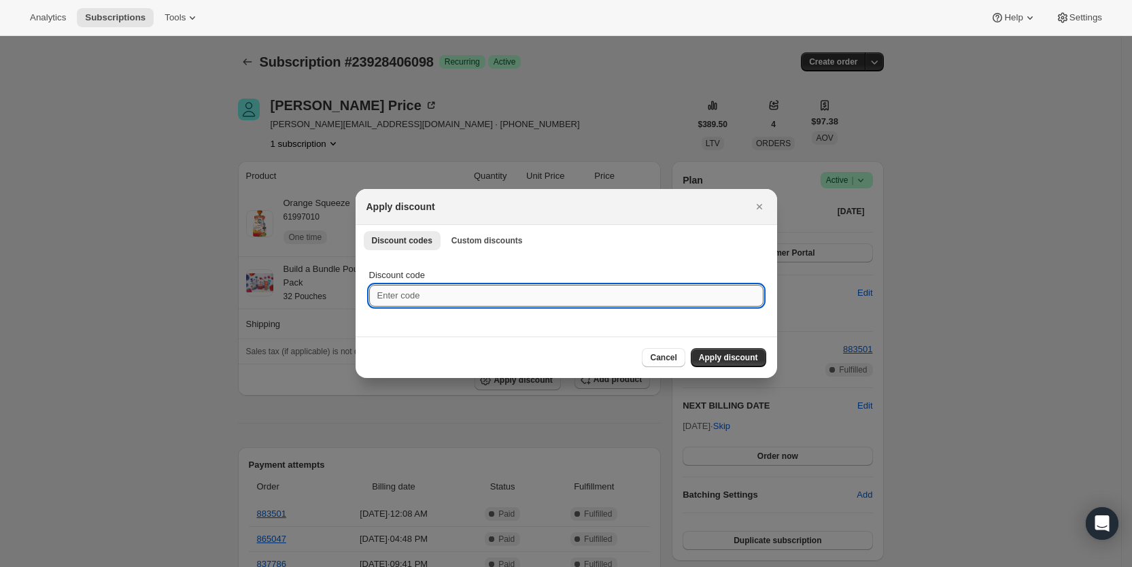
click at [437, 301] on input "Discount code" at bounding box center [566, 296] width 394 height 22
type input "ac_15"
click at [721, 356] on span "Apply discount" at bounding box center [728, 357] width 59 height 11
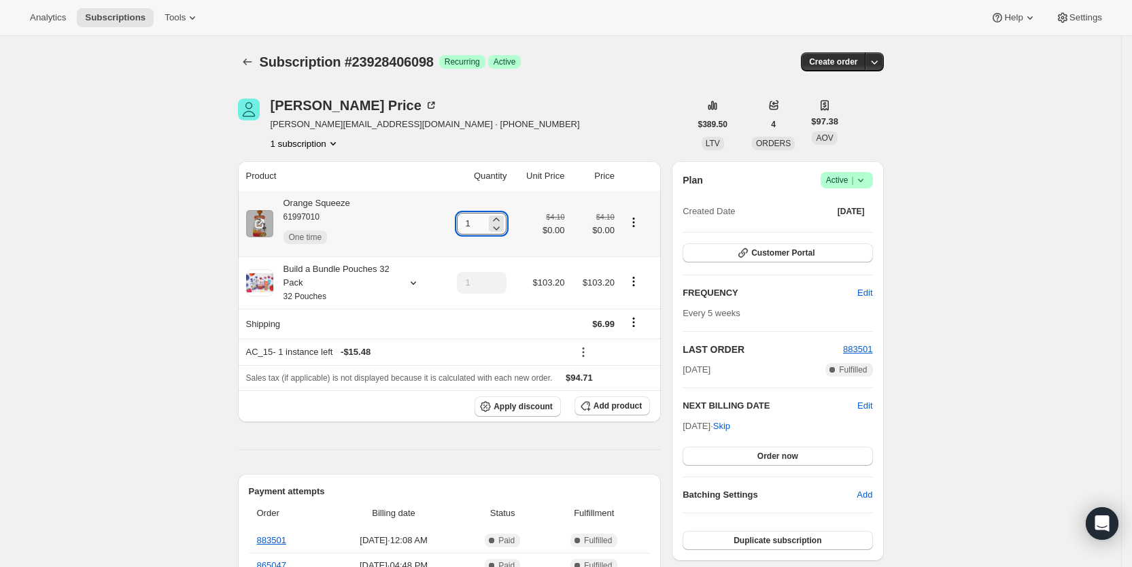
drag, startPoint x: 471, startPoint y: 226, endPoint x: 486, endPoint y: 221, distance: 15.1
click at [486, 221] on input "1" at bounding box center [471, 224] width 29 height 22
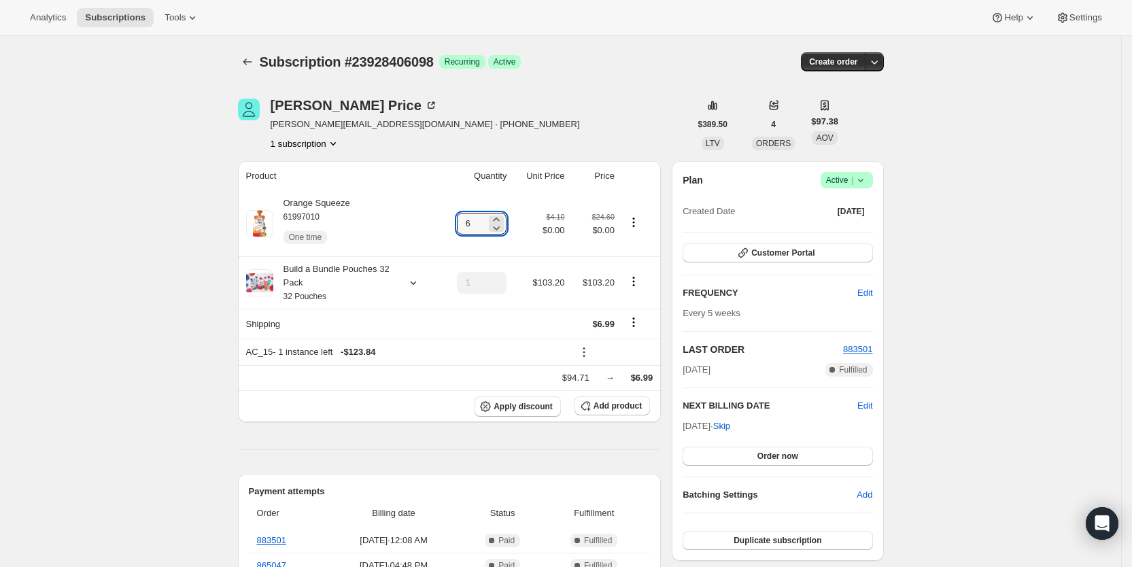
type input "6"
click at [648, 33] on div "Analytics Subscriptions Tools Help Settings" at bounding box center [566, 18] width 1132 height 36
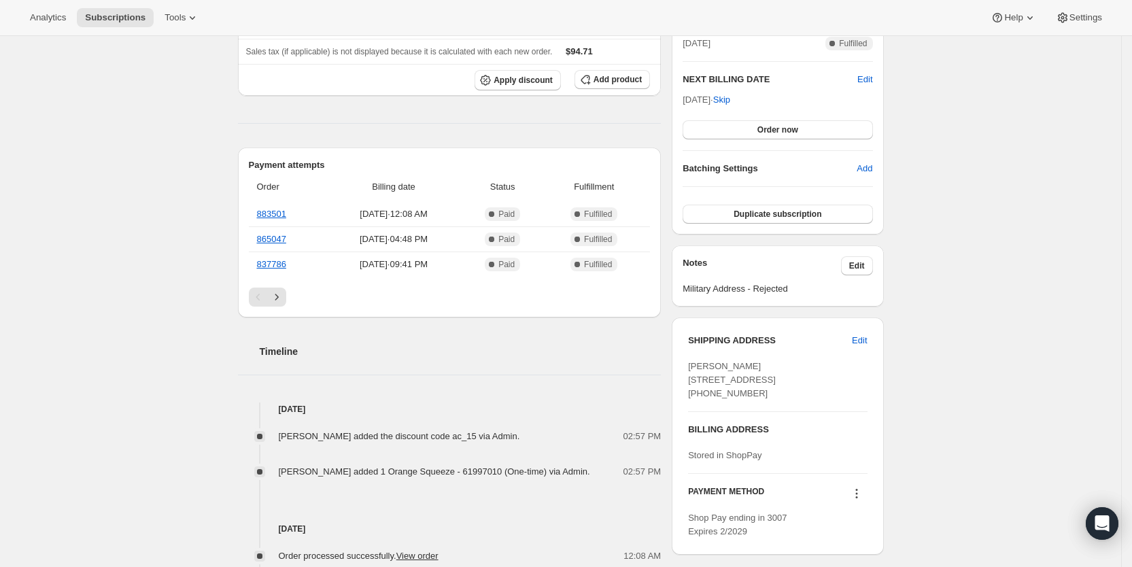
scroll to position [328, 0]
click at [99, 20] on span "Subscriptions" at bounding box center [115, 17] width 61 height 11
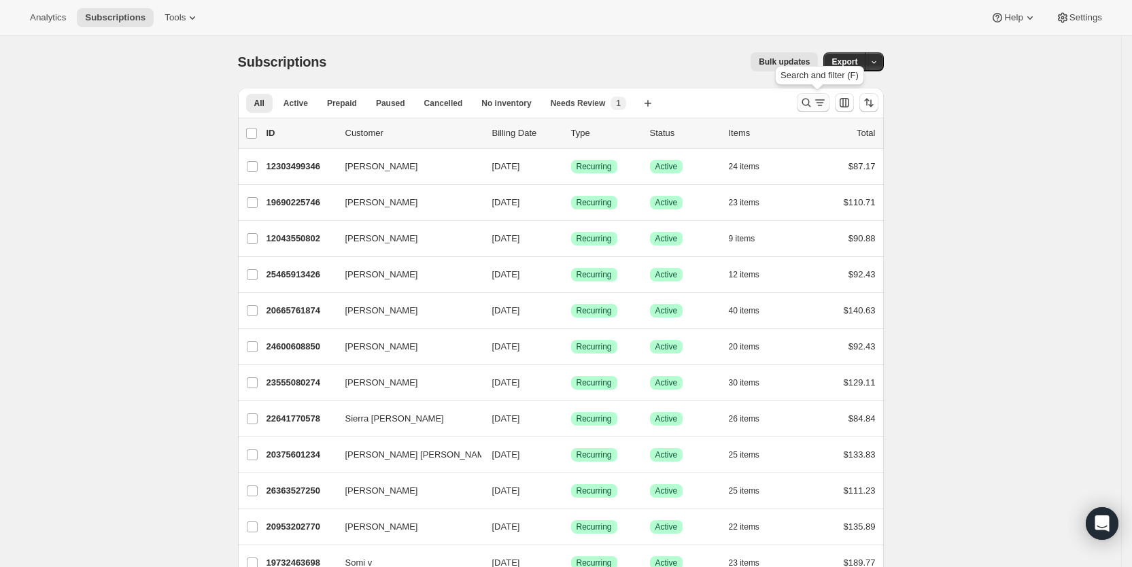
click at [813, 105] on icon "Search and filter results" at bounding box center [807, 103] width 14 height 14
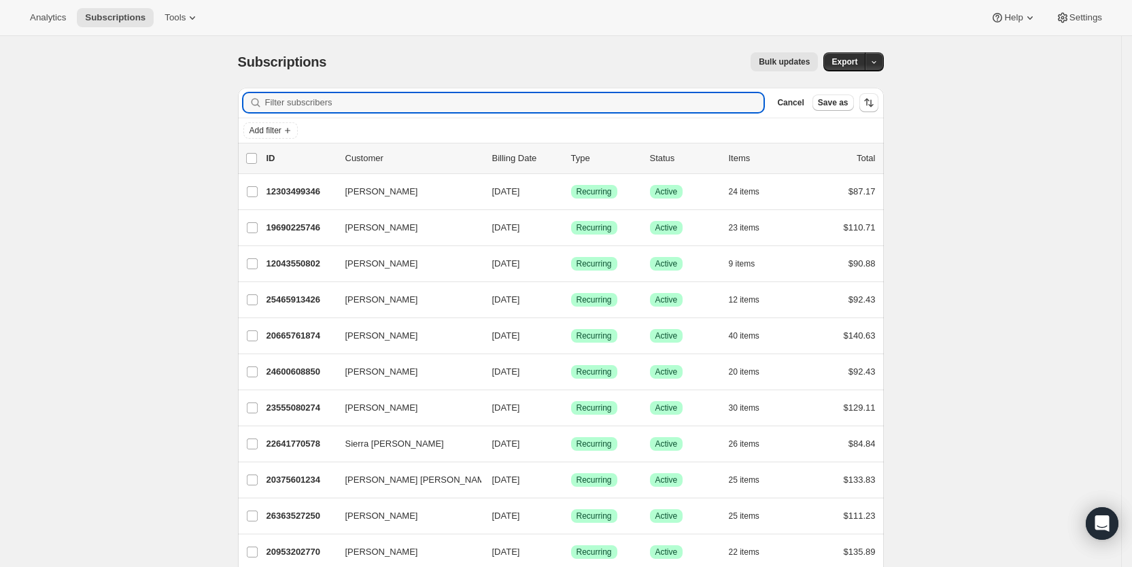
paste input "[PERSON_NAME][EMAIL_ADDRESS][DOMAIN_NAME]"
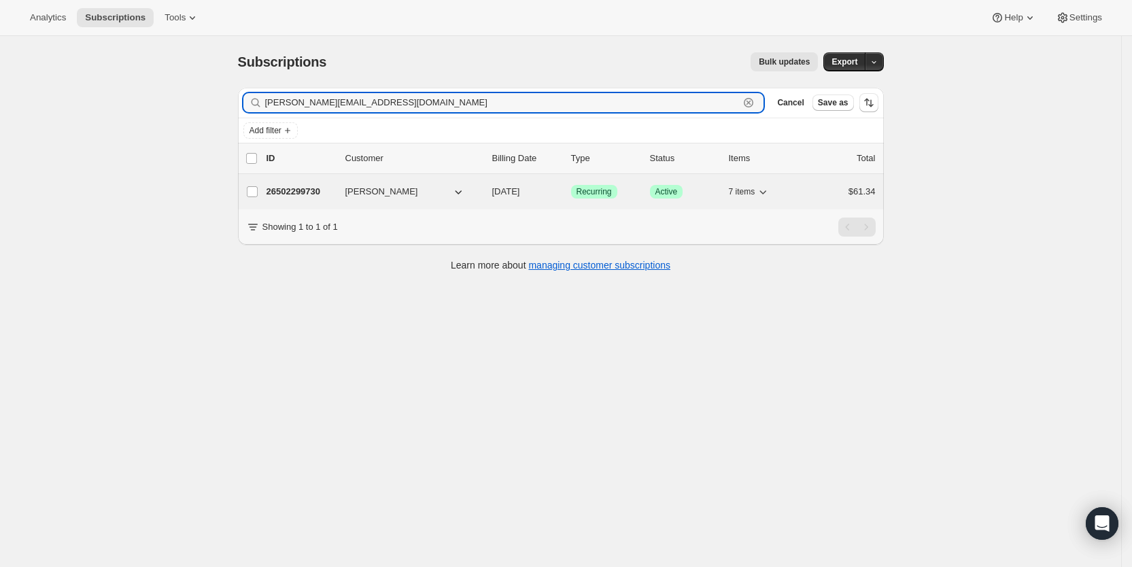
type input "[PERSON_NAME][EMAIL_ADDRESS][DOMAIN_NAME]"
click at [520, 196] on span "[DATE]" at bounding box center [506, 191] width 28 height 10
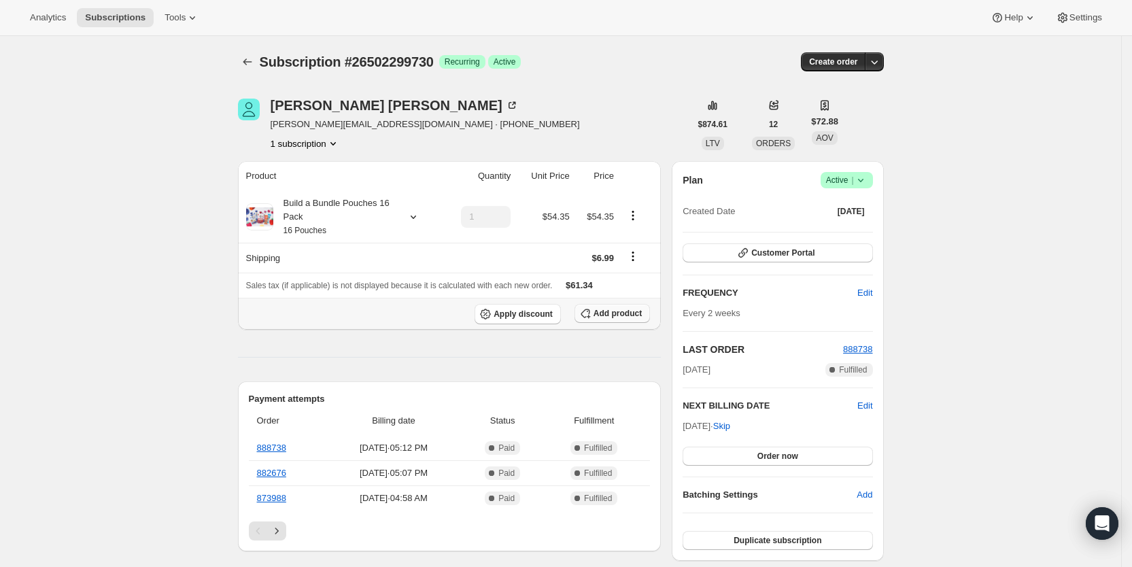
click at [612, 308] on span "Add product" at bounding box center [618, 313] width 48 height 11
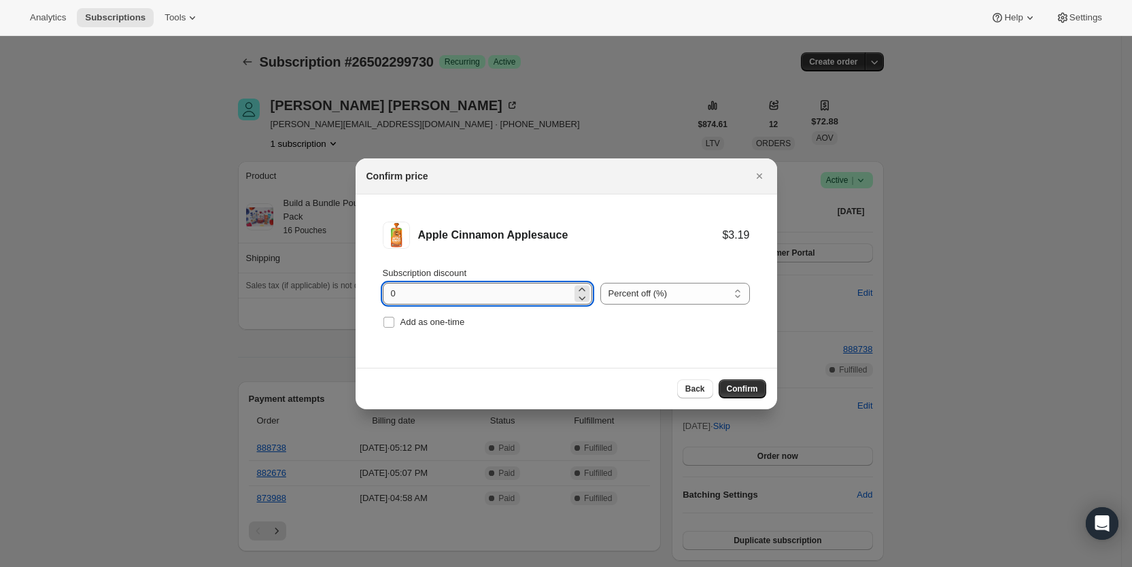
drag, startPoint x: 392, startPoint y: 291, endPoint x: 411, endPoint y: 292, distance: 18.4
click at [411, 292] on input "0" at bounding box center [477, 294] width 189 height 22
type input "100"
click at [394, 325] on input "Add as one-time" at bounding box center [389, 322] width 11 height 11
checkbox input "true"
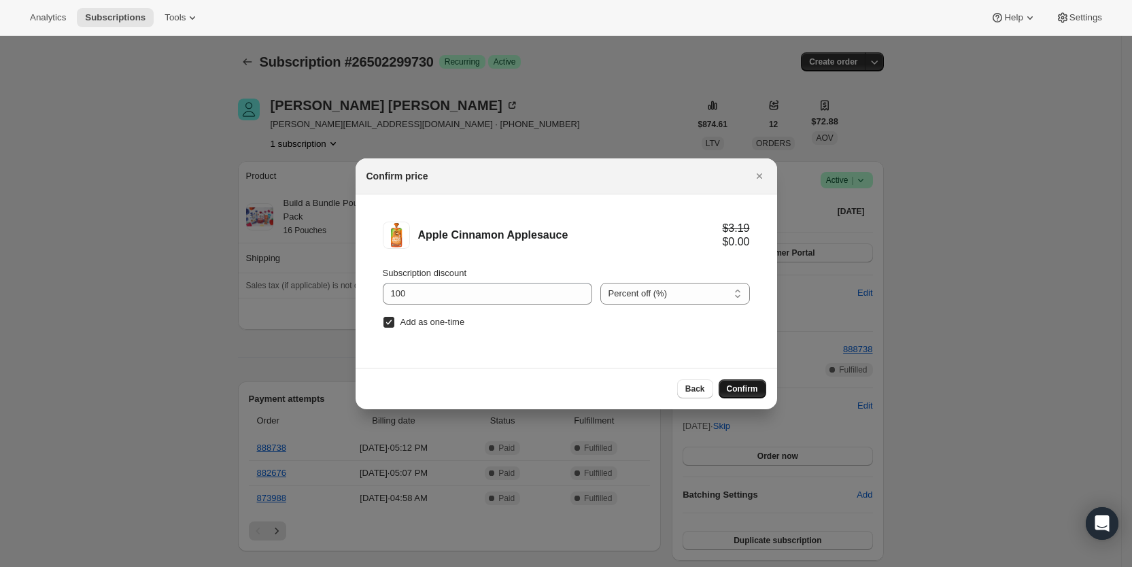
click at [751, 390] on span "Confirm" at bounding box center [742, 389] width 31 height 11
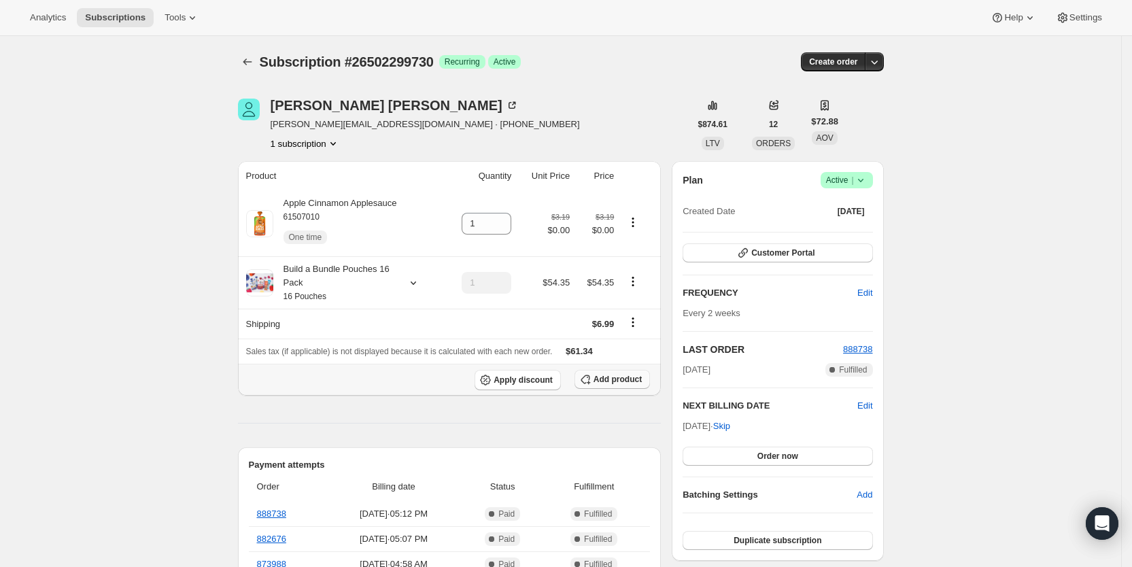
click at [630, 382] on span "Add product" at bounding box center [618, 379] width 48 height 11
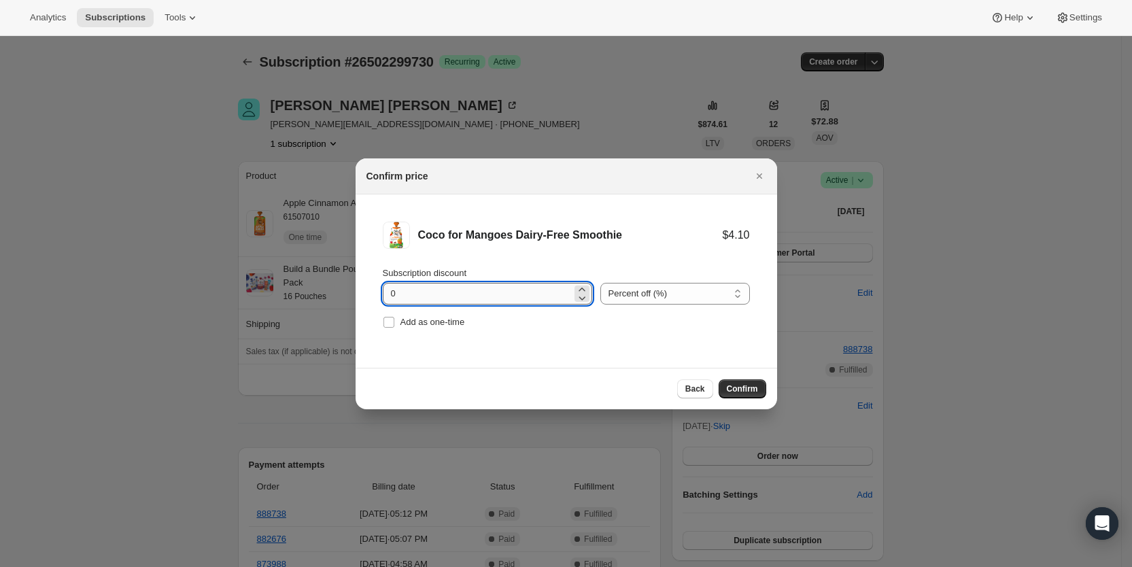
drag, startPoint x: 384, startPoint y: 294, endPoint x: 411, endPoint y: 296, distance: 27.3
click at [411, 296] on input "0" at bounding box center [477, 294] width 189 height 22
type input "100"
click at [397, 323] on label "Add as one-time" at bounding box center [424, 322] width 82 height 19
click at [394, 323] on input "Add as one-time" at bounding box center [389, 322] width 11 height 11
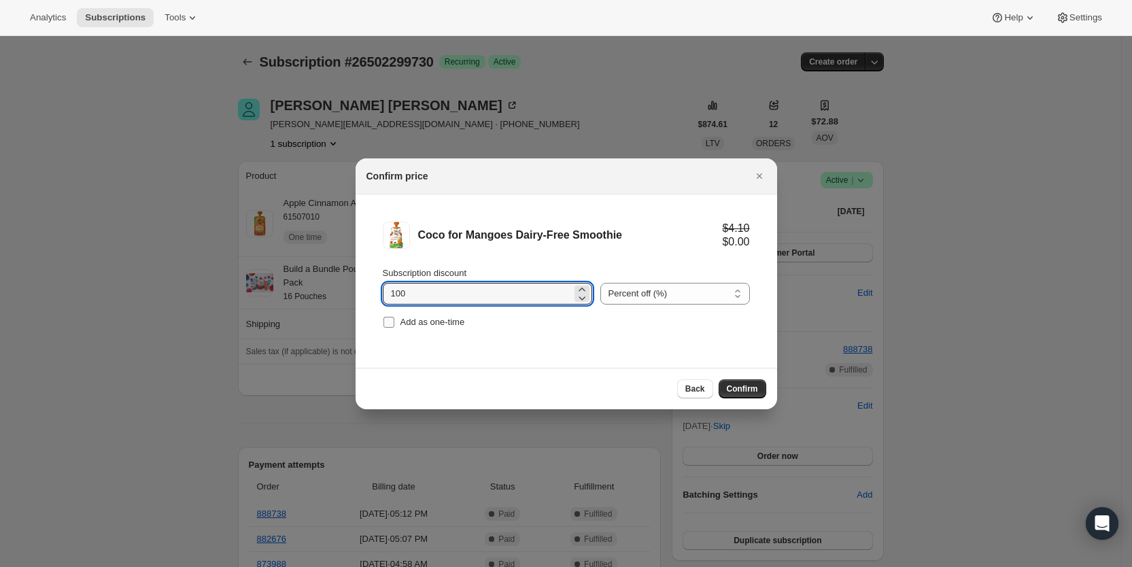
checkbox input "true"
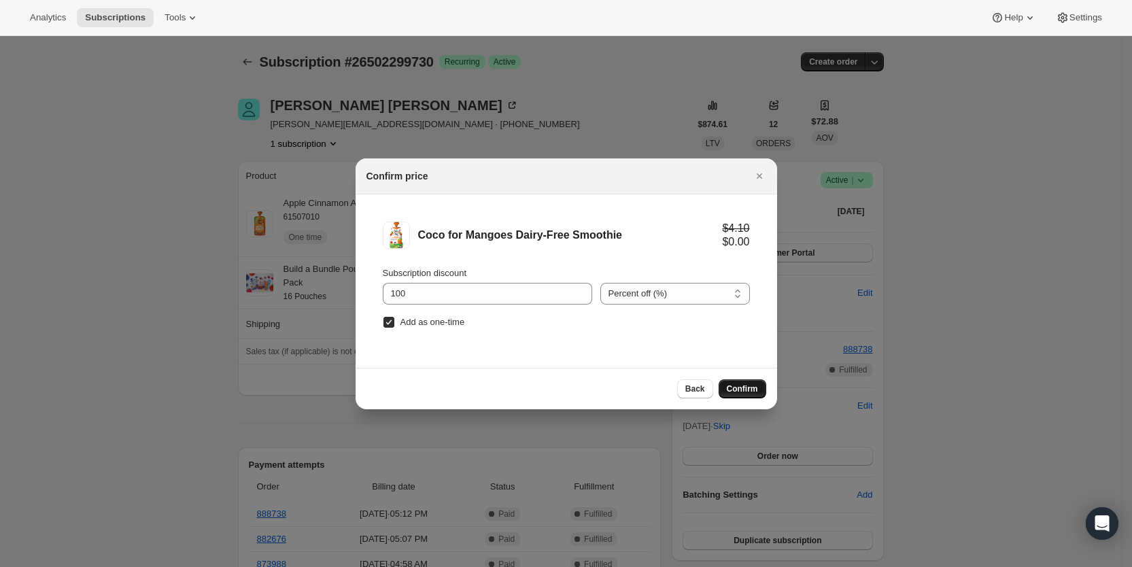
click at [760, 388] on button "Confirm" at bounding box center [743, 388] width 48 height 19
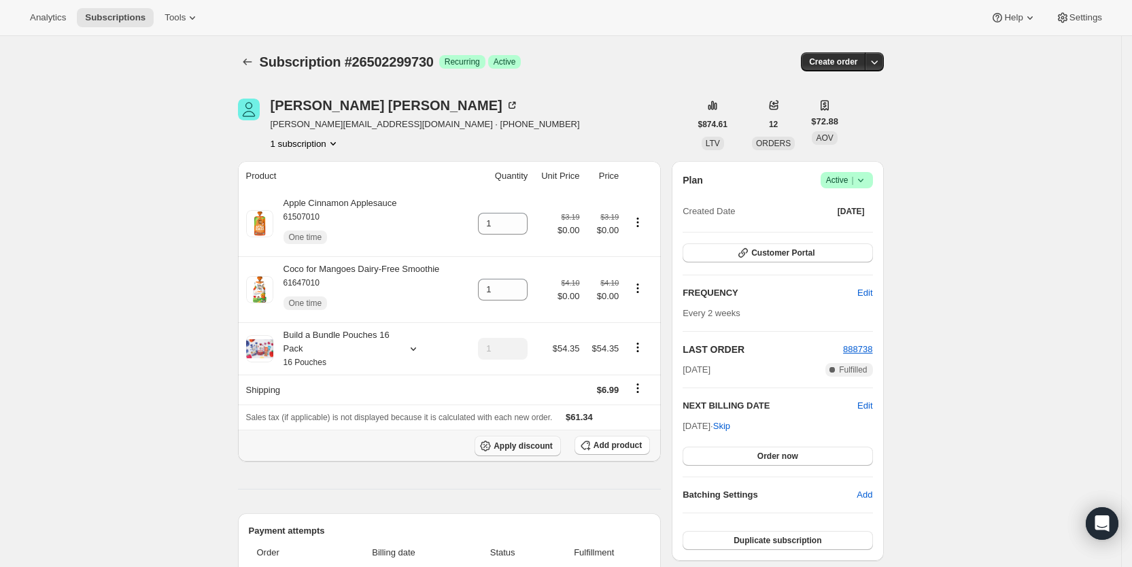
click at [551, 450] on button "Apply discount" at bounding box center [518, 446] width 86 height 20
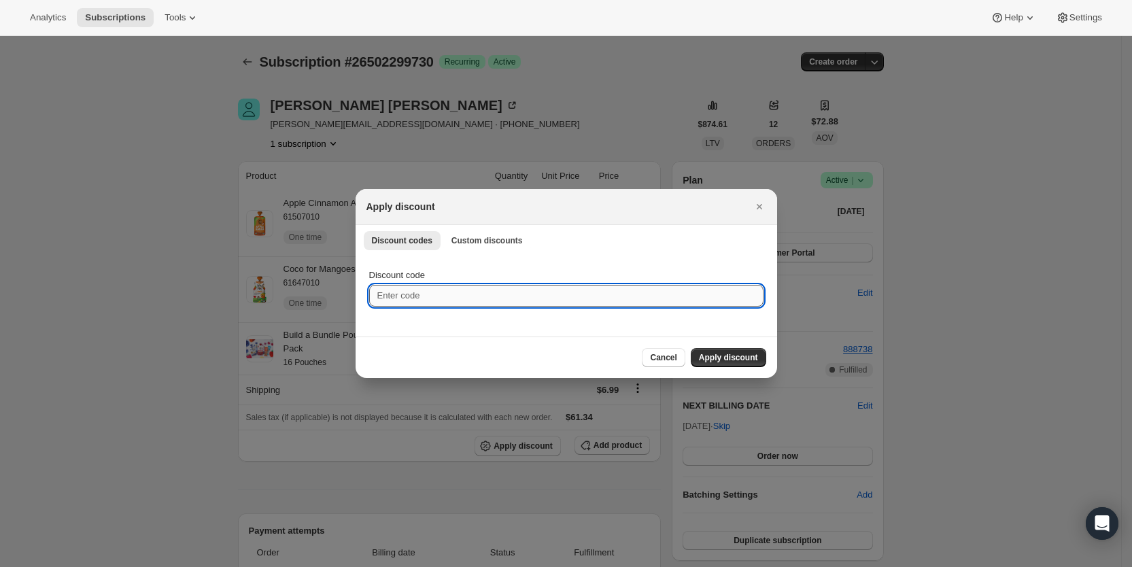
click at [429, 300] on input "Discount code" at bounding box center [566, 296] width 394 height 22
type input "cr_20"
click at [745, 358] on span "Apply discount" at bounding box center [728, 357] width 59 height 11
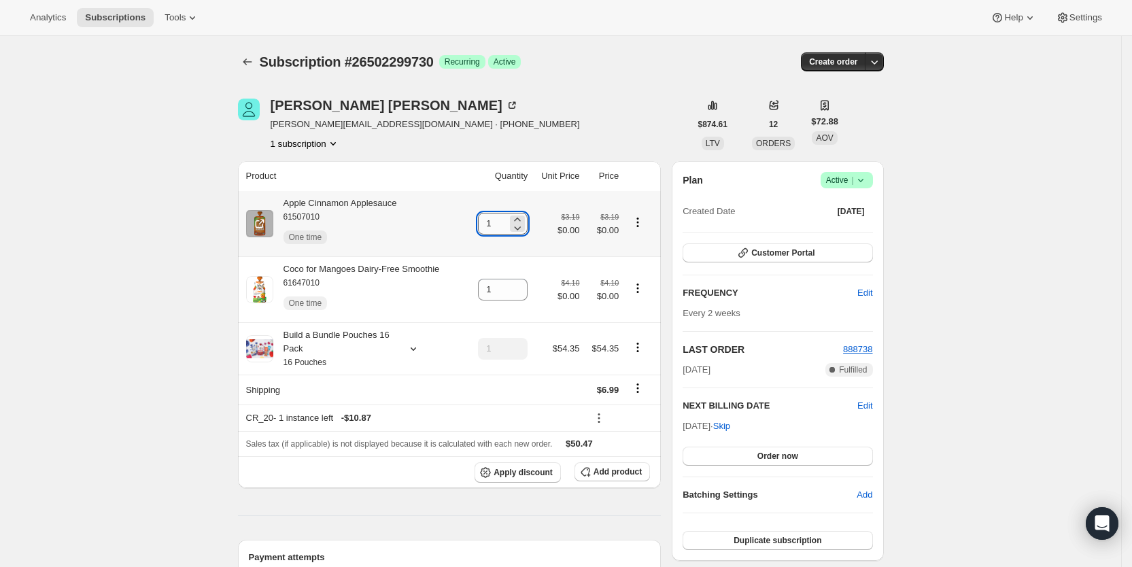
drag, startPoint x: 493, startPoint y: 226, endPoint x: 502, endPoint y: 226, distance: 8.9
click at [502, 226] on input "1" at bounding box center [492, 224] width 29 height 22
type input "3"
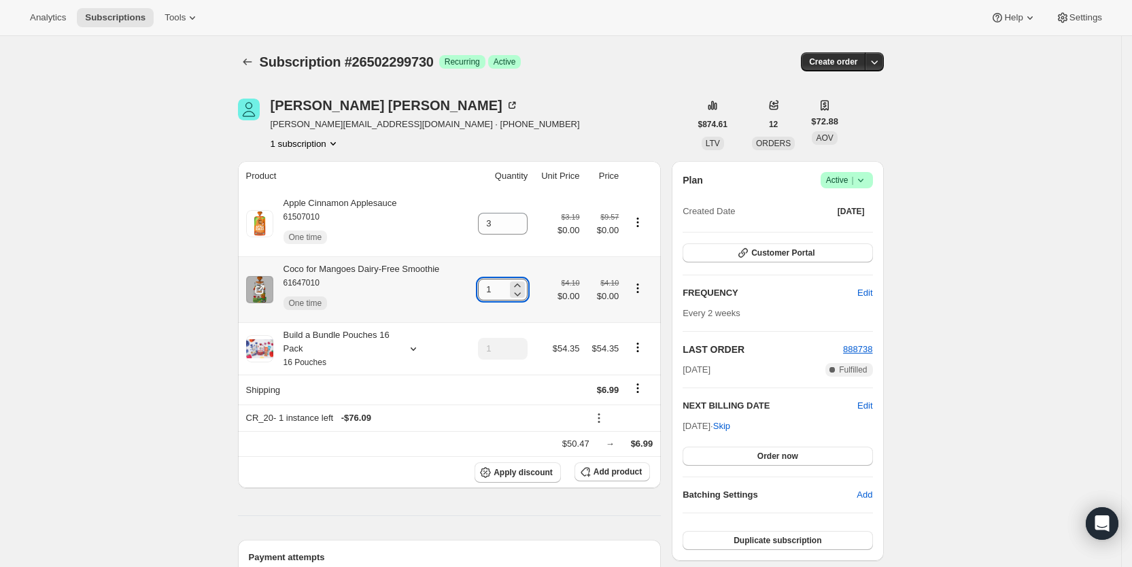
drag, startPoint x: 491, startPoint y: 290, endPoint x: 505, endPoint y: 293, distance: 14.5
click at [505, 293] on input "1" at bounding box center [492, 290] width 29 height 22
type input "2"
click at [585, 119] on div "[PERSON_NAME] [PERSON_NAME][EMAIL_ADDRESS][DOMAIN_NAME] · [PHONE_NUMBER] 1 subs…" at bounding box center [464, 125] width 452 height 52
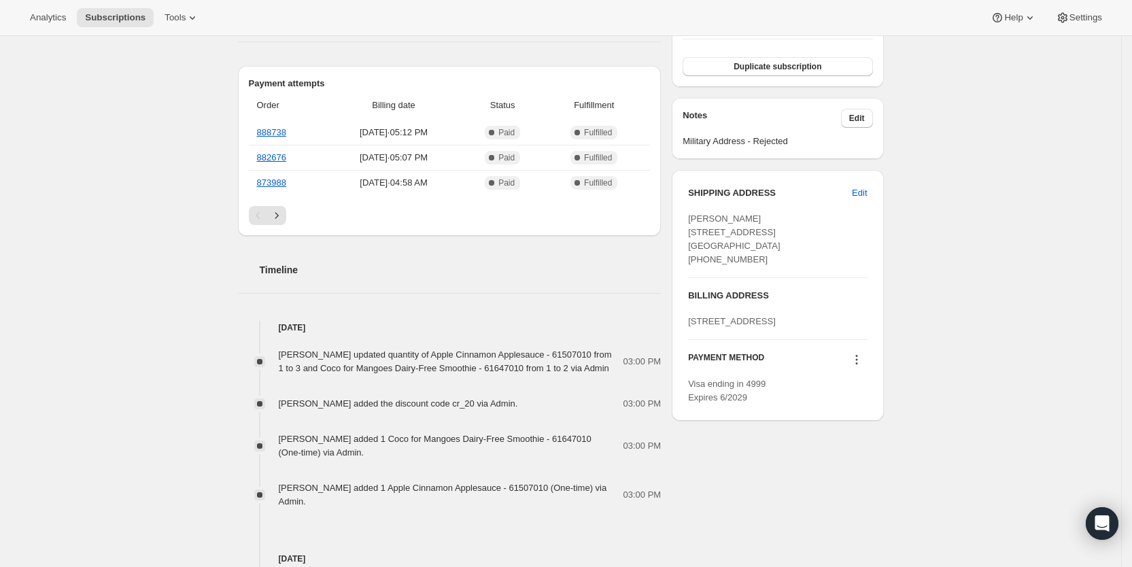
scroll to position [509, 0]
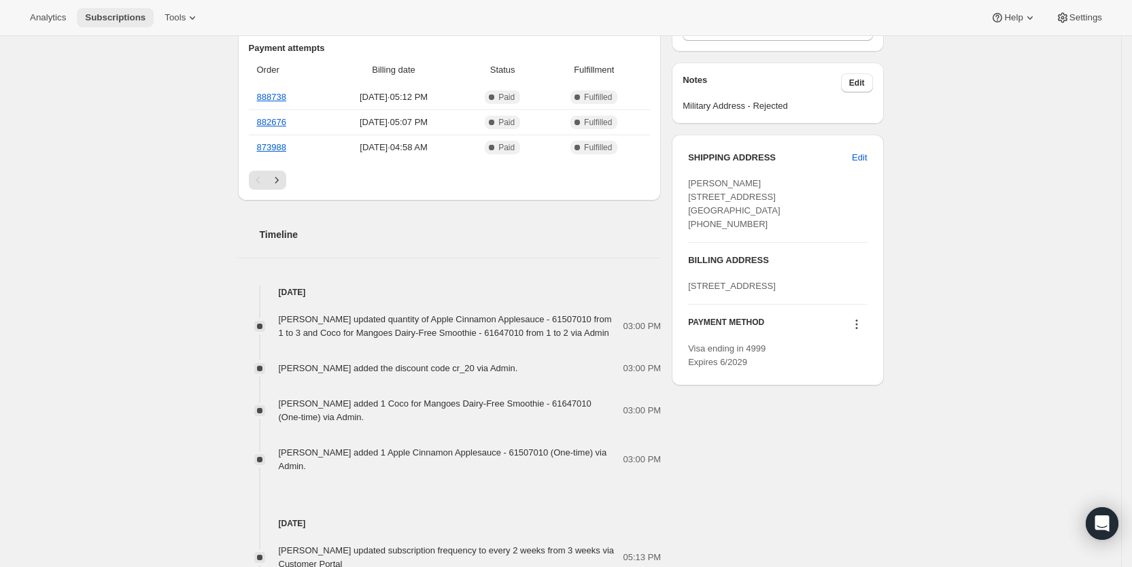
click at [120, 16] on span "Subscriptions" at bounding box center [115, 17] width 61 height 11
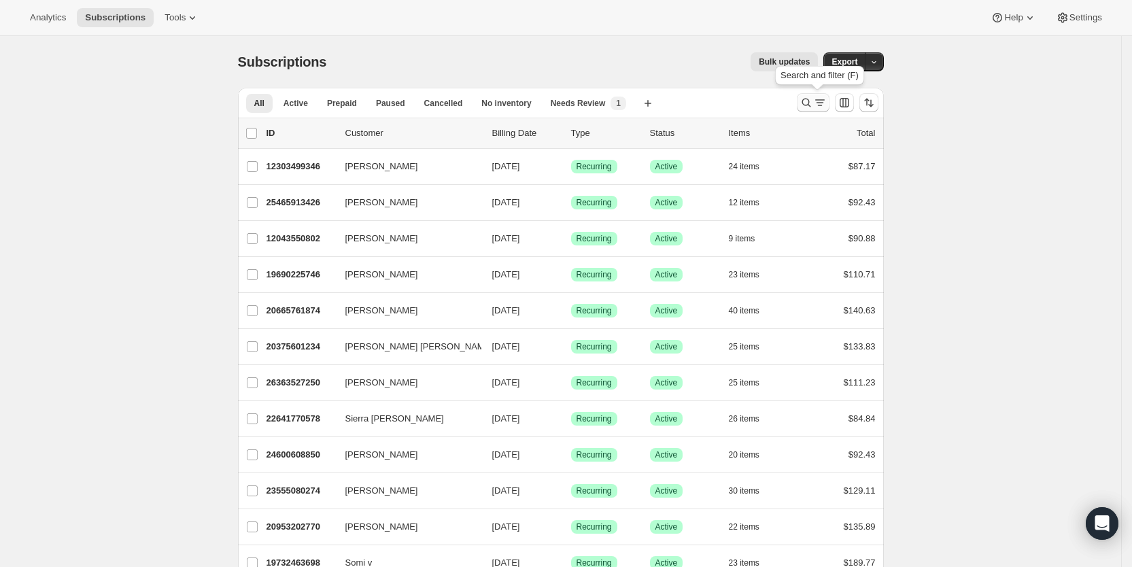
click at [825, 100] on icon "Search and filter results" at bounding box center [820, 99] width 10 height 1
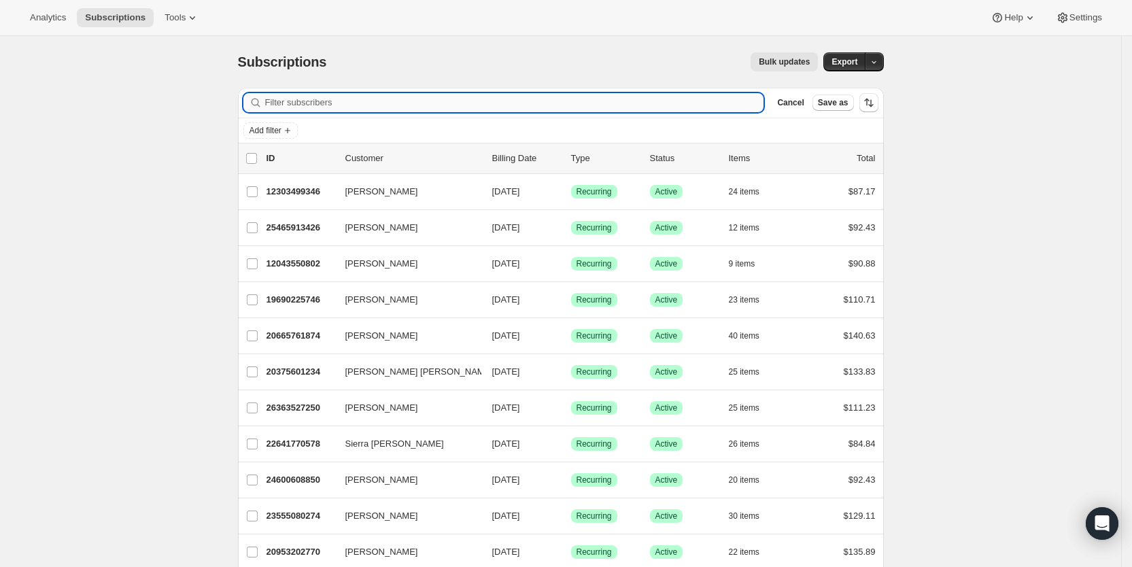
click at [363, 101] on input "Filter subscribers" at bounding box center [514, 102] width 499 height 19
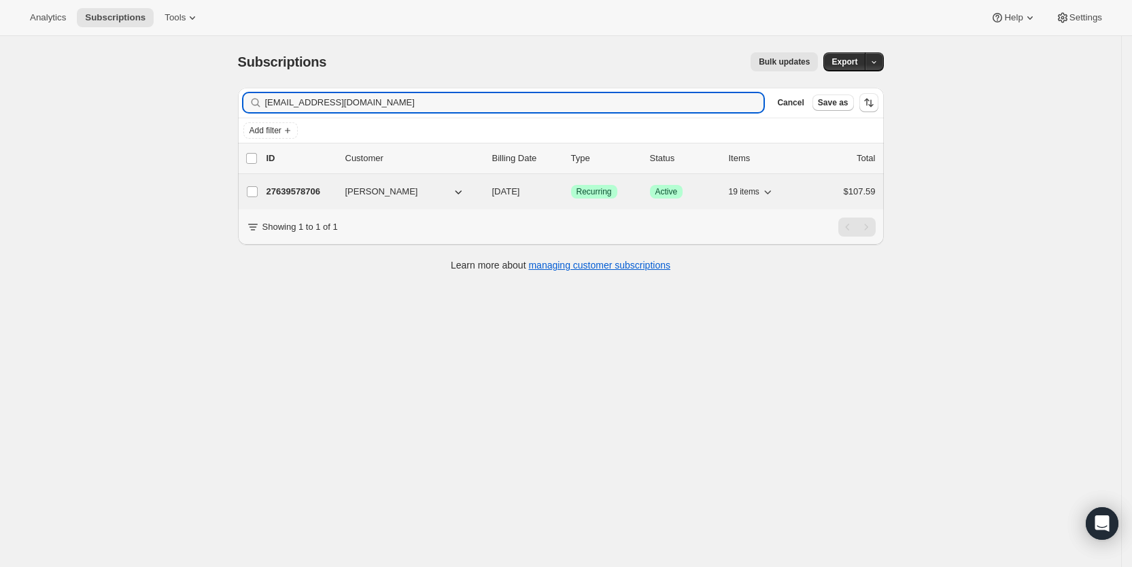
type input "[EMAIL_ADDRESS][DOMAIN_NAME]"
click at [418, 190] on span "[PERSON_NAME]" at bounding box center [381, 192] width 73 height 14
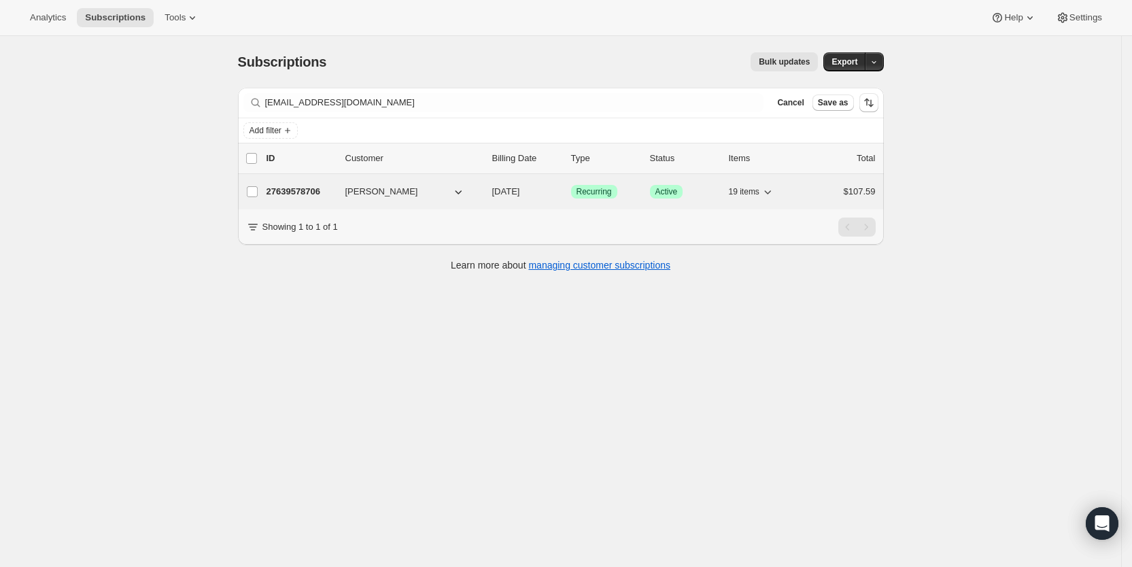
click at [520, 190] on span "[DATE]" at bounding box center [506, 191] width 28 height 10
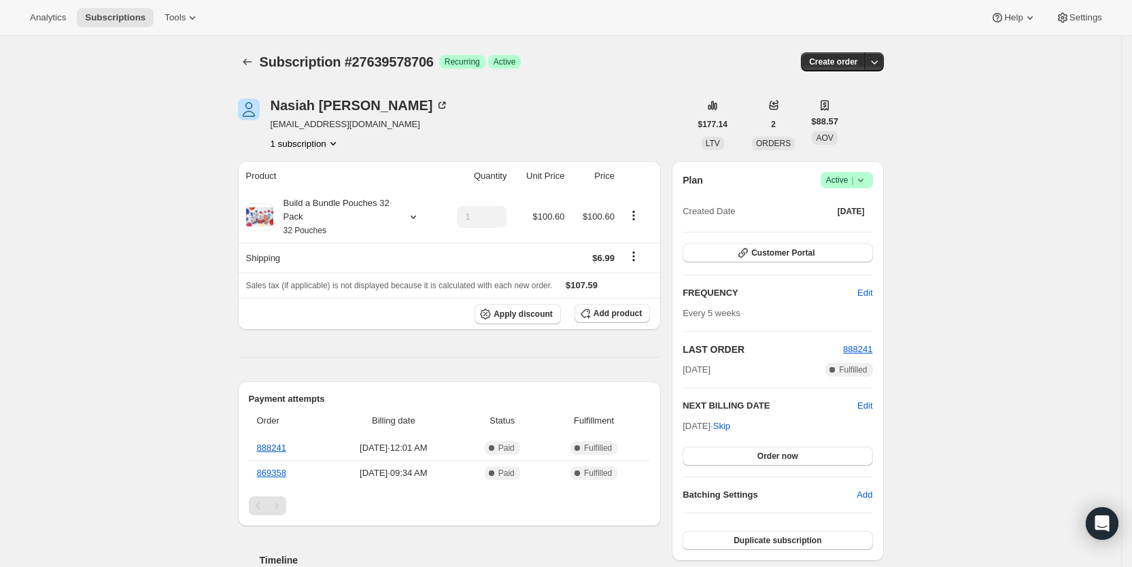
click at [865, 178] on icon at bounding box center [861, 180] width 14 height 14
click at [845, 207] on span "Pause subscription" at bounding box center [851, 207] width 75 height 10
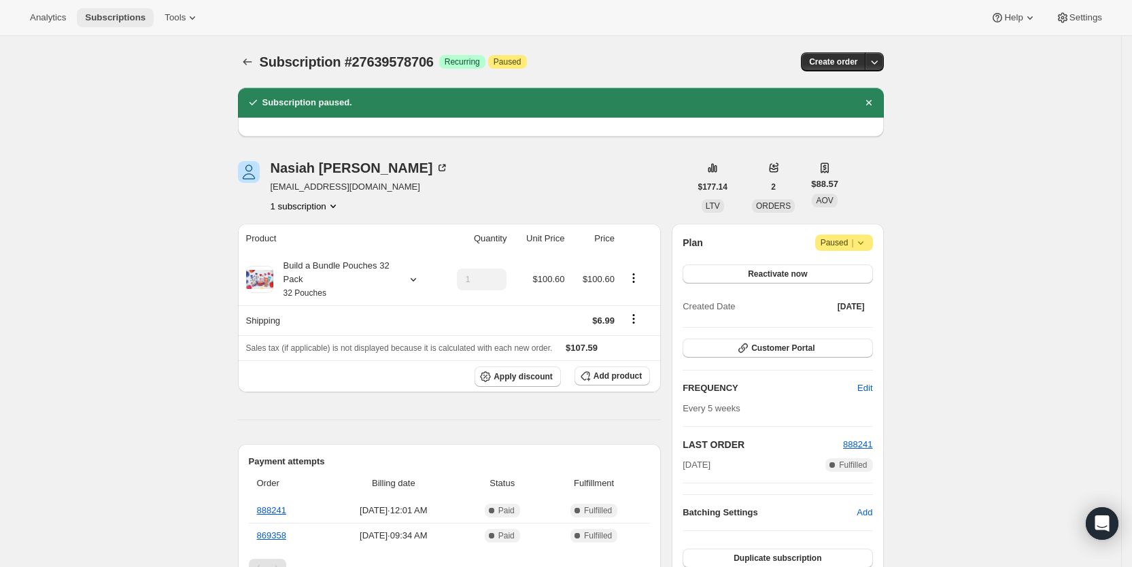
click at [108, 16] on span "Subscriptions" at bounding box center [115, 17] width 61 height 11
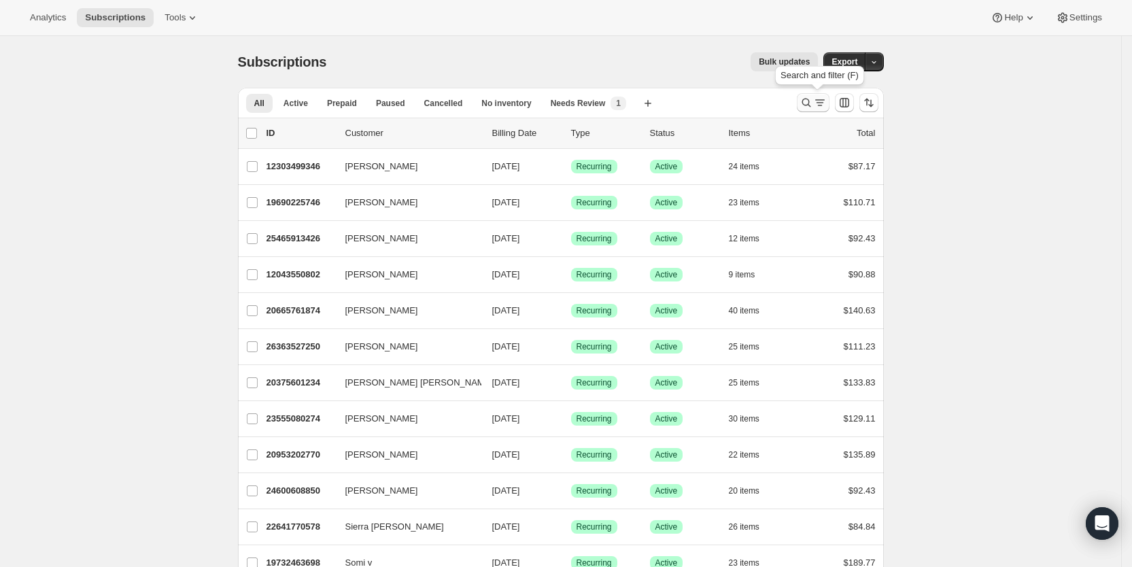
click at [810, 104] on icon "Search and filter results" at bounding box center [807, 103] width 14 height 14
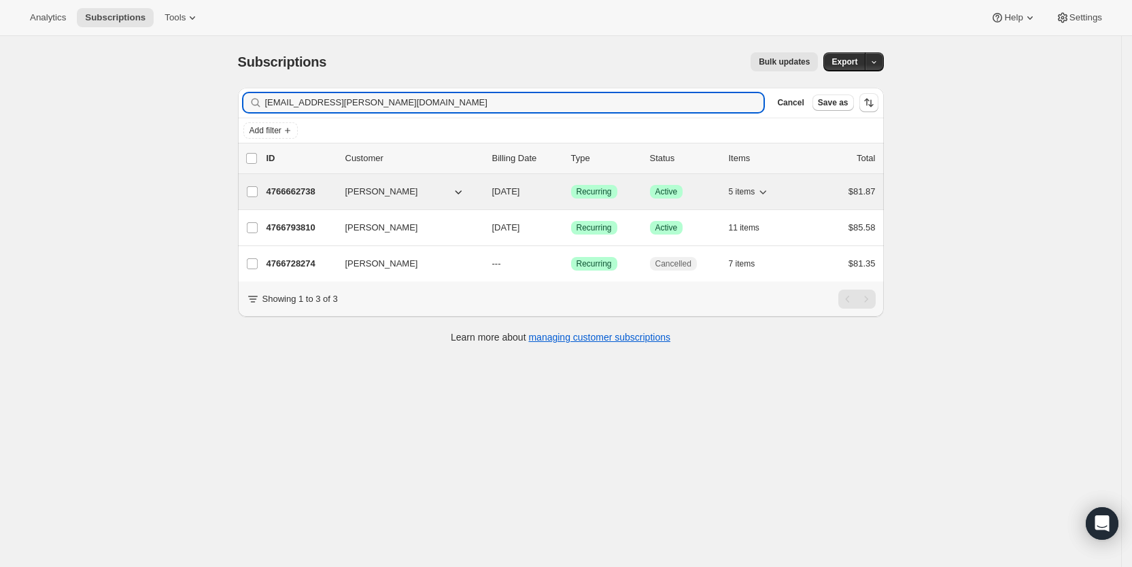
type input "[EMAIL_ADDRESS][PERSON_NAME][DOMAIN_NAME]"
click at [520, 194] on span "[DATE]" at bounding box center [506, 191] width 28 height 10
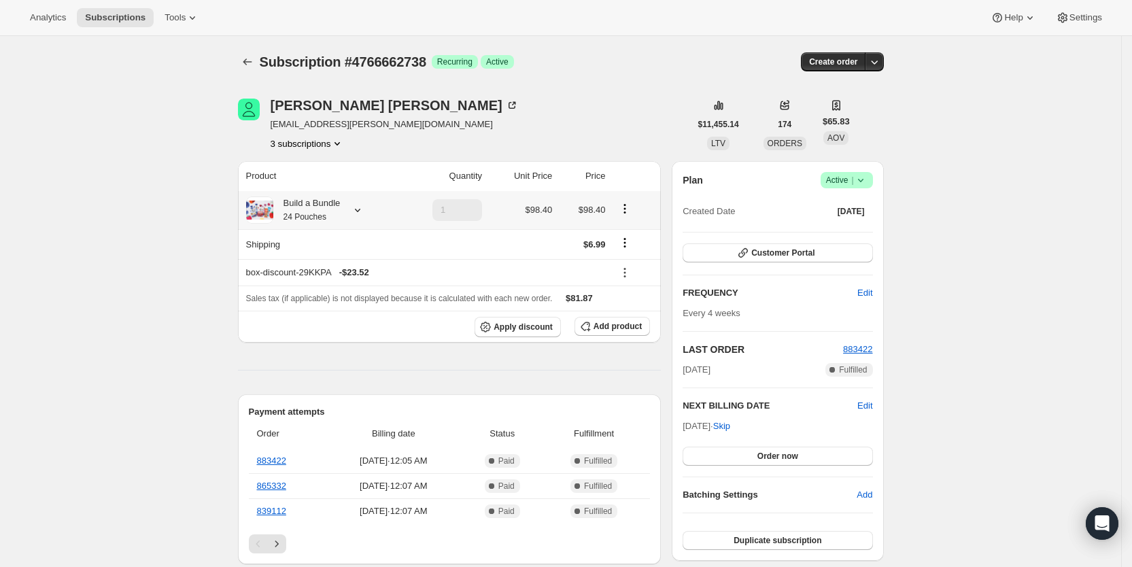
click at [370, 209] on div "Build a Bundle 24 Pouches" at bounding box center [320, 210] width 149 height 27
click at [360, 210] on icon at bounding box center [357, 210] width 5 height 3
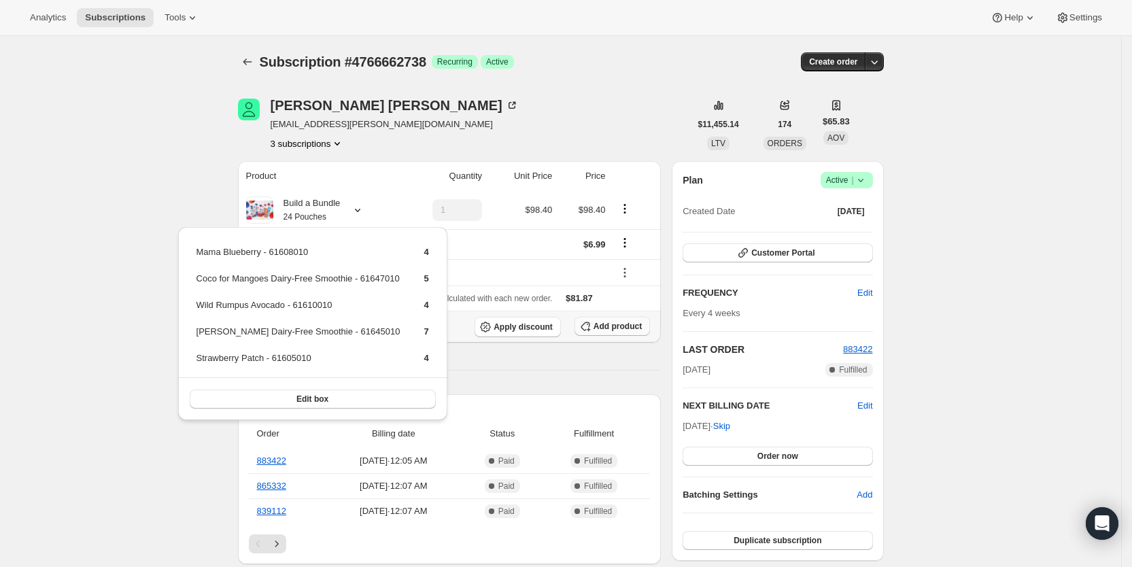
click at [622, 328] on span "Add product" at bounding box center [618, 326] width 48 height 11
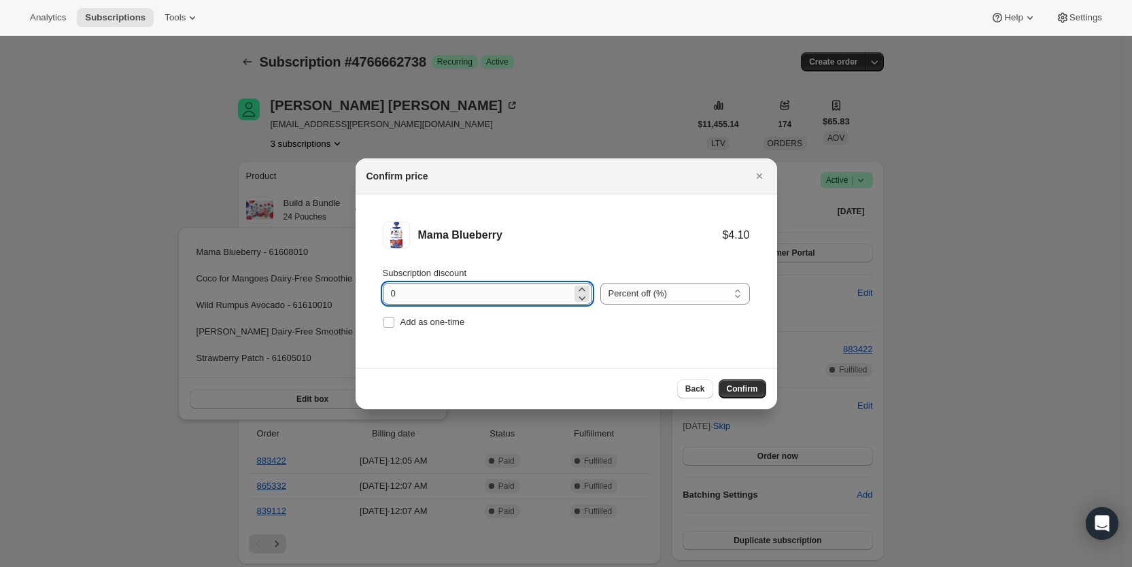
drag, startPoint x: 386, startPoint y: 294, endPoint x: 410, endPoint y: 293, distance: 23.8
click at [410, 293] on input "0" at bounding box center [477, 294] width 189 height 22
type input "100"
click at [424, 320] on span "Add as one-time" at bounding box center [433, 322] width 65 height 10
click at [394, 320] on input "Add as one-time" at bounding box center [389, 322] width 11 height 11
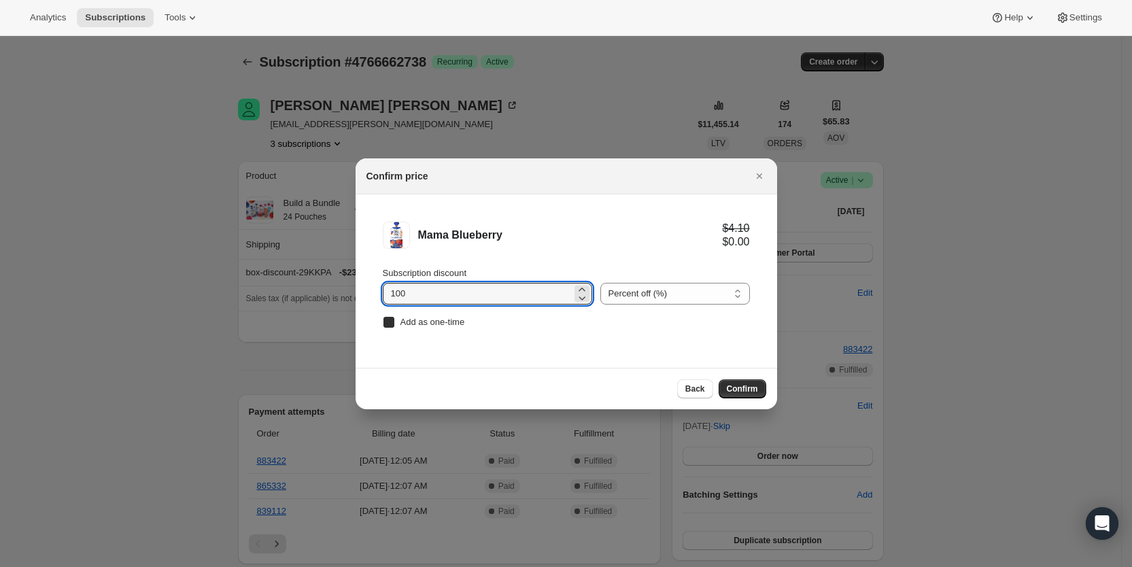
checkbox input "true"
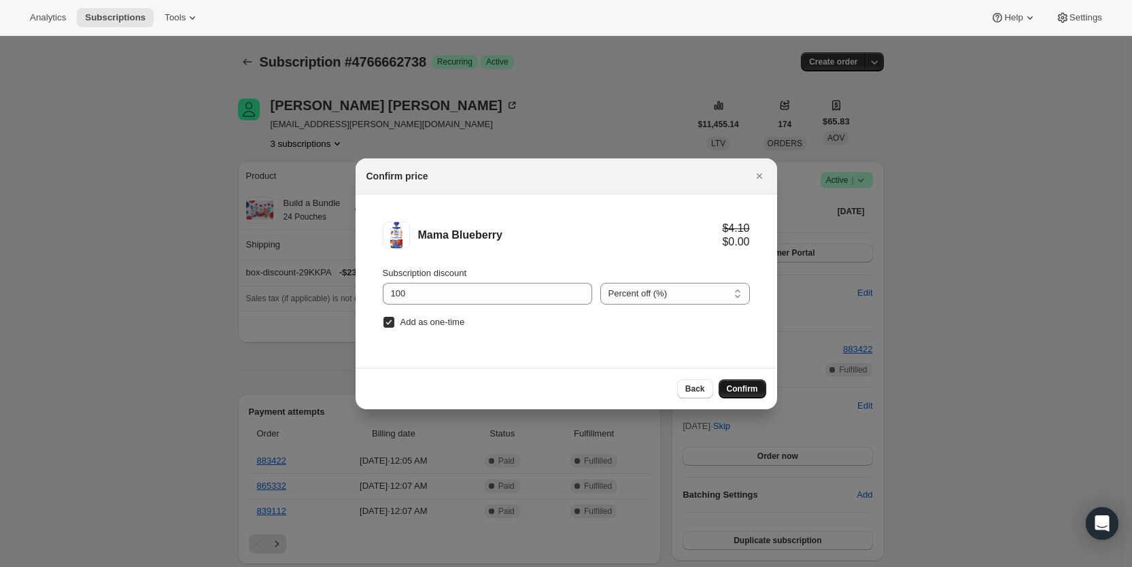
click at [745, 389] on span "Confirm" at bounding box center [742, 389] width 31 height 11
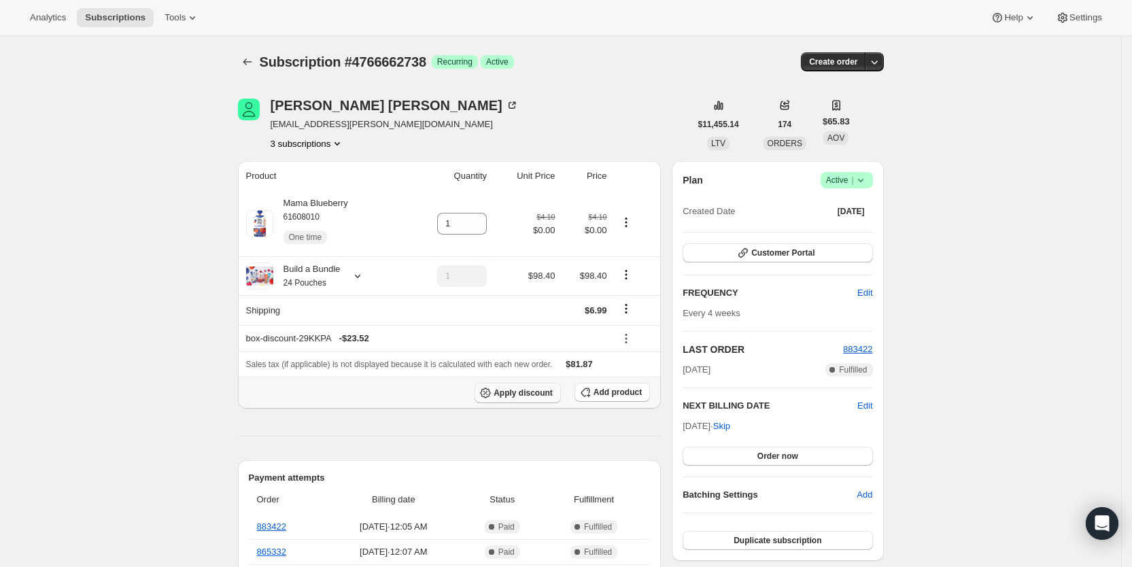
click at [533, 391] on span "Apply discount" at bounding box center [523, 393] width 59 height 11
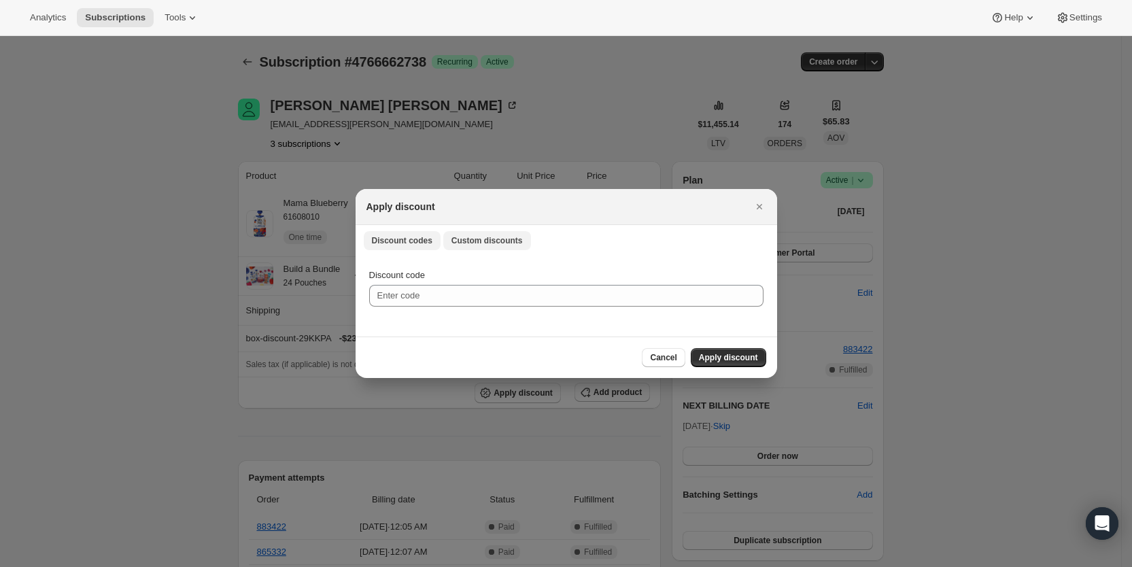
click at [490, 237] on span "Custom discounts" at bounding box center [487, 240] width 71 height 11
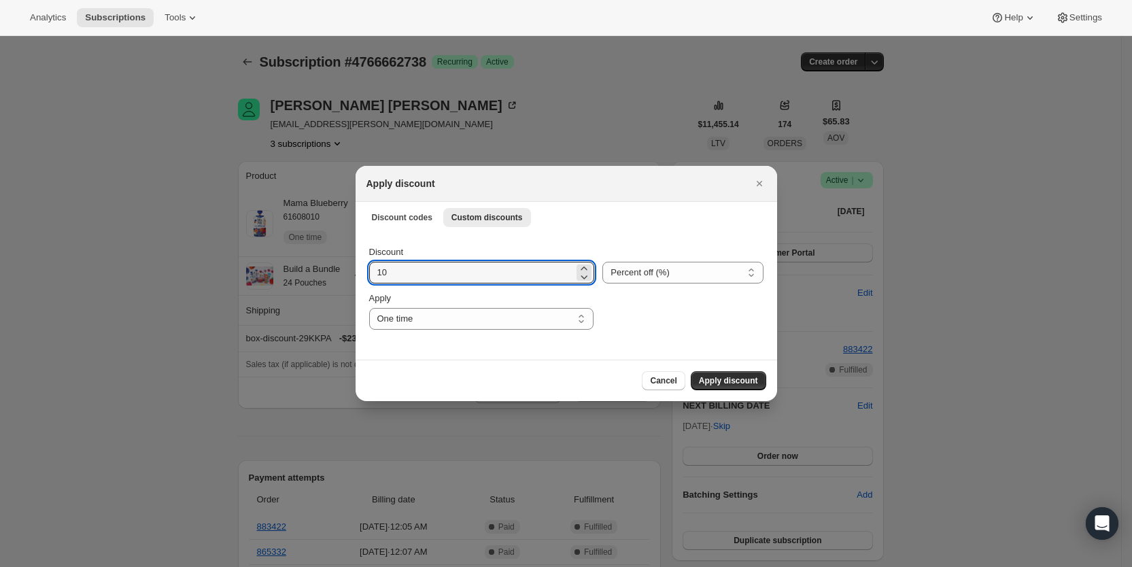
drag, startPoint x: 404, startPoint y: 274, endPoint x: 367, endPoint y: 273, distance: 36.7
click at [367, 273] on div "Discount 10 Percent off (%) Amount off ($) Percent off (%) Apply One time Speci…" at bounding box center [567, 296] width 422 height 128
type input "25"
click at [486, 312] on select "One time Specify instances... Indefinitely" at bounding box center [481, 319] width 224 height 22
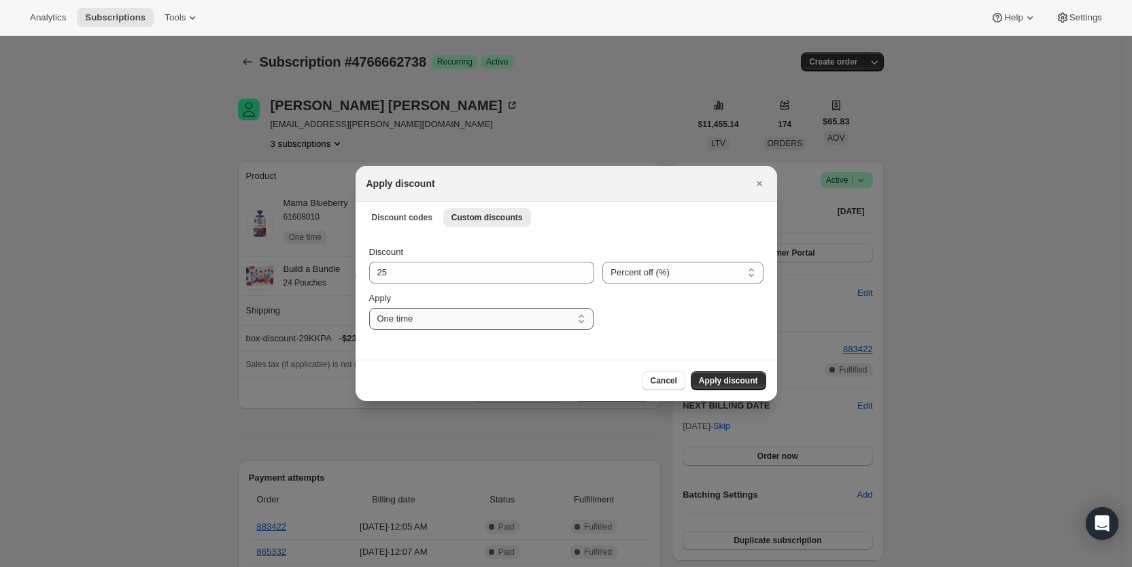
select select "specific"
click at [369, 308] on select "One time Specify instances... Indefinitely" at bounding box center [481, 319] width 224 height 22
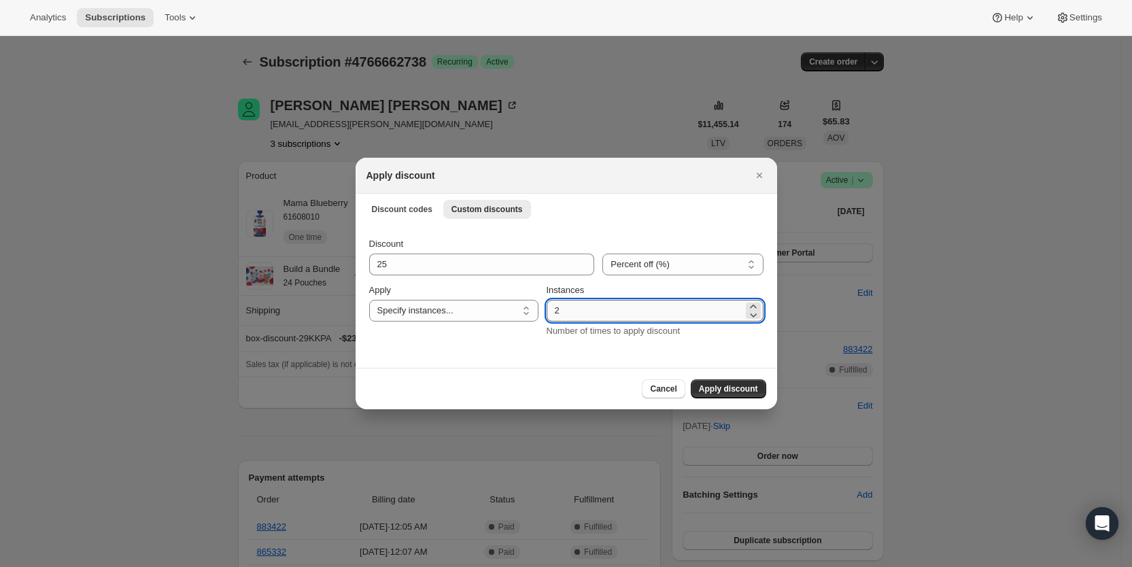
drag, startPoint x: 555, startPoint y: 310, endPoint x: 566, endPoint y: 311, distance: 10.9
click at [566, 311] on input "2" at bounding box center [645, 311] width 197 height 22
type input "3"
click at [745, 388] on span "Apply discount" at bounding box center [728, 389] width 59 height 11
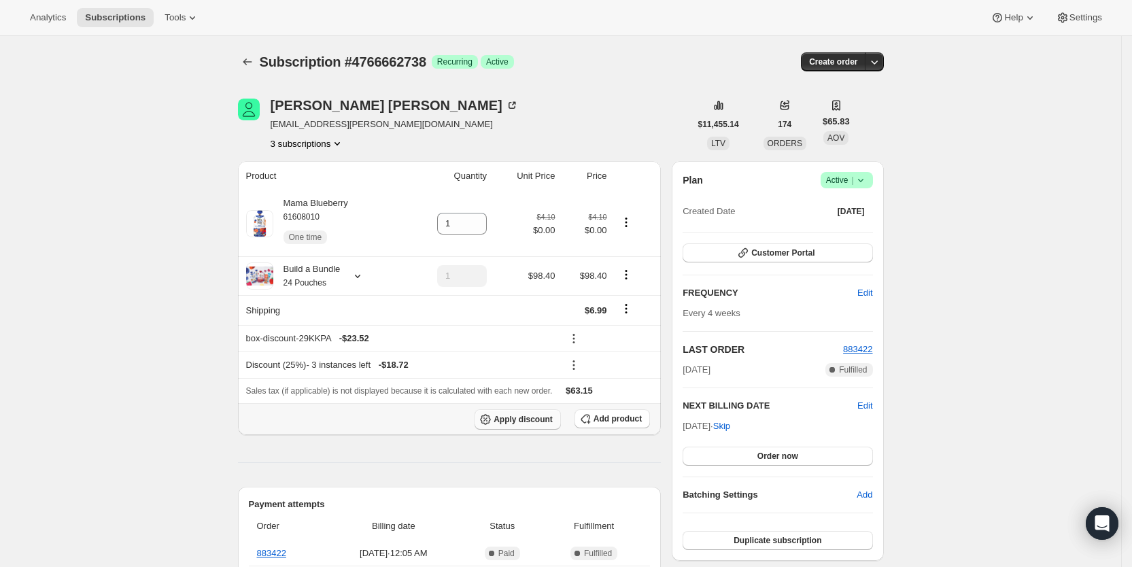
click at [534, 421] on span "Apply discount" at bounding box center [523, 419] width 59 height 11
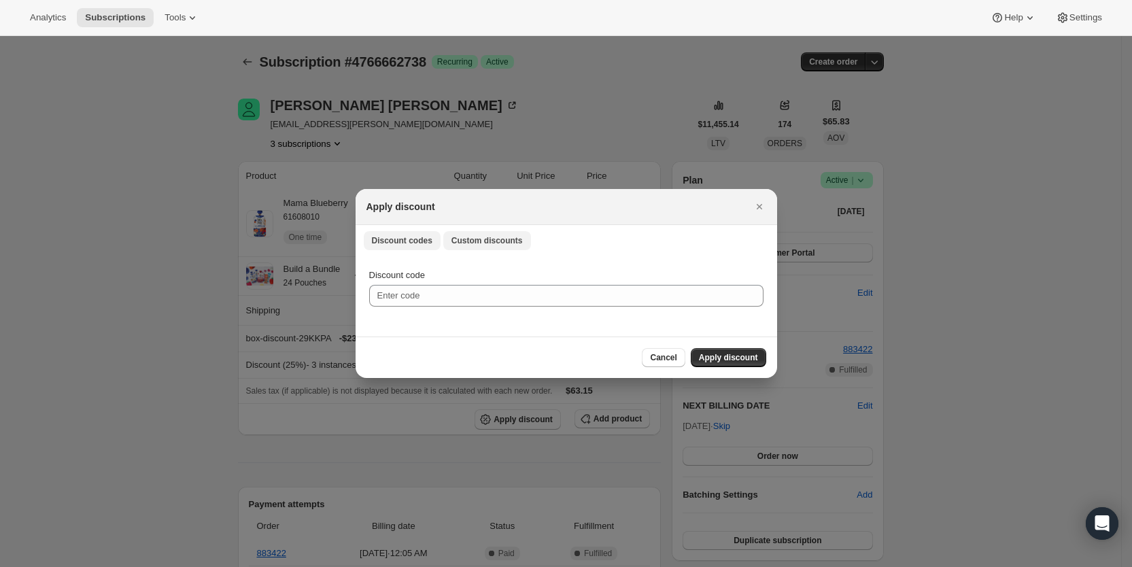
click at [492, 243] on span "Custom discounts" at bounding box center [487, 240] width 71 height 11
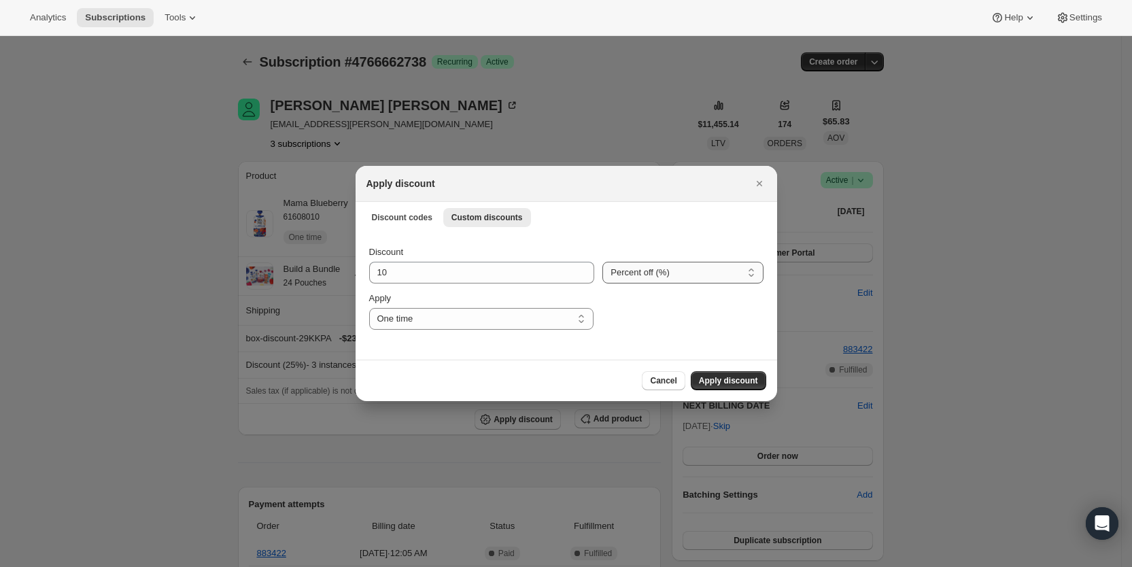
click at [644, 280] on select "Percent off (%) Amount off ($)" at bounding box center [682, 273] width 160 height 22
select select "fixed"
click at [602, 262] on select "Percent off (%) Amount off ($)" at bounding box center [682, 273] width 160 height 22
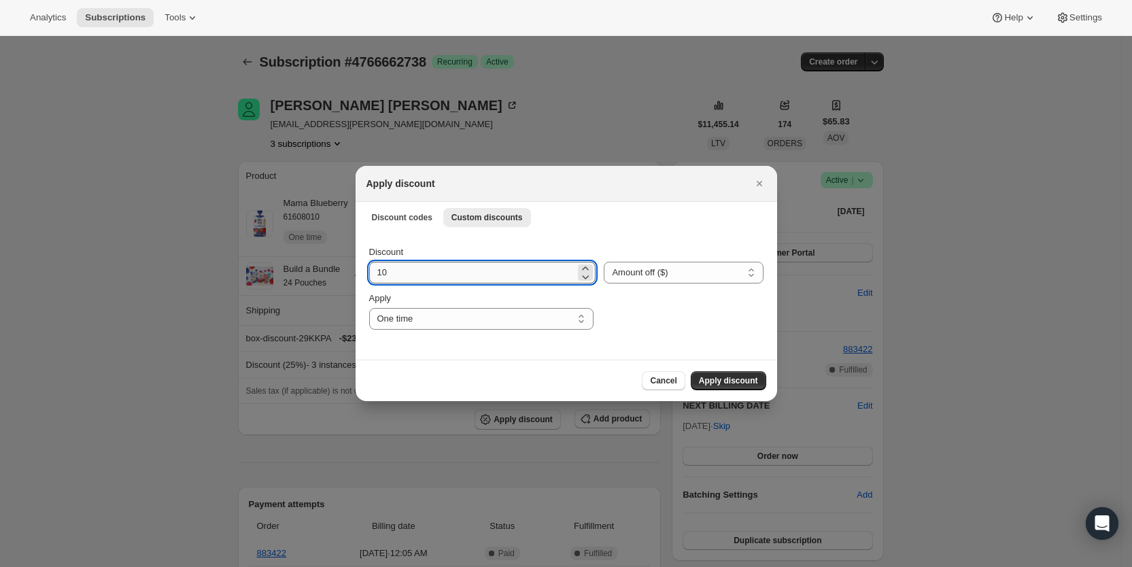
drag, startPoint x: 401, startPoint y: 275, endPoint x: 375, endPoint y: 277, distance: 26.7
click at [375, 277] on input "10" at bounding box center [472, 273] width 207 height 22
type input "6.99"
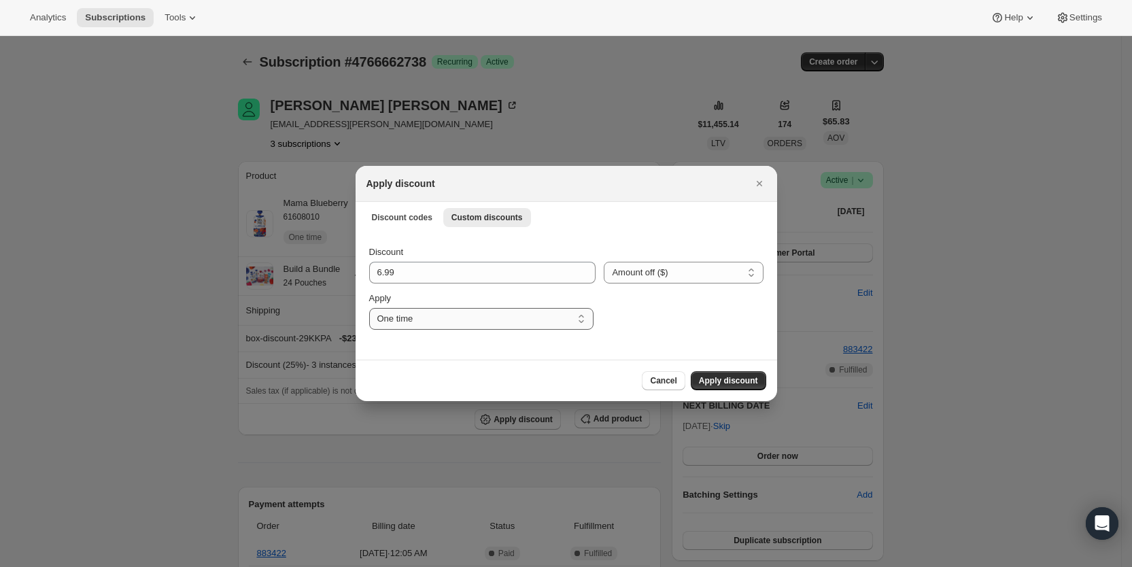
click at [388, 318] on select "One time Specify instances... Indefinitely" at bounding box center [481, 319] width 224 height 22
select select "specific"
click at [369, 308] on select "One time Specify instances... Indefinitely" at bounding box center [481, 319] width 224 height 22
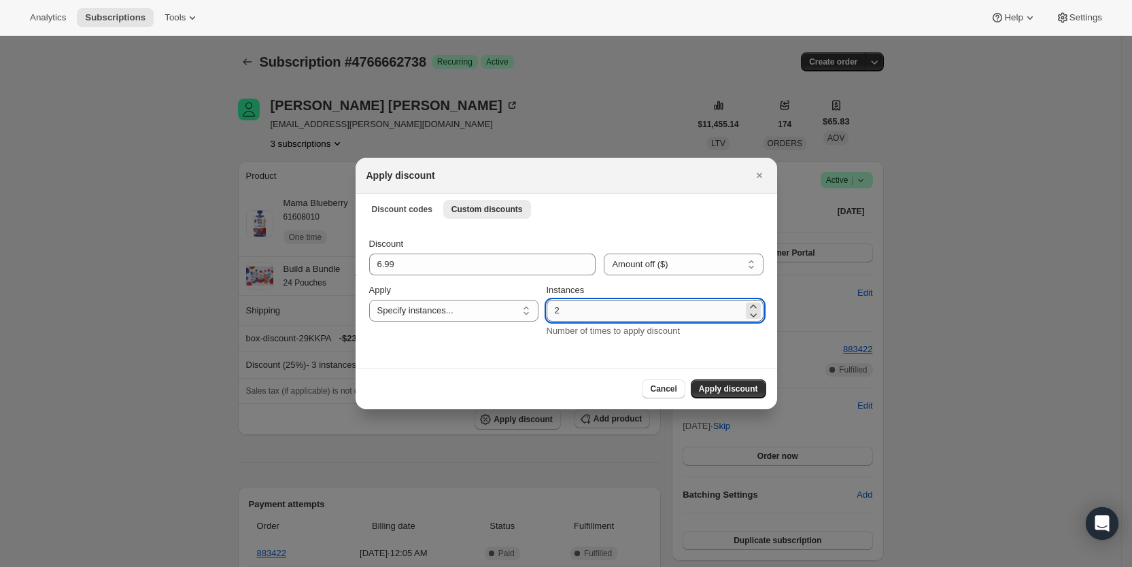
drag, startPoint x: 560, startPoint y: 317, endPoint x: 568, endPoint y: 310, distance: 10.6
click at [568, 310] on input "2" at bounding box center [645, 311] width 197 height 22
type input "3"
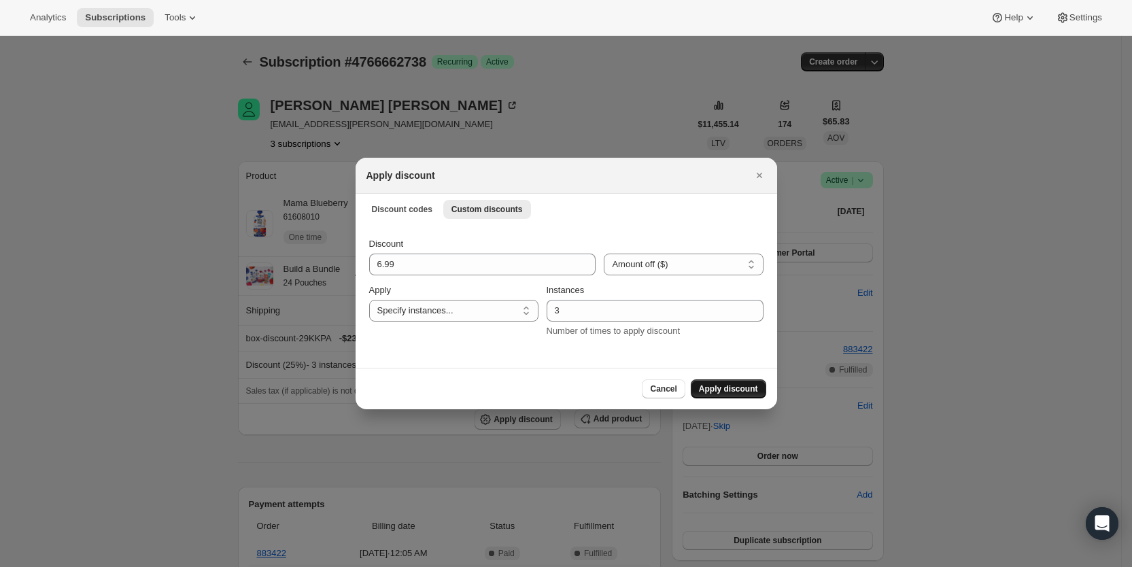
click at [738, 390] on span "Apply discount" at bounding box center [728, 389] width 59 height 11
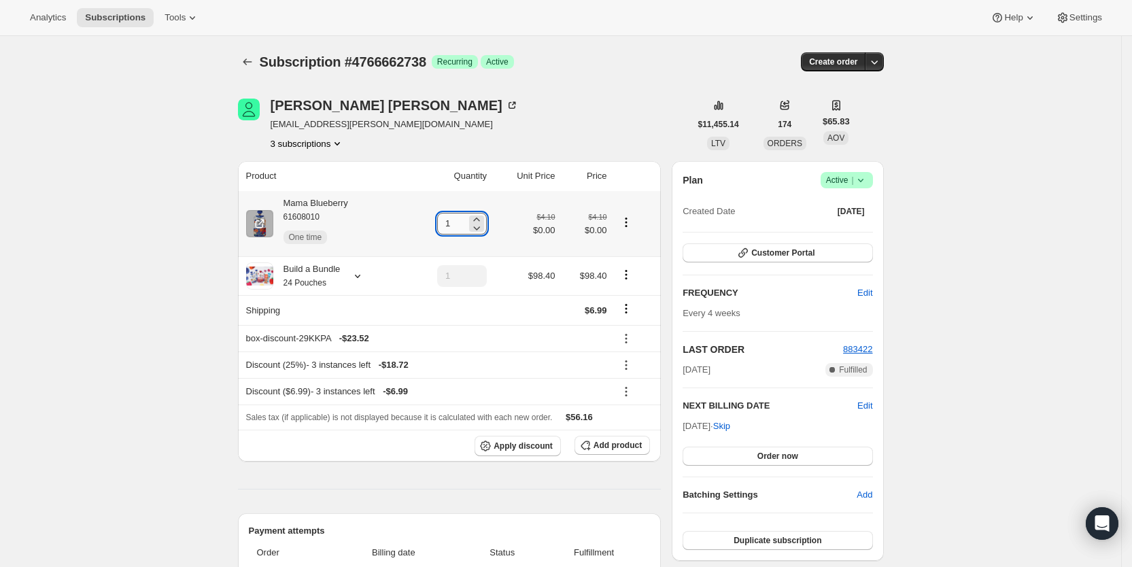
drag, startPoint x: 447, startPoint y: 226, endPoint x: 462, endPoint y: 224, distance: 15.0
click at [462, 224] on input "1" at bounding box center [451, 224] width 29 height 22
type input "6"
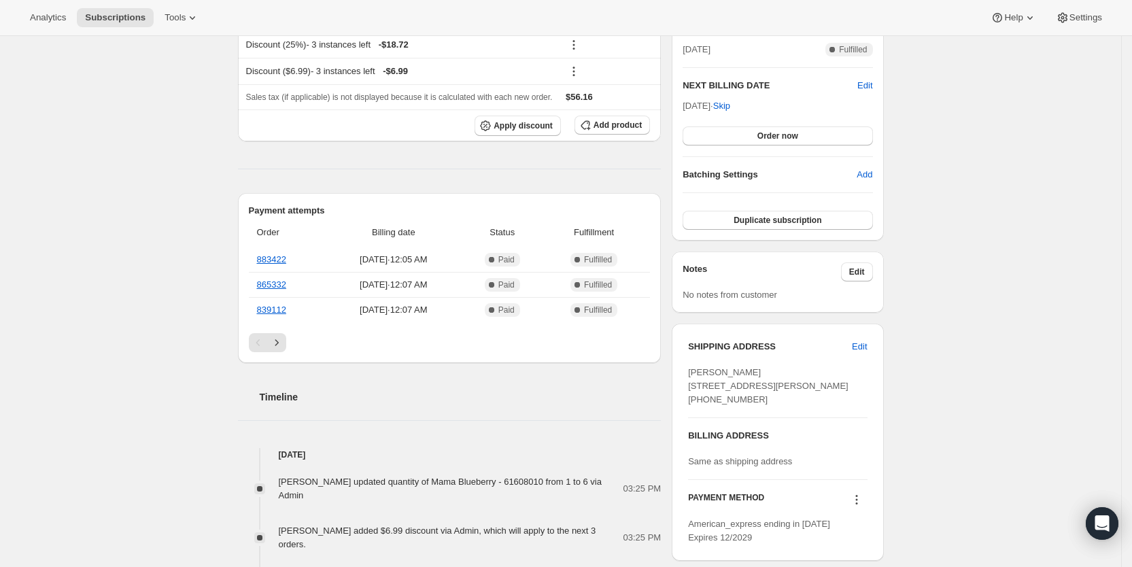
scroll to position [322, 0]
